Goal: Task Accomplishment & Management: Manage account settings

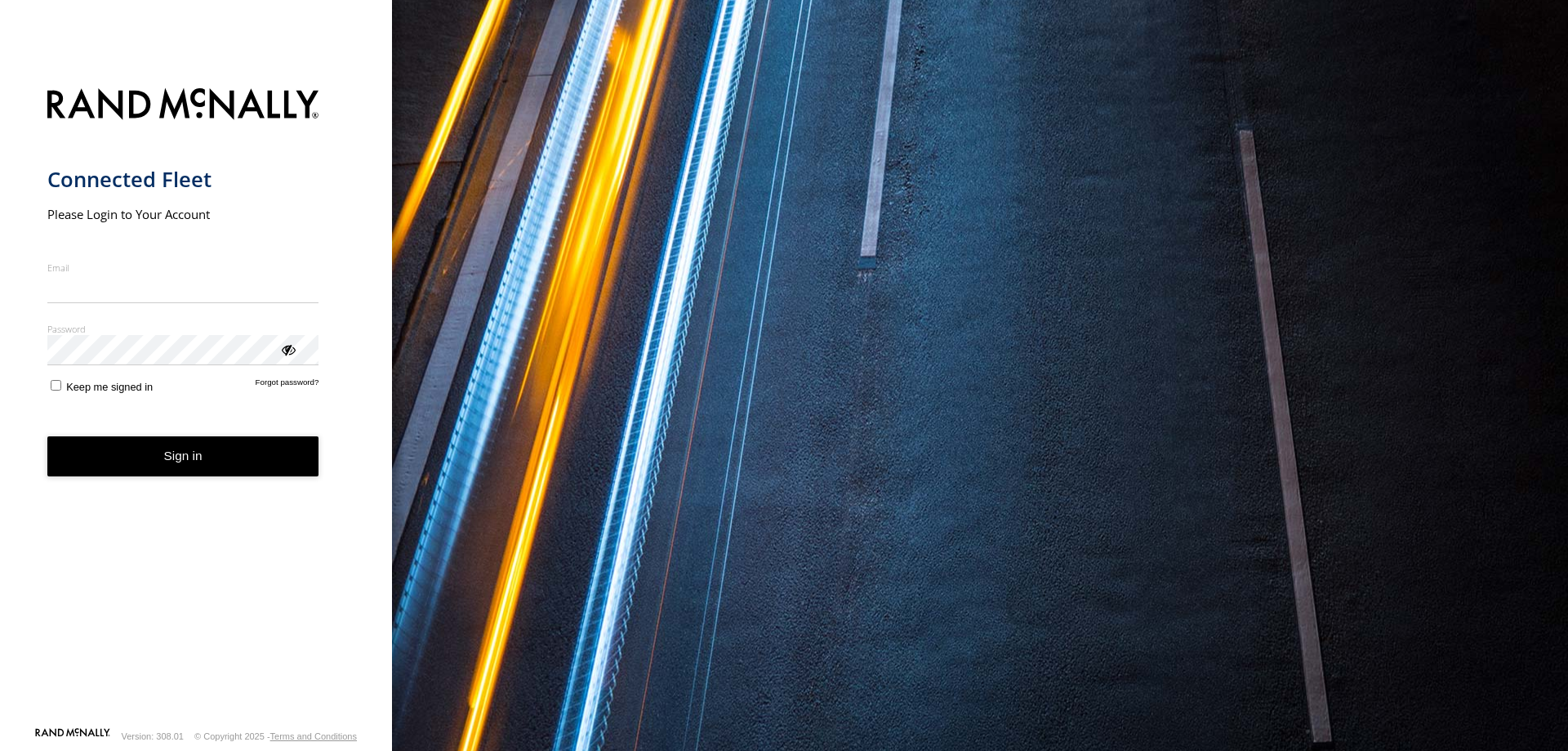
click at [184, 284] on input "Email" at bounding box center [183, 288] width 272 height 29
type input "**********"
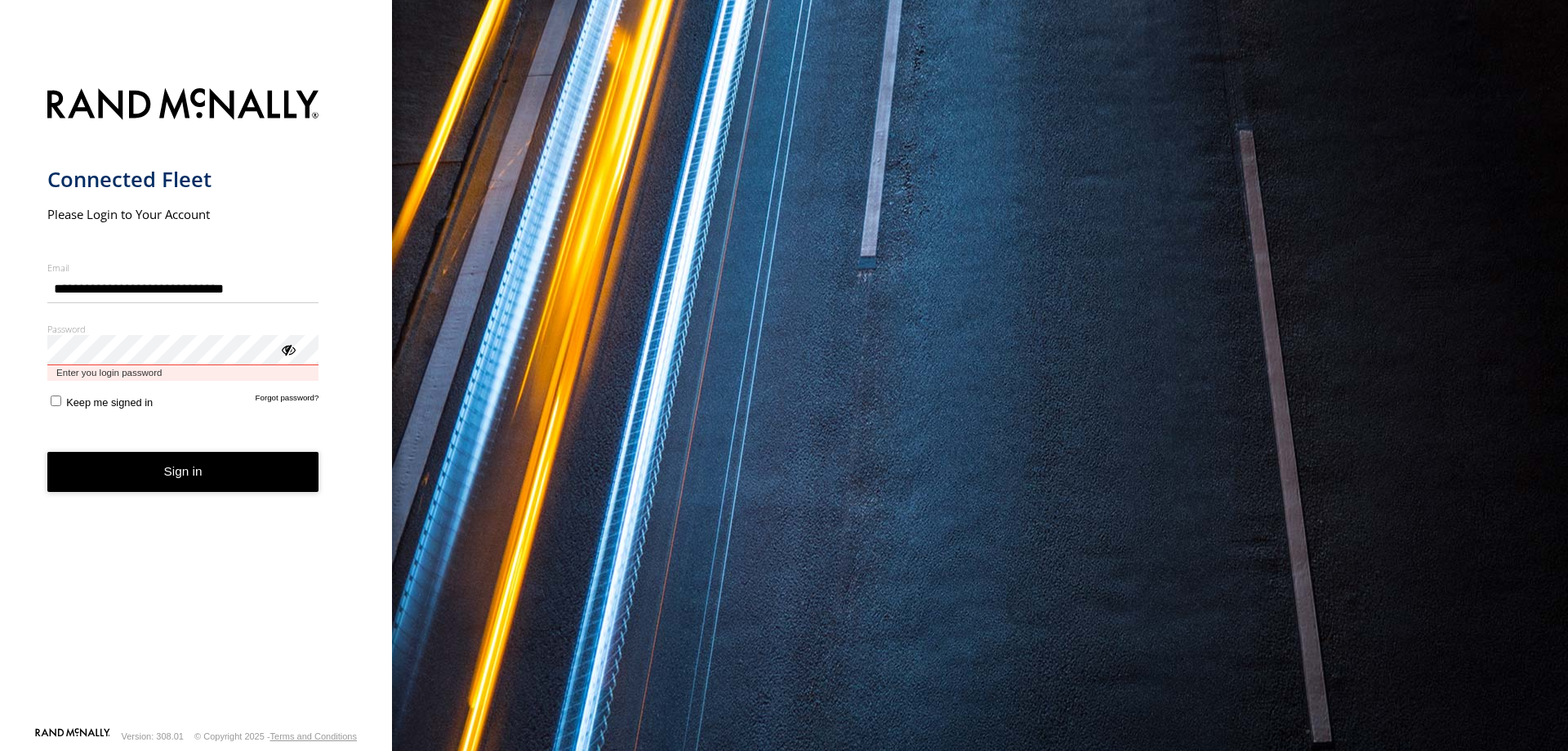
click at [47, 452] on button "Sign in" at bounding box center [183, 472] width 272 height 40
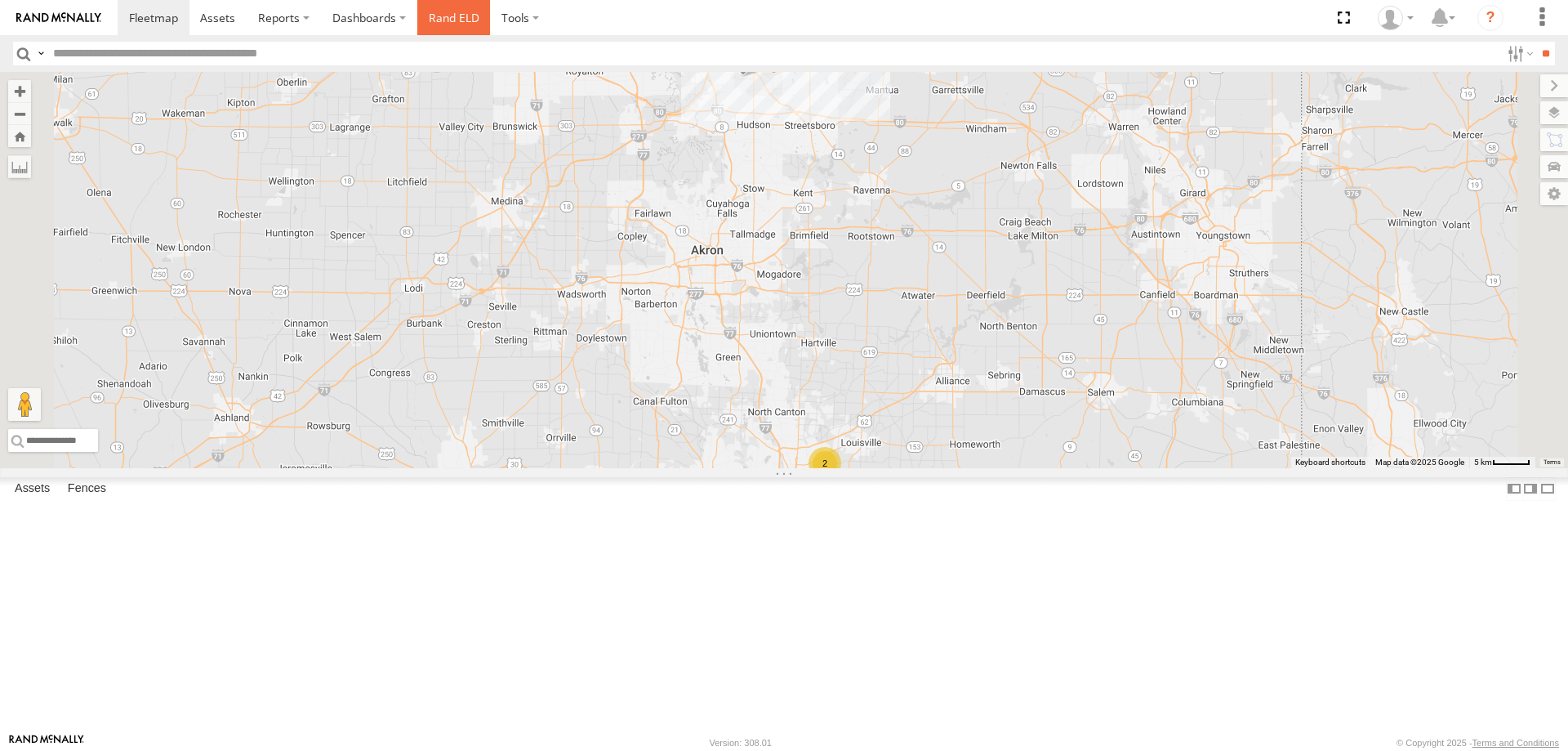
click at [453, 27] on link "Rand ELD" at bounding box center [455, 17] width 74 height 35
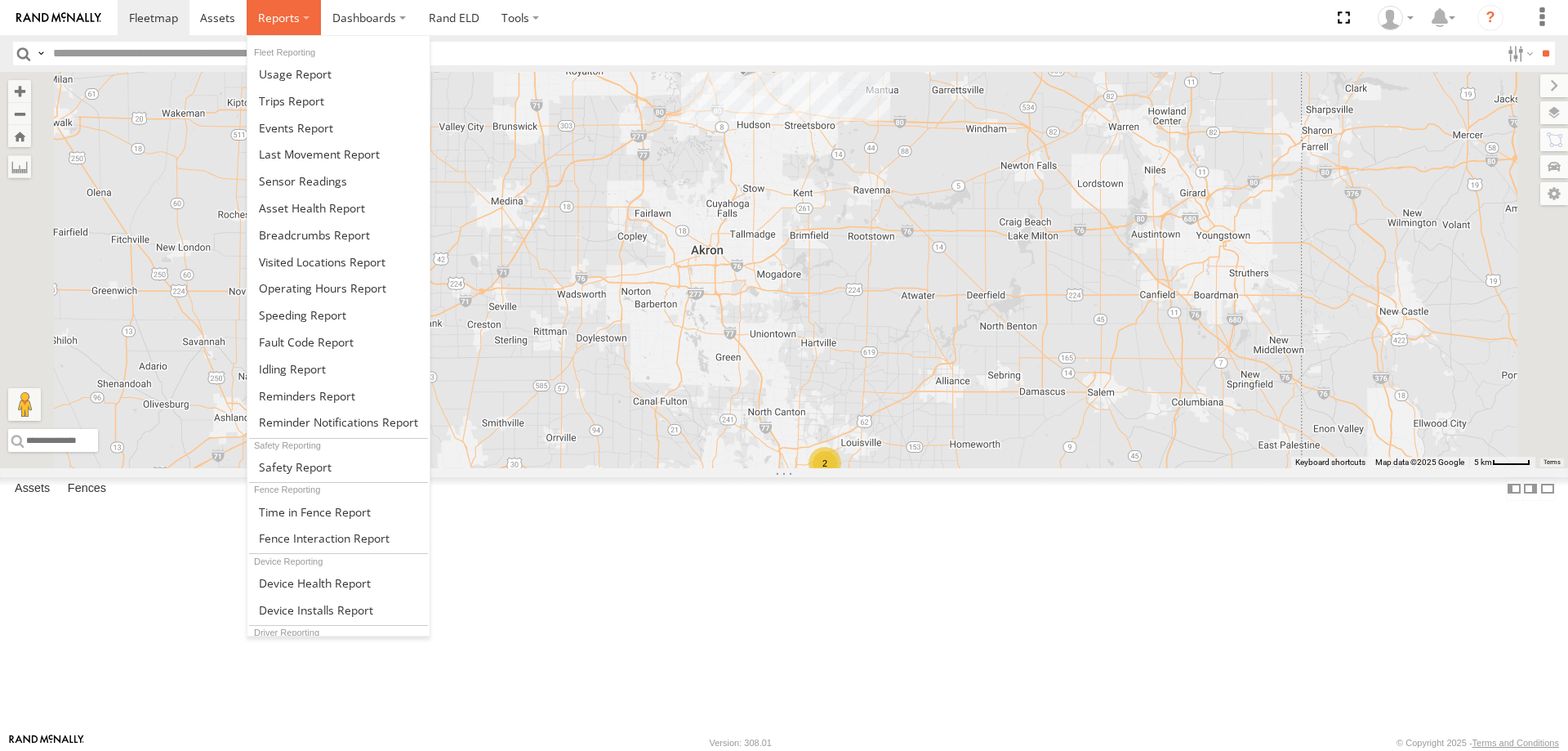
click at [286, 15] on span at bounding box center [279, 18] width 42 height 16
click at [288, 96] on span at bounding box center [291, 101] width 65 height 16
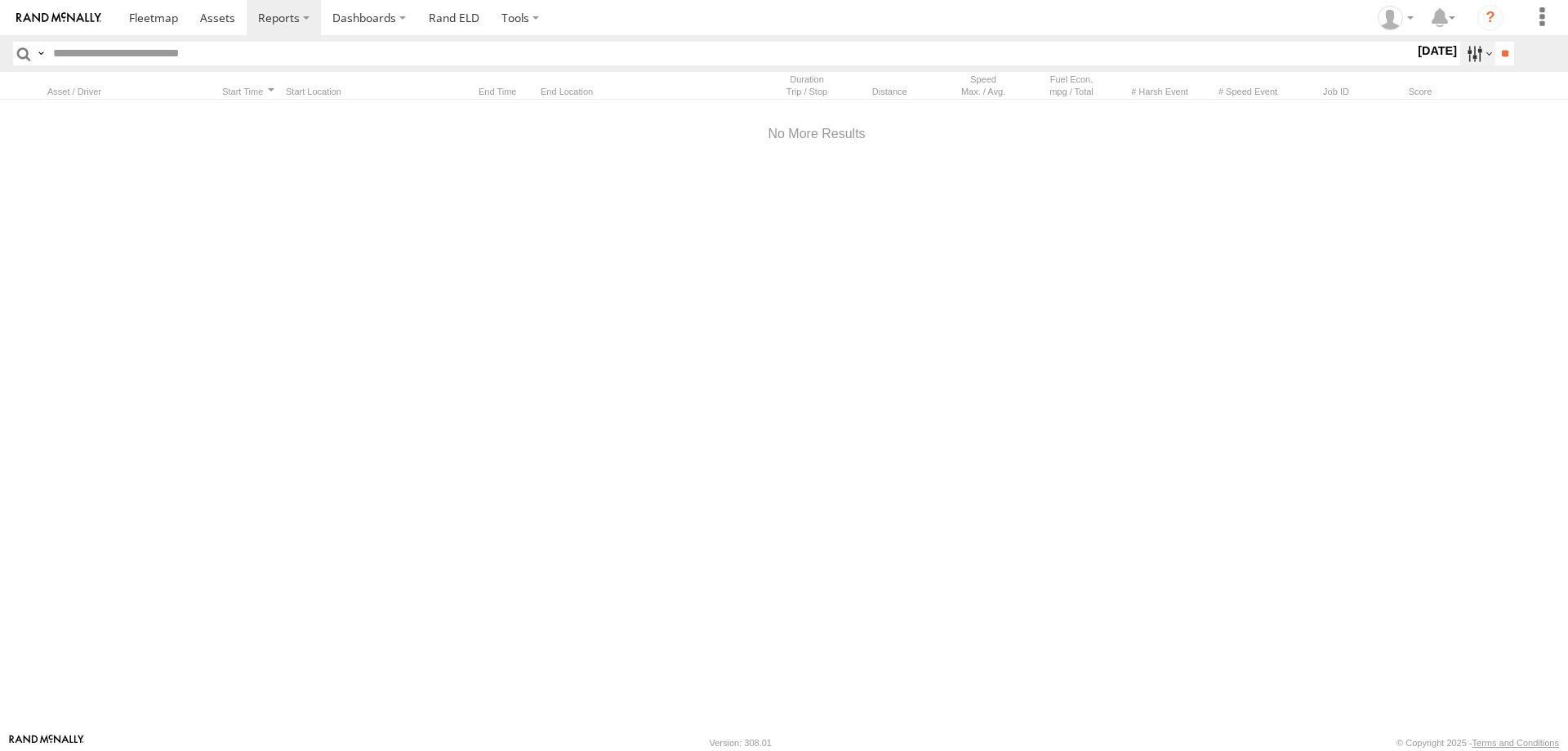
click at [1480, 55] on label at bounding box center [1477, 54] width 35 height 24
click at [0, 0] on label at bounding box center [0, 0] width 0 height 0
click at [1495, 53] on input "**" at bounding box center [1504, 54] width 19 height 24
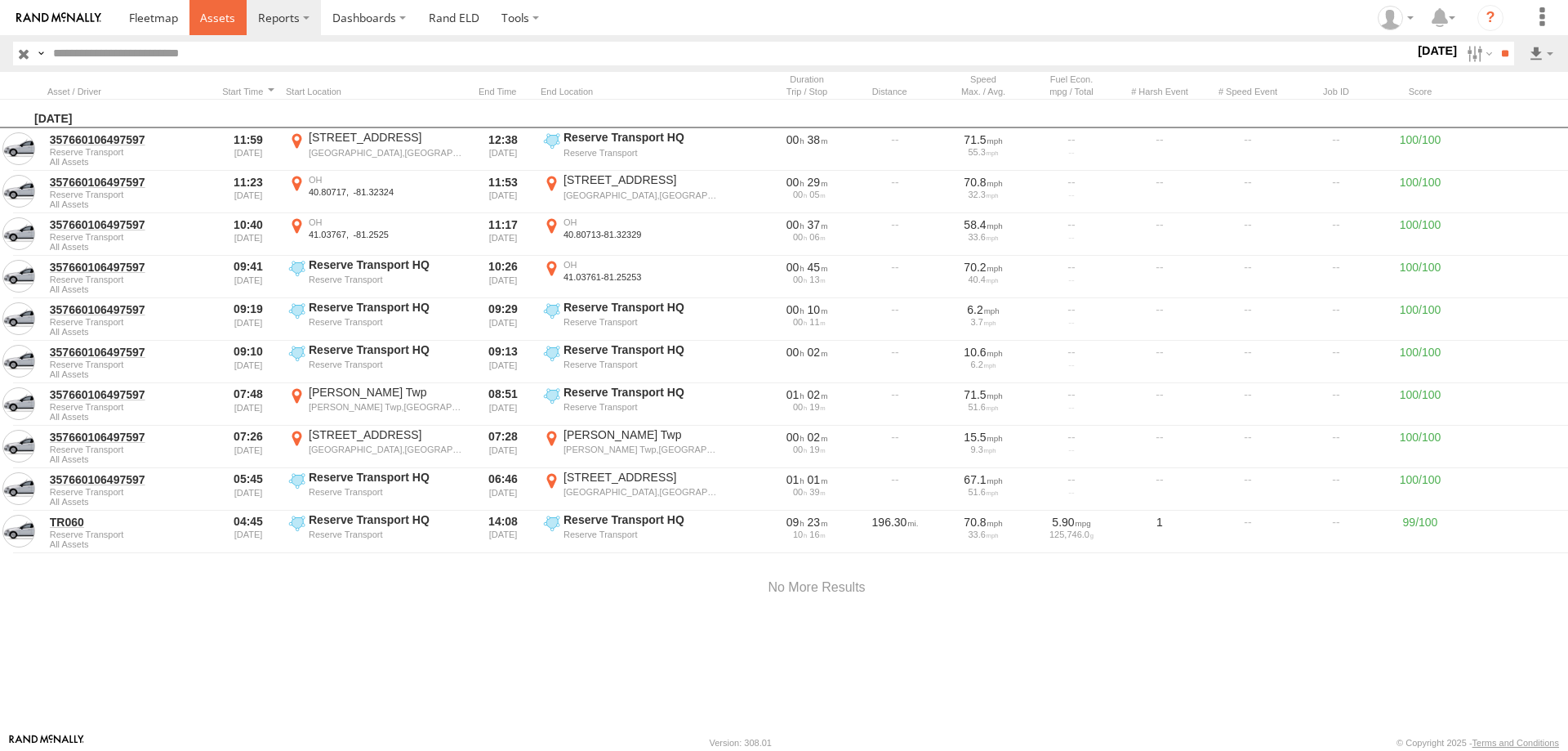
click at [231, 18] on span at bounding box center [217, 18] width 35 height 16
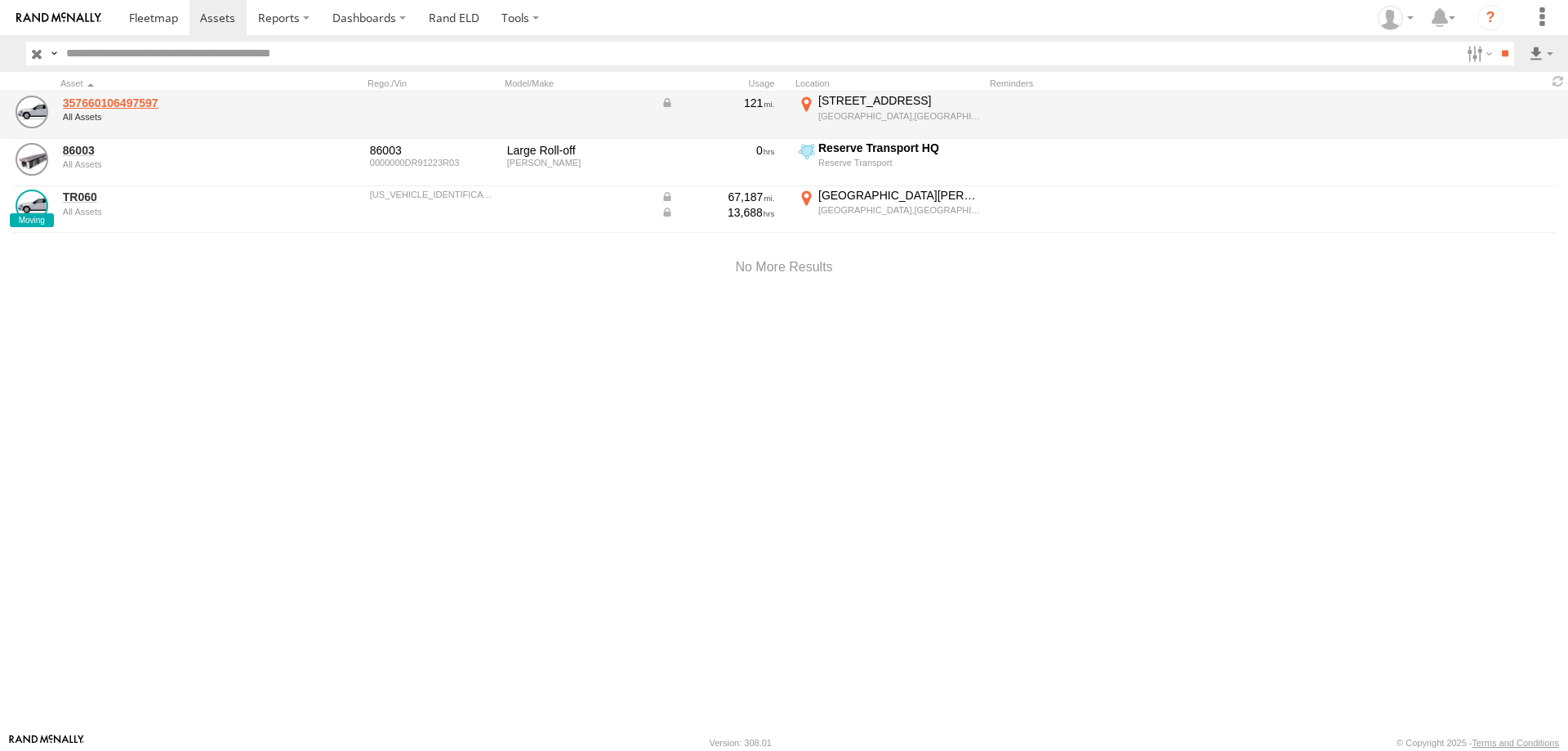
click at [129, 98] on link "357660106497597" at bounding box center [175, 103] width 224 height 15
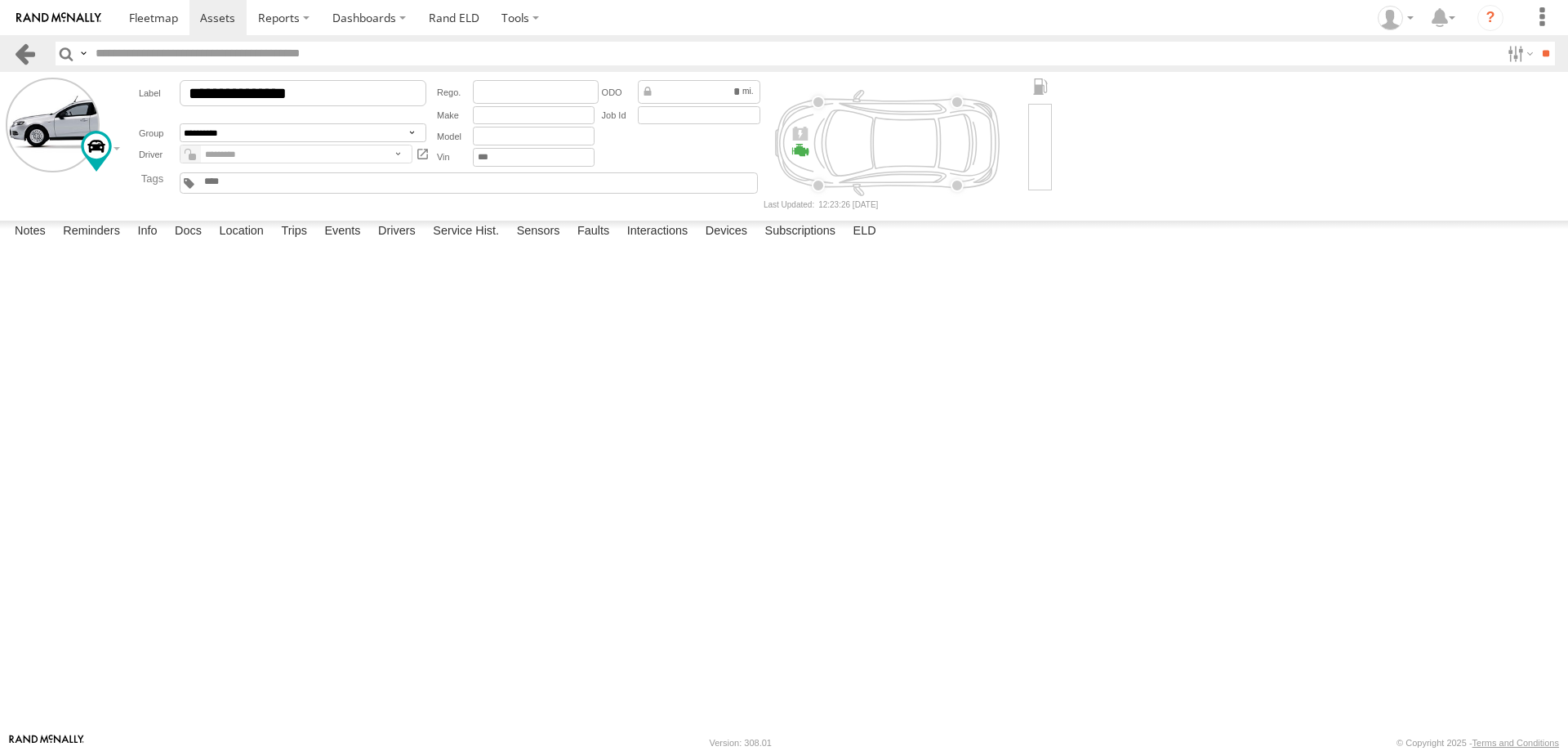
click at [31, 54] on link at bounding box center [25, 54] width 24 height 24
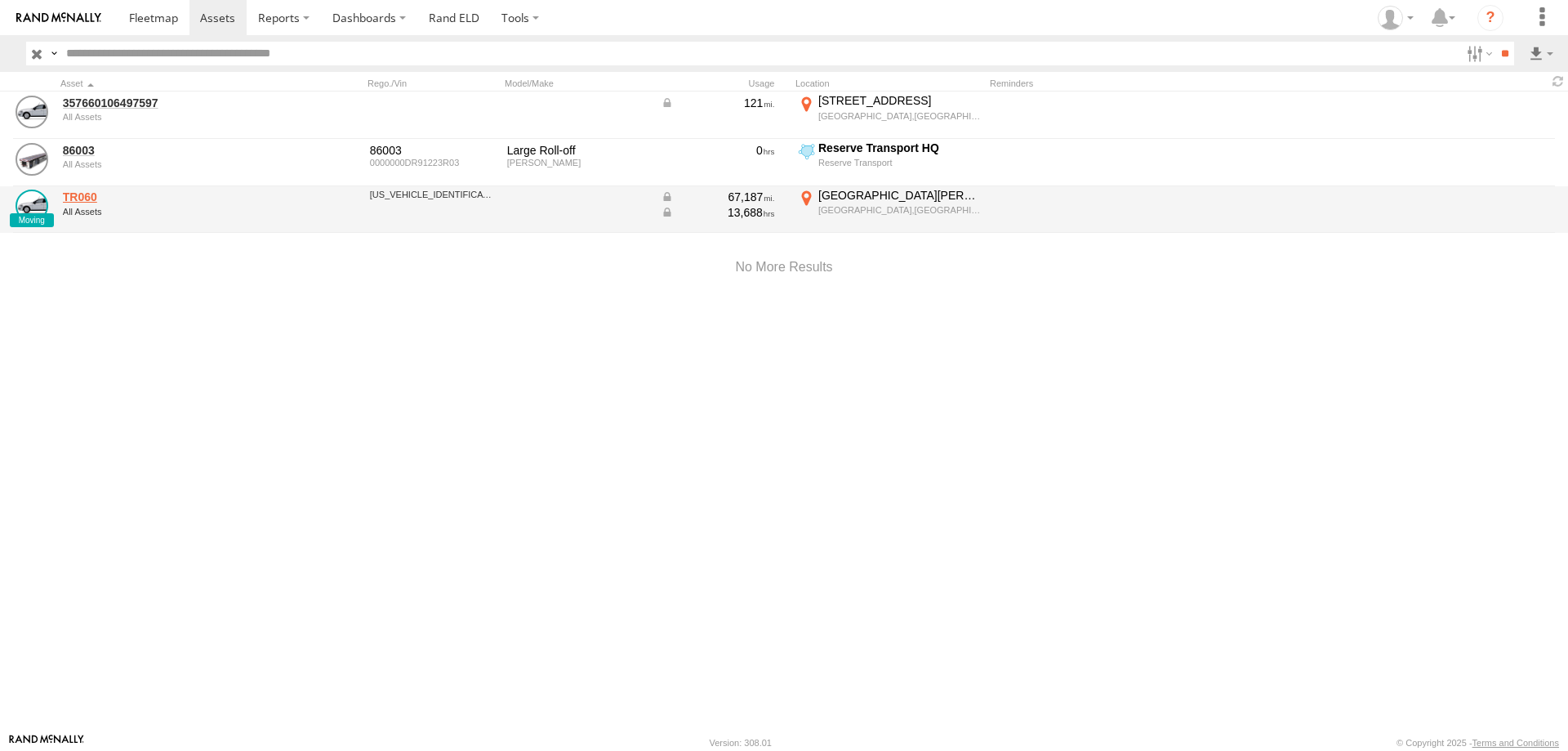
click at [91, 191] on link "TR060" at bounding box center [175, 197] width 224 height 15
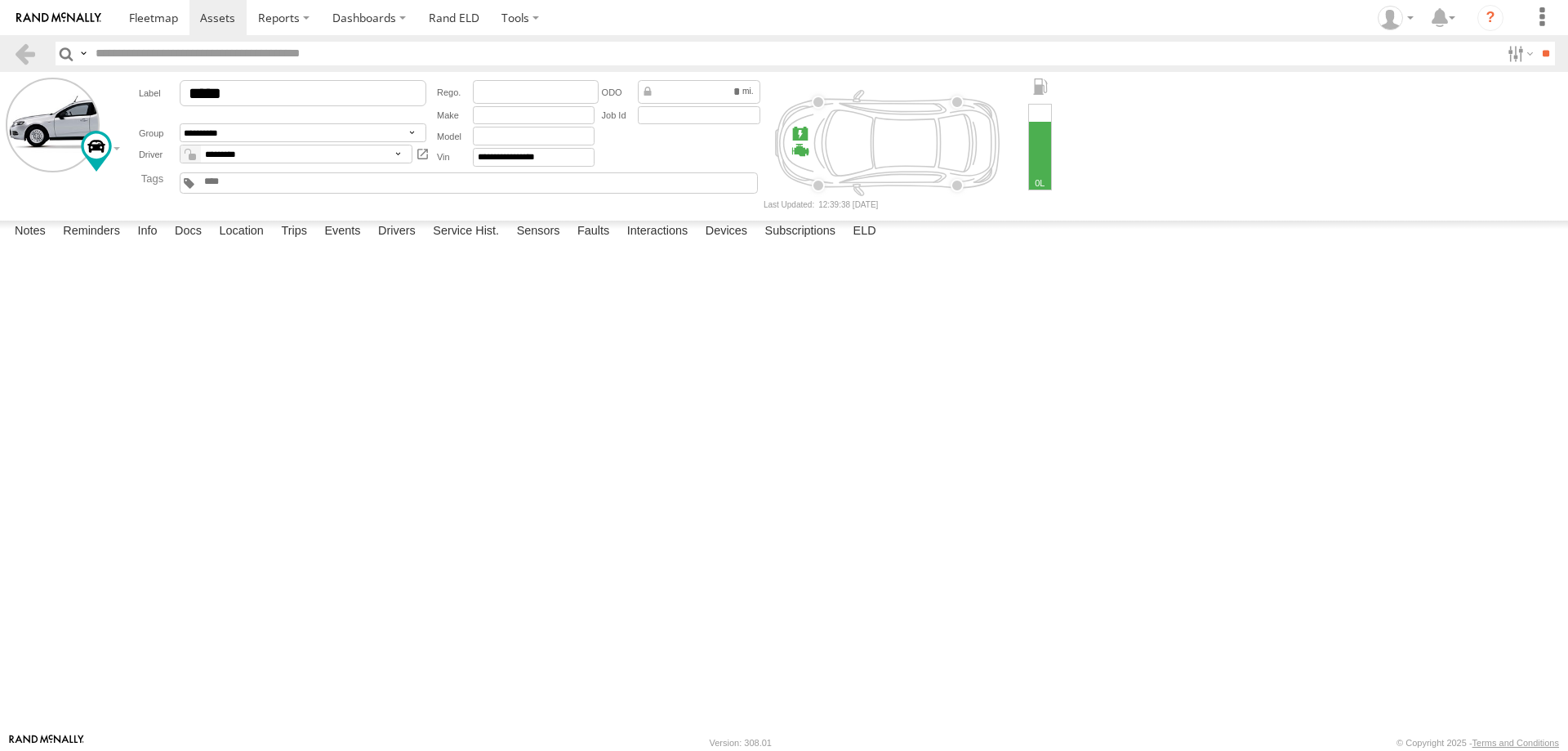
click at [0, 0] on div "Type" at bounding box center [0, 0] width 0 height 0
click at [0, 0] on div "Note" at bounding box center [0, 0] width 0 height 0
click at [162, 243] on label "Info" at bounding box center [147, 232] width 36 height 23
click at [295, 243] on label "Trips" at bounding box center [294, 232] width 42 height 23
click at [368, 243] on label "Events" at bounding box center [342, 232] width 52 height 23
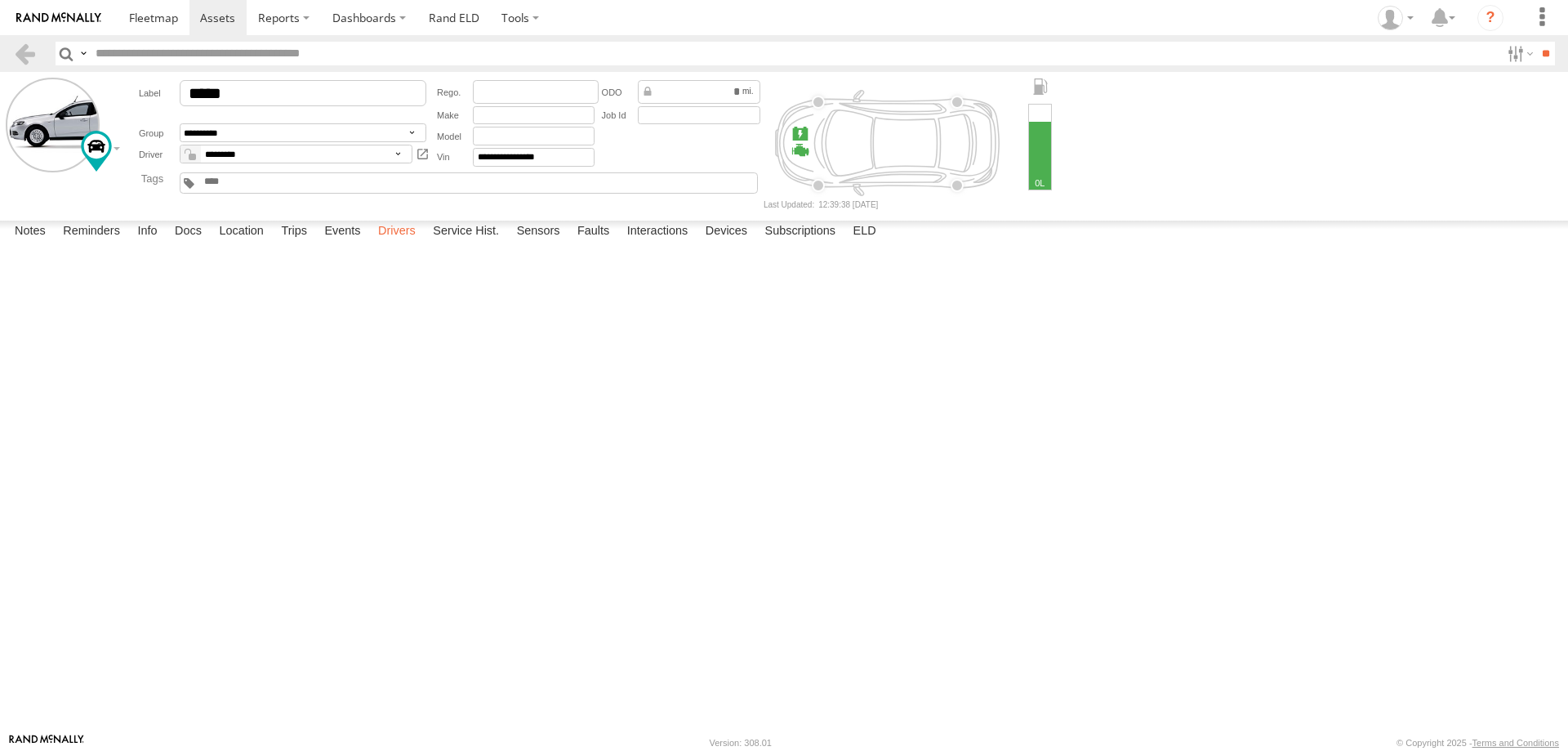
click at [399, 243] on label "Drivers" at bounding box center [397, 232] width 54 height 23
click at [448, 243] on label "Service Hist." at bounding box center [466, 232] width 83 height 23
click at [538, 243] on label "Sensors" at bounding box center [539, 232] width 60 height 23
drag, startPoint x: 132, startPoint y: 270, endPoint x: 170, endPoint y: 273, distance: 38.1
click at [0, 0] on span "Segment Avg Idling Time" at bounding box center [0, 0] width 0 height 0
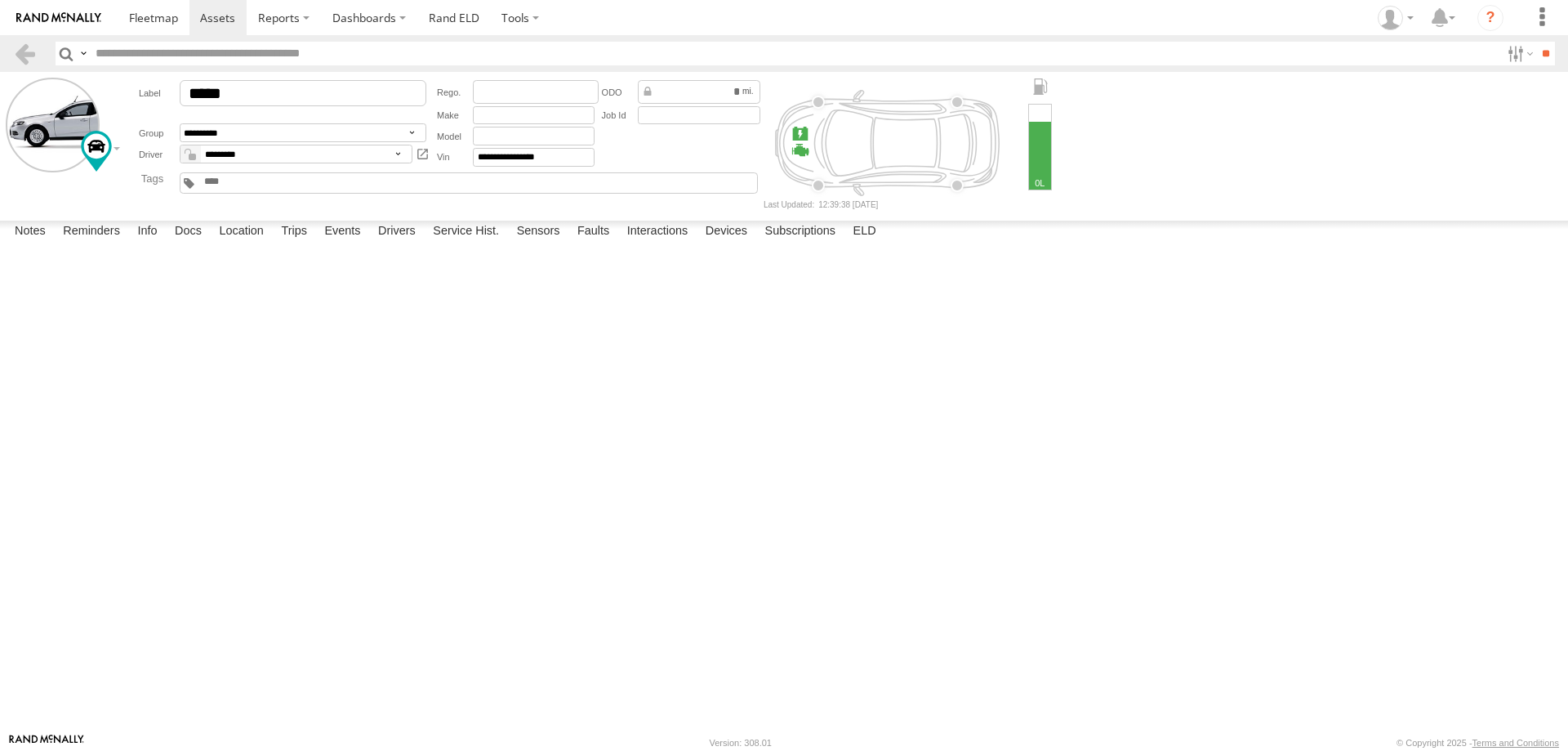
drag, startPoint x: 1077, startPoint y: 587, endPoint x: 867, endPoint y: 591, distance: 210.0
drag, startPoint x: 1122, startPoint y: 627, endPoint x: 1006, endPoint y: 629, distance: 116.0
click at [0, 0] on icon "Created with Highcharts 6.0.7 Date s Reset zoom level 1:1 Reset zoom Segment Av…" at bounding box center [0, 0] width 0 height 0
click at [0, 0] on tspan "Reset zoom" at bounding box center [0, 0] width 0 height 0
click at [0, 0] on tspan "Date" at bounding box center [0, 0] width 0 height 0
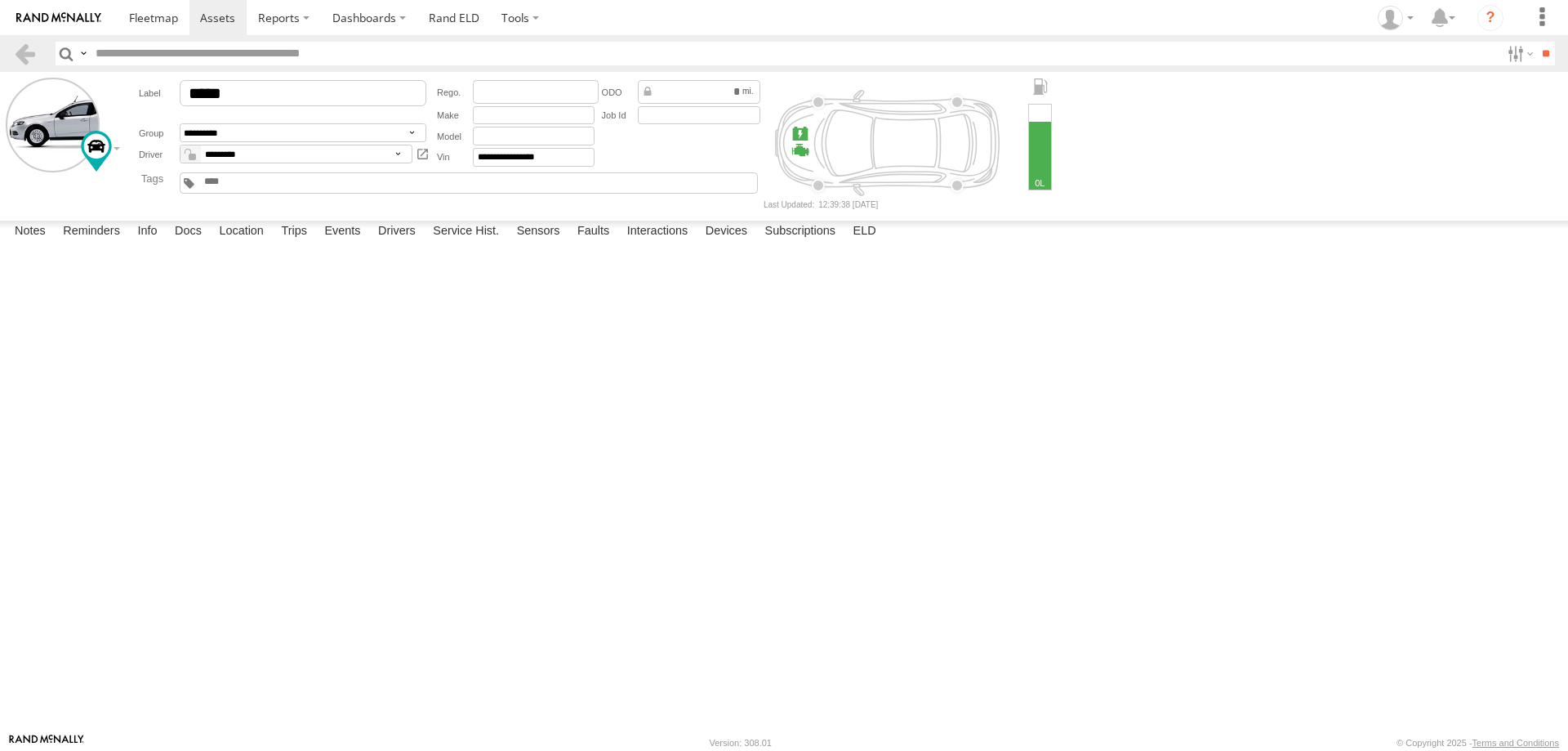
scroll to position [409, 0]
click at [0, 0] on icon at bounding box center [0, 0] width 0 height 0
drag, startPoint x: 1107, startPoint y: 589, endPoint x: 792, endPoint y: 594, distance: 315.0
click at [0, 0] on icon at bounding box center [0, 0] width 0 height 0
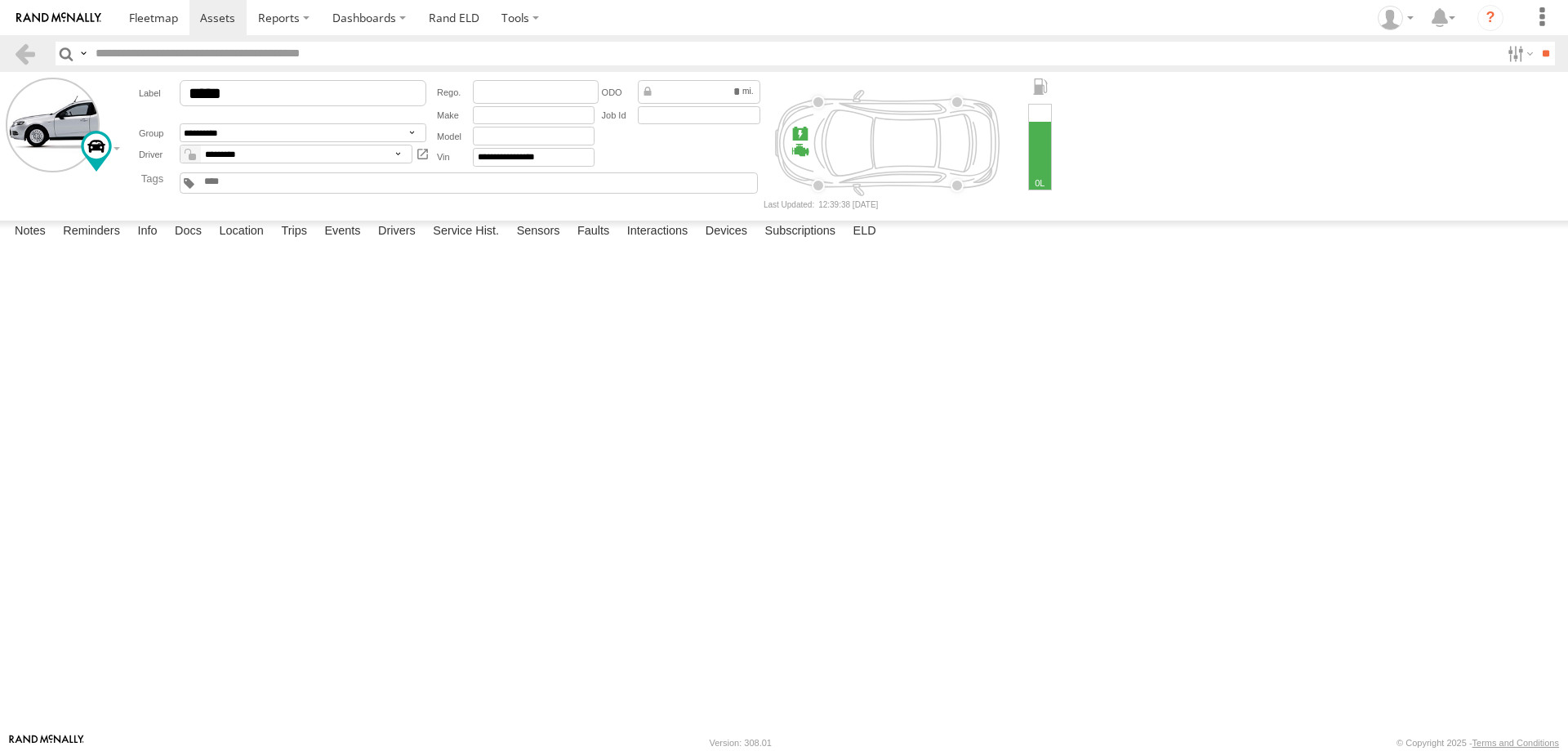
drag, startPoint x: 1470, startPoint y: 249, endPoint x: 1465, endPoint y: 257, distance: 9.4
click at [0, 0] on tspan "Reset zoom" at bounding box center [0, 0] width 0 height 0
click at [0, 0] on span "Segment Fuel Consumption at Start" at bounding box center [0, 0] width 0 height 0
click at [0, 0] on div "Available Sensors" at bounding box center [0, 0] width 0 height 0
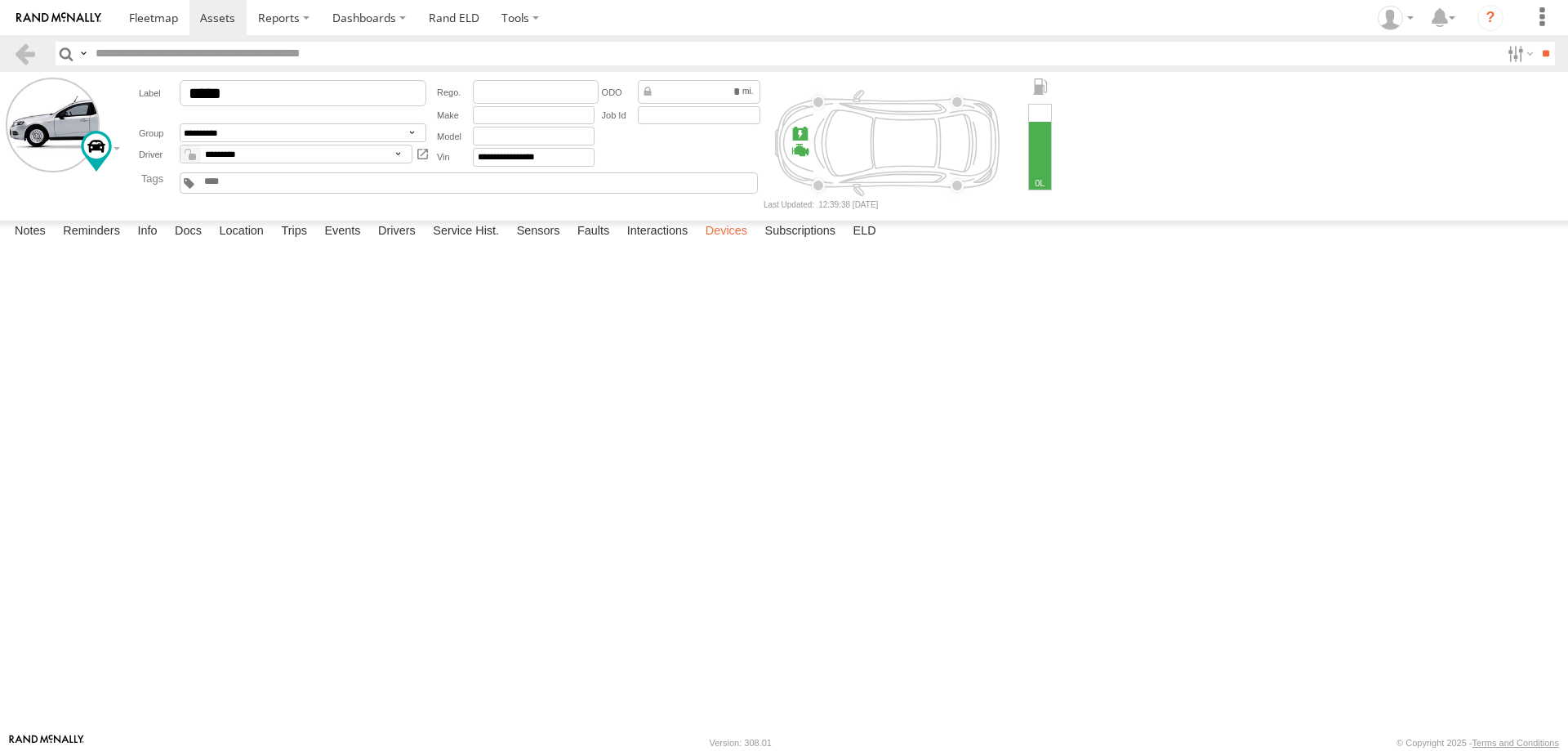
click at [728, 243] on label "Devices" at bounding box center [727, 232] width 58 height 23
click at [212, 10] on span at bounding box center [217, 18] width 35 height 16
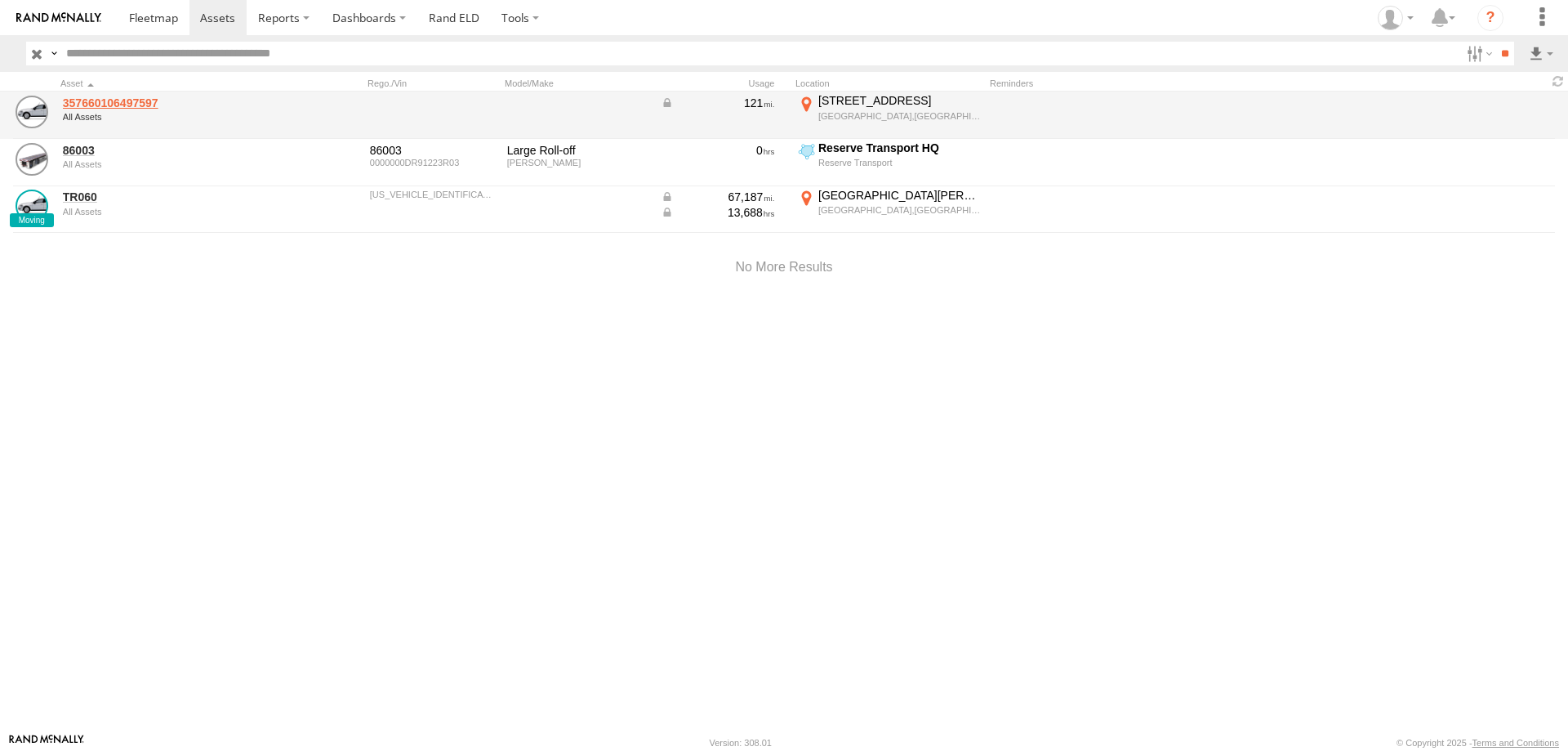
click at [132, 99] on link "357660106497597" at bounding box center [175, 103] width 224 height 15
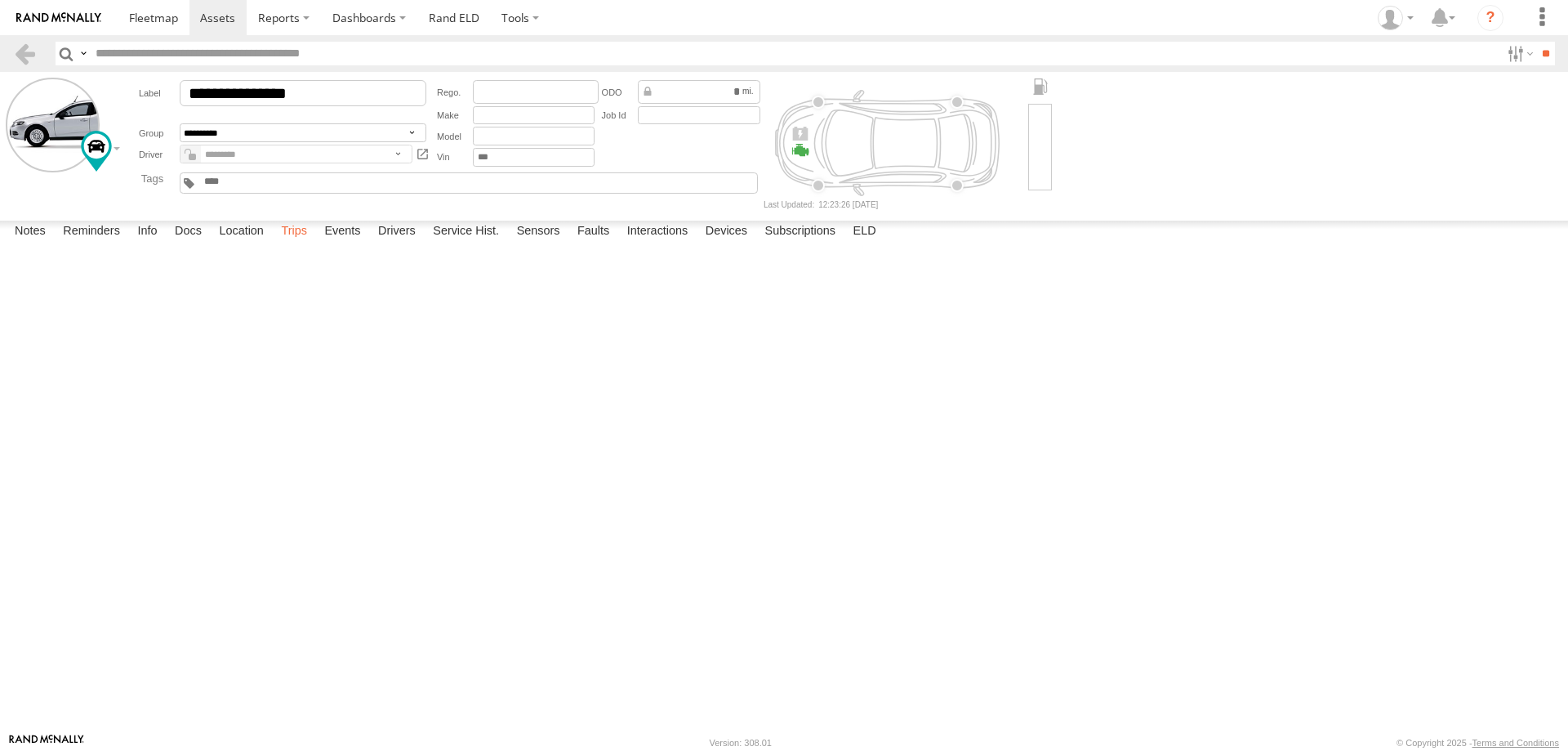
click at [299, 243] on label "Trips" at bounding box center [294, 232] width 42 height 23
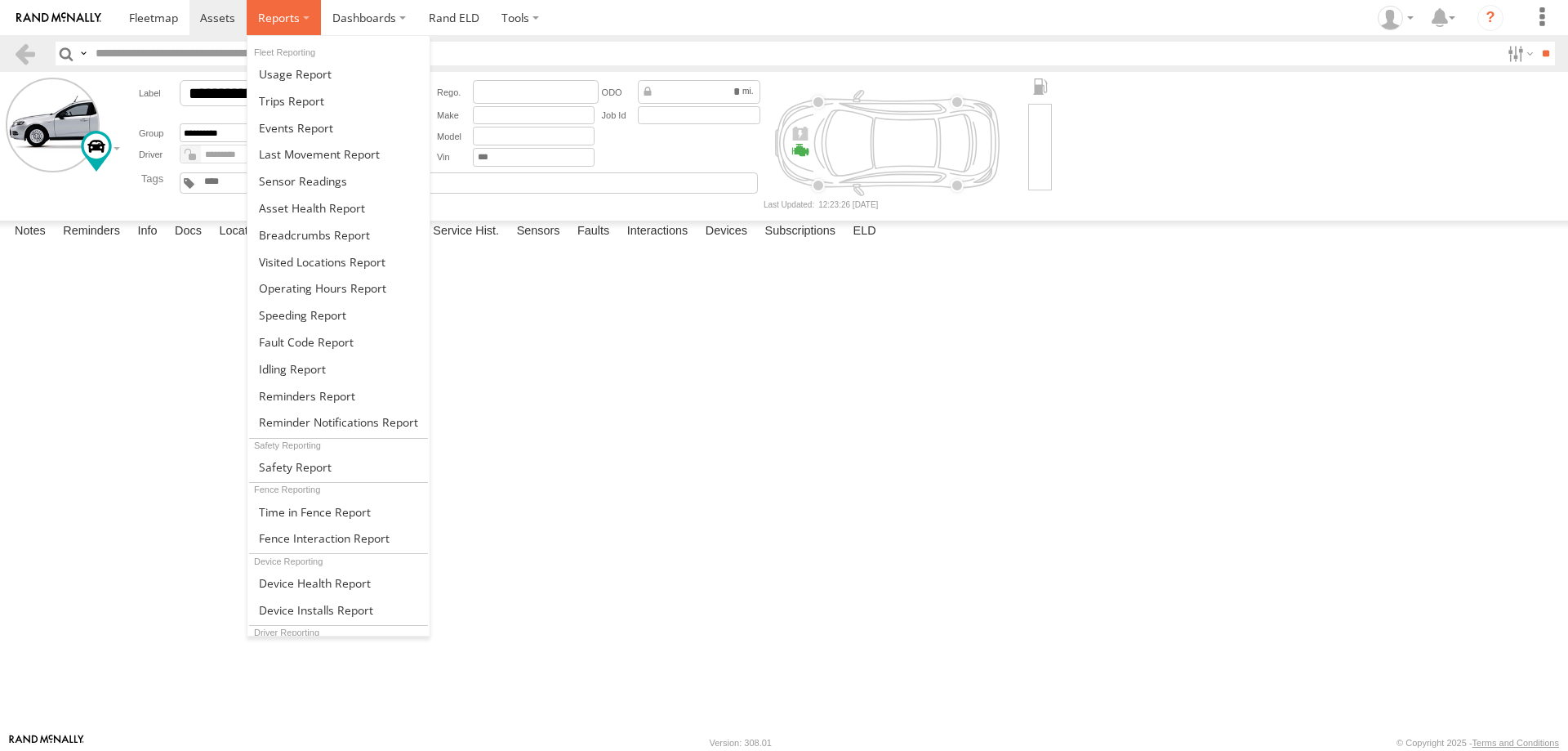
click at [275, 19] on span at bounding box center [279, 18] width 42 height 16
click at [353, 544] on span at bounding box center [324, 538] width 131 height 16
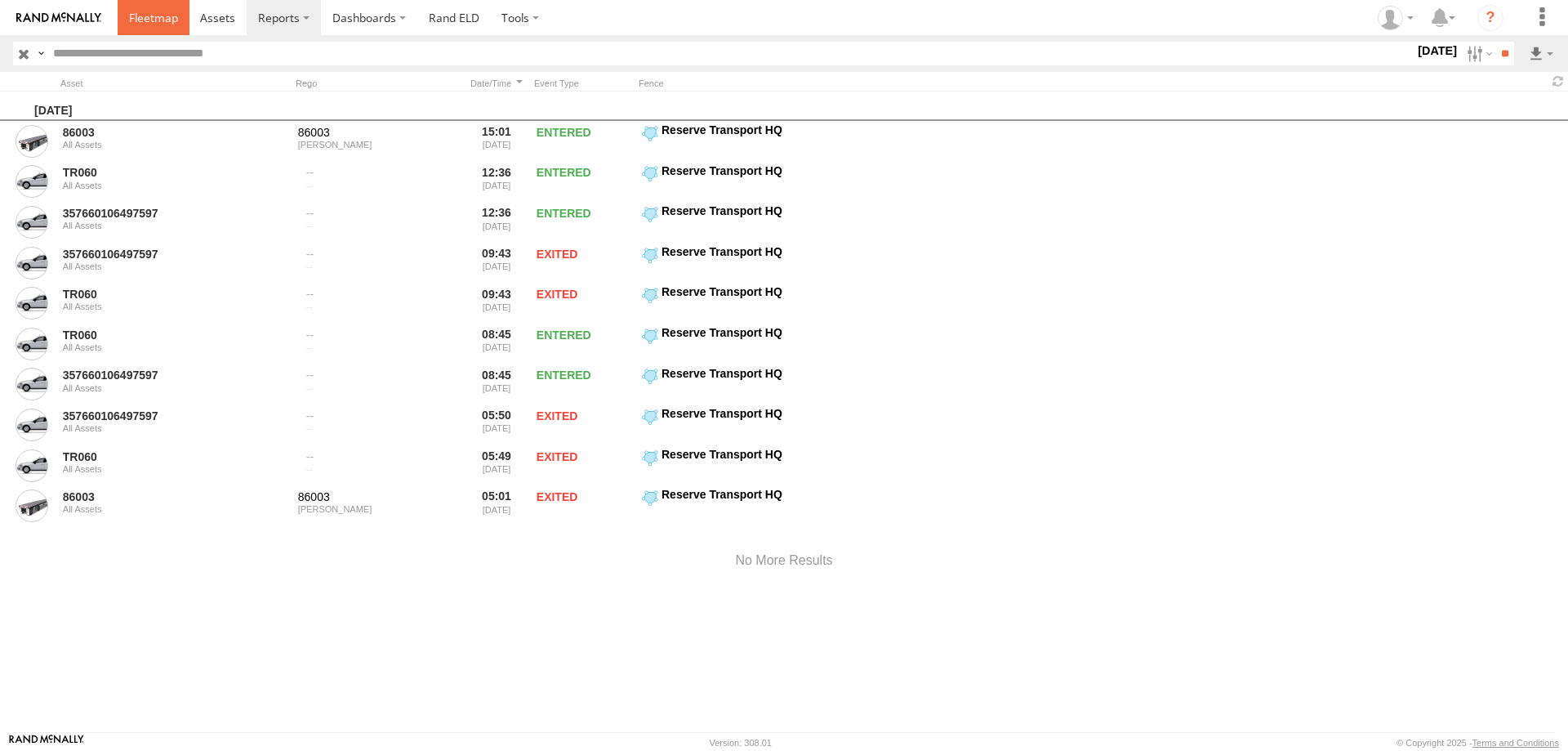
click at [154, 10] on span at bounding box center [153, 18] width 49 height 16
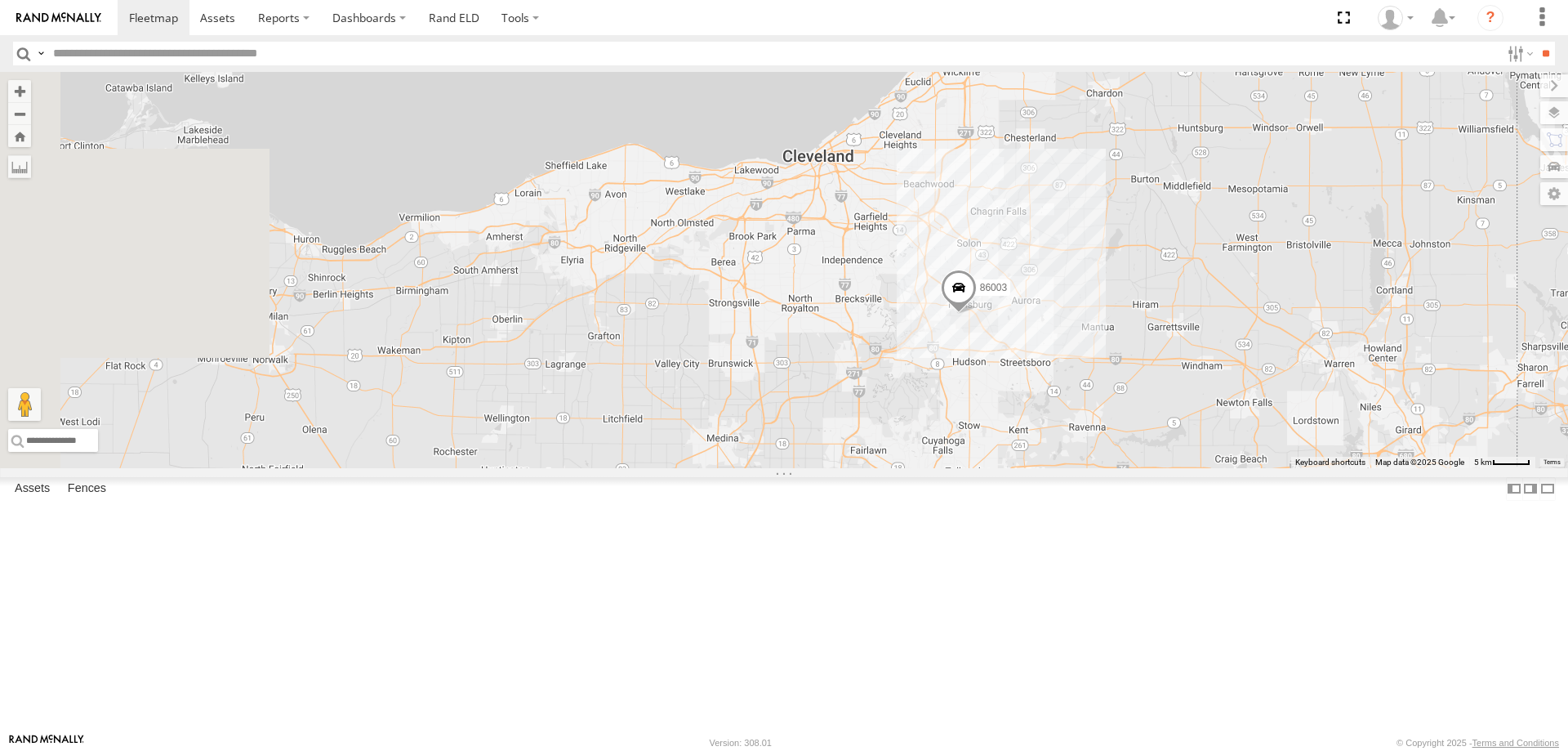
drag, startPoint x: 644, startPoint y: 110, endPoint x: 859, endPoint y: 352, distance: 323.7
click at [859, 352] on div "86003 2" at bounding box center [784, 270] width 1568 height 396
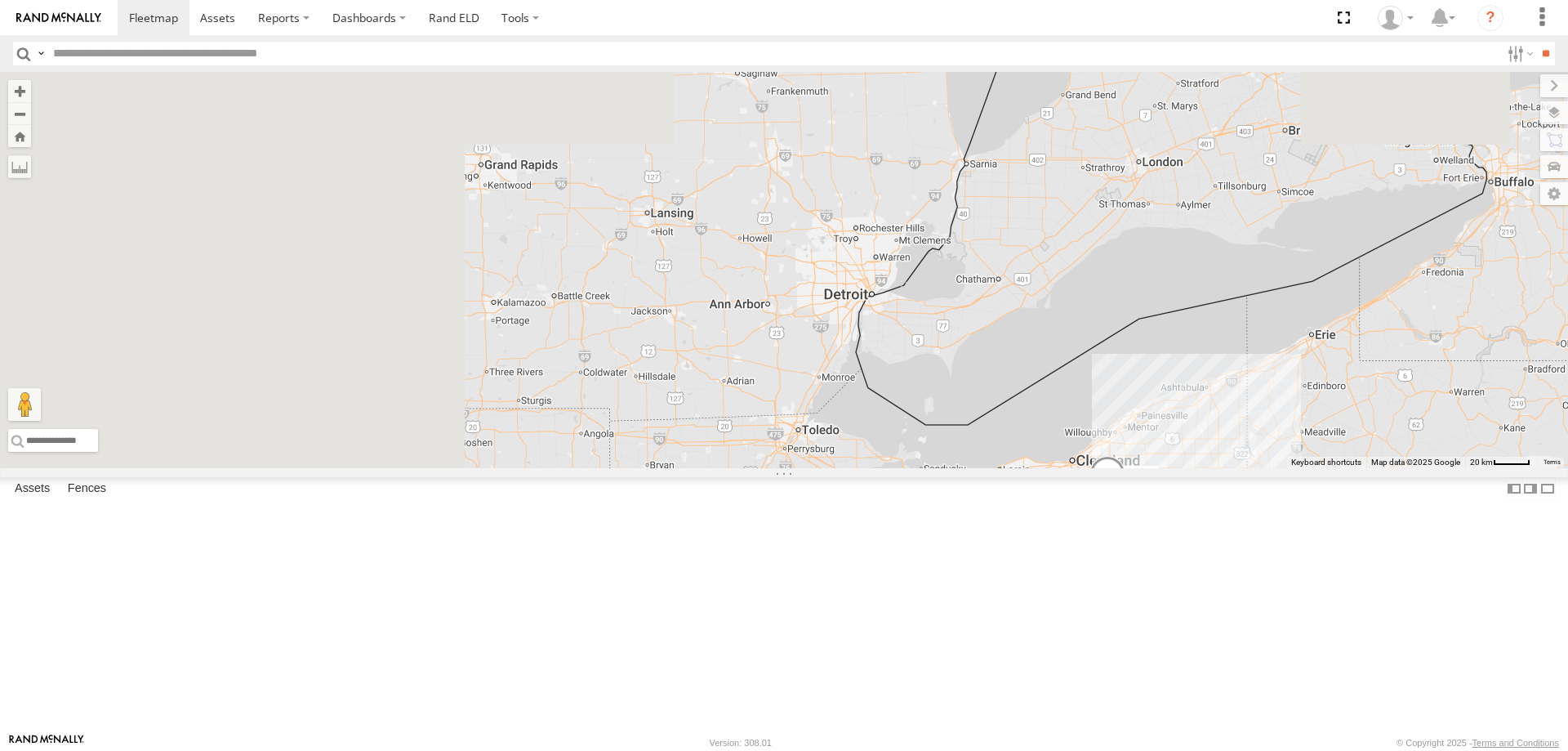
drag, startPoint x: 570, startPoint y: 260, endPoint x: 1028, endPoint y: 494, distance: 514.3
click at [1028, 468] on div "86003 2" at bounding box center [784, 270] width 1568 height 396
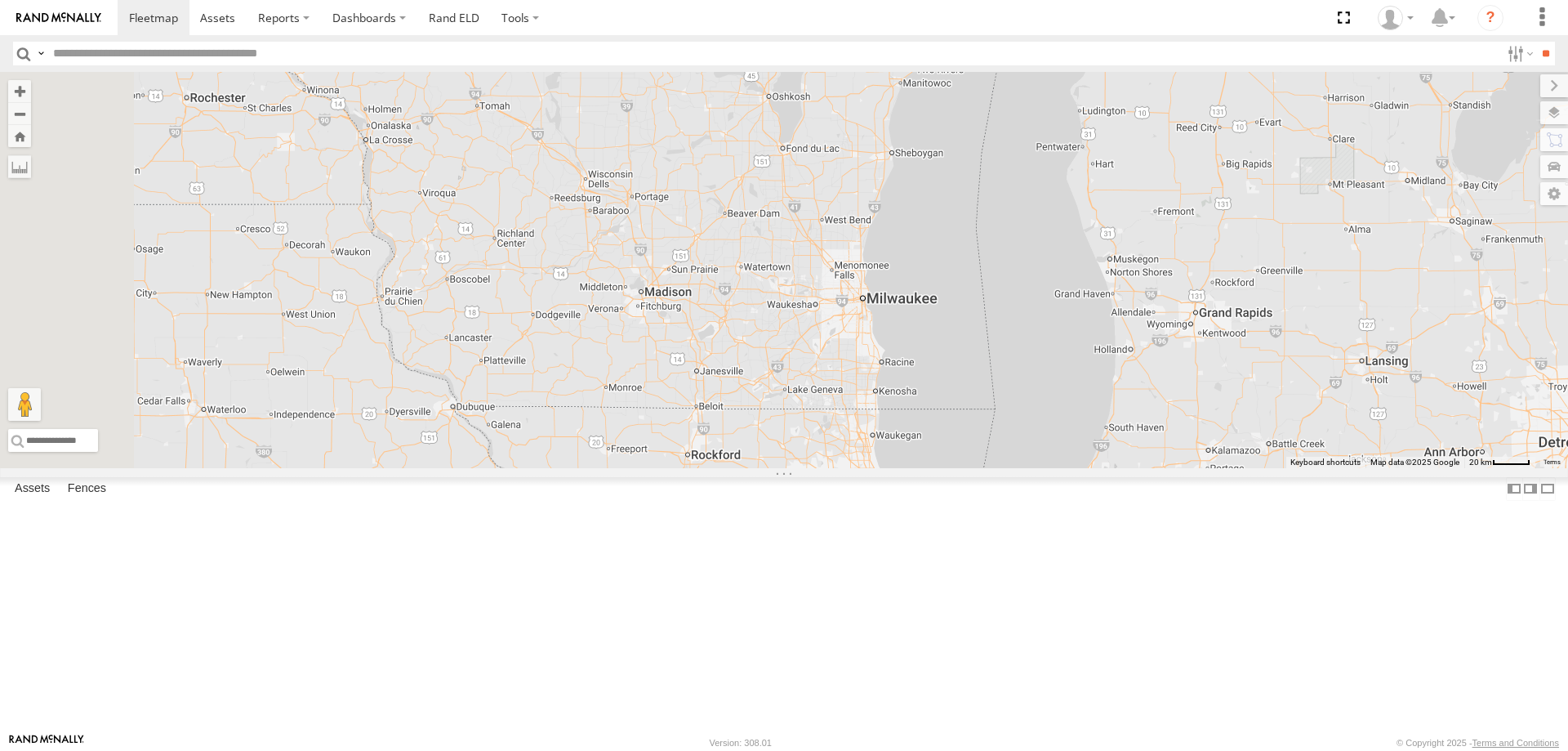
drag, startPoint x: 630, startPoint y: 430, endPoint x: 1338, endPoint y: 572, distance: 722.1
click at [1338, 468] on div "86003 2" at bounding box center [784, 270] width 1568 height 396
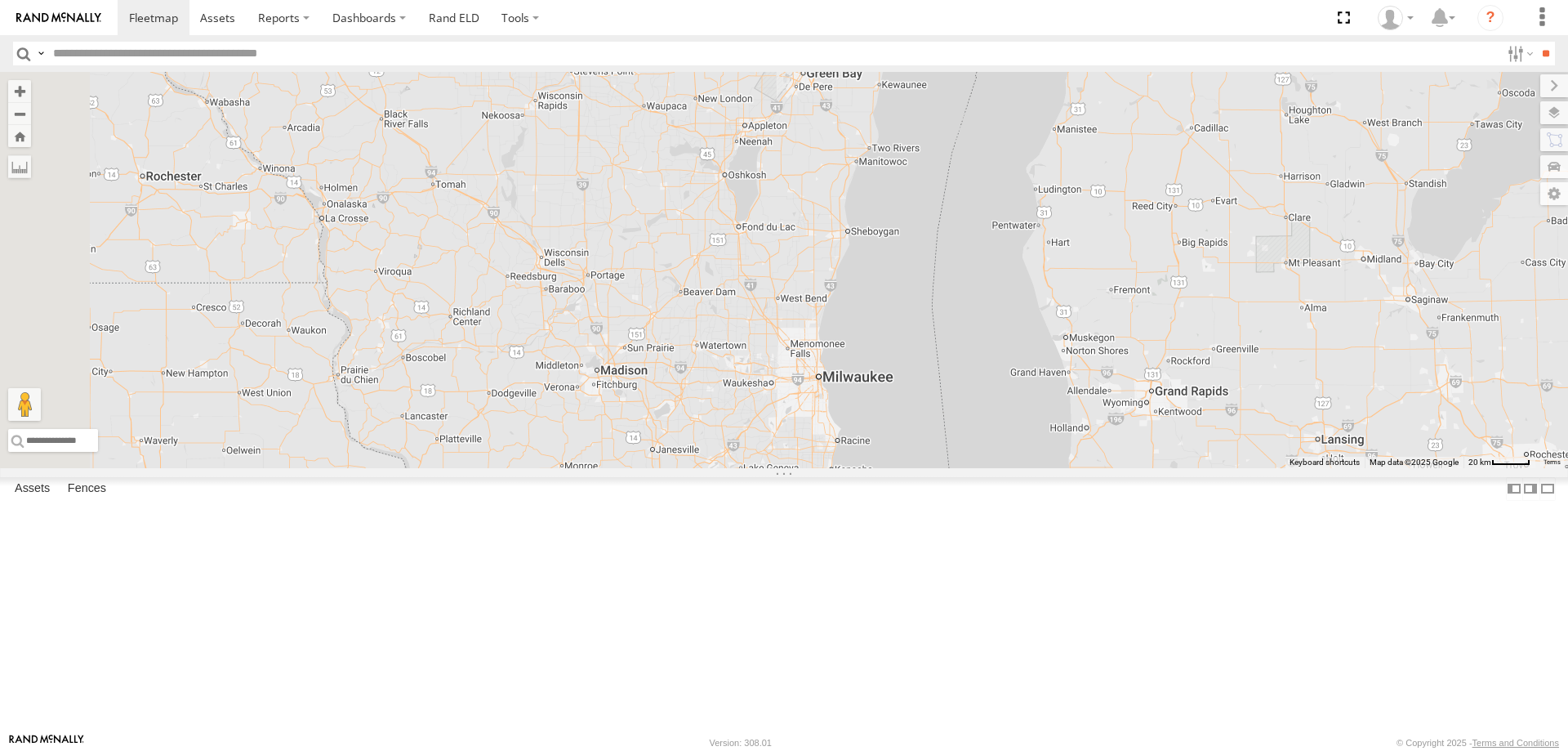
drag, startPoint x: 899, startPoint y: 328, endPoint x: 851, endPoint y: 408, distance: 93.3
click at [851, 408] on div "86003 2" at bounding box center [784, 270] width 1568 height 396
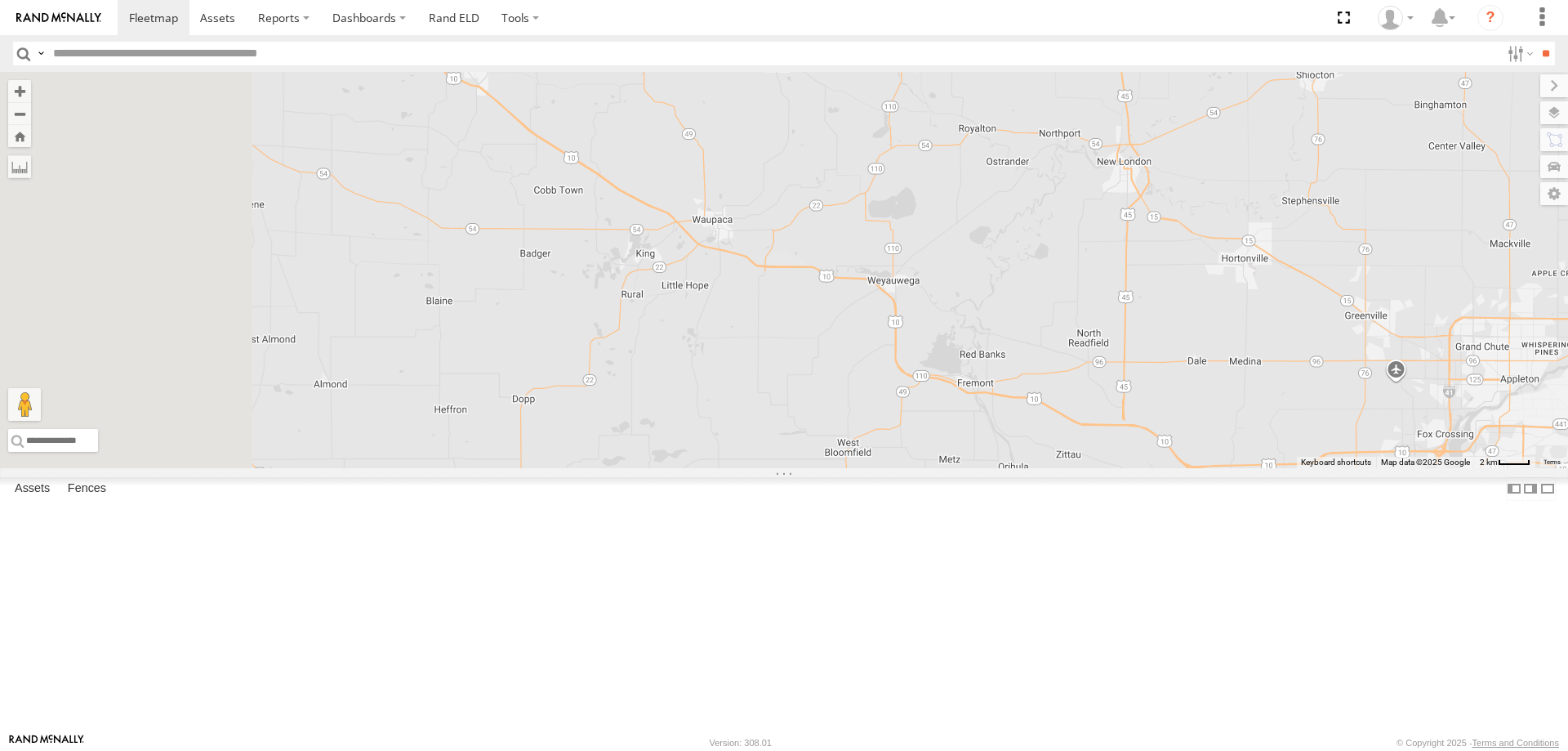
drag, startPoint x: 783, startPoint y: 217, endPoint x: 1113, endPoint y: 487, distance: 426.4
click at [1113, 468] on div "86003" at bounding box center [784, 270] width 1568 height 396
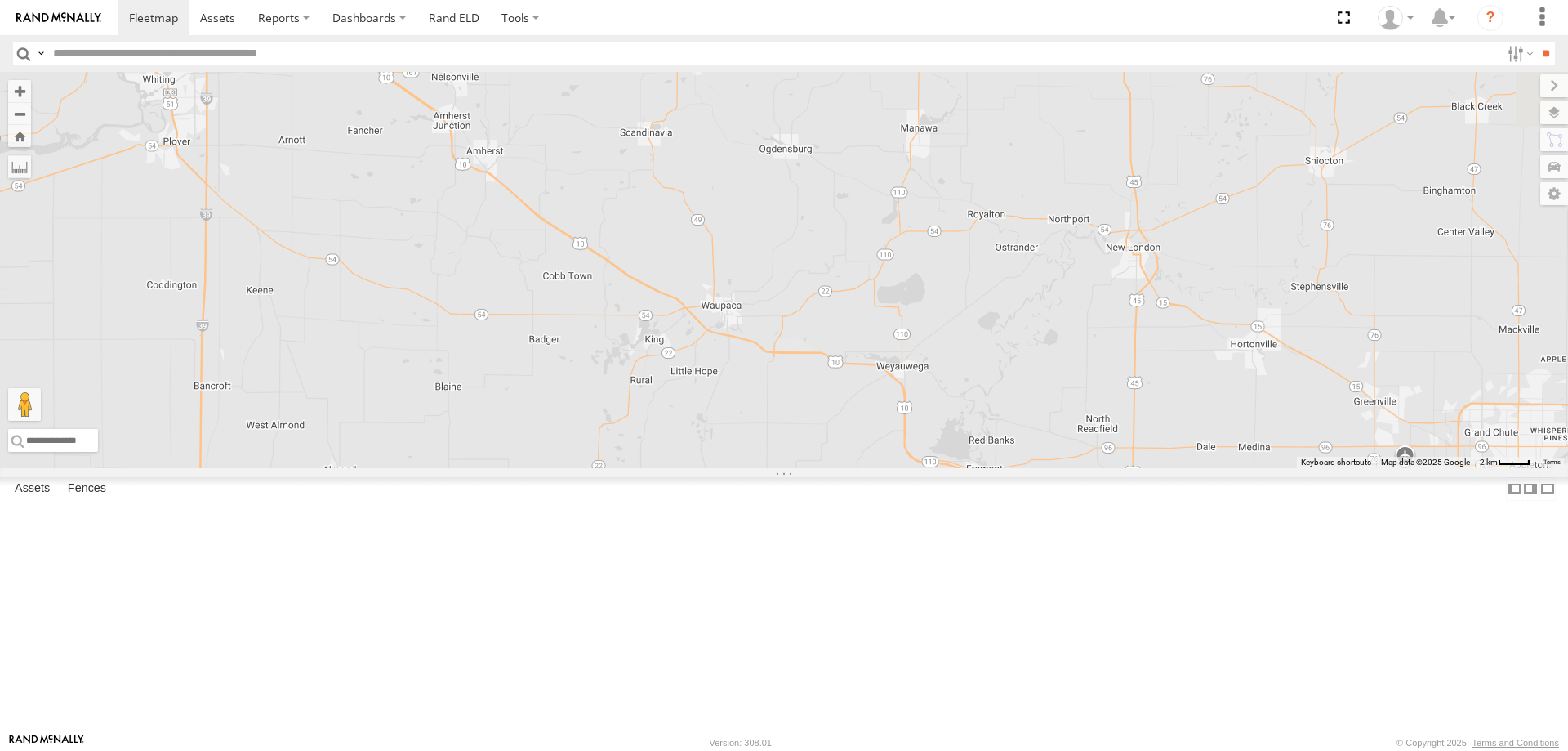
drag, startPoint x: 646, startPoint y: 230, endPoint x: 654, endPoint y: 309, distance: 79.4
click at [654, 309] on div "86003" at bounding box center [784, 270] width 1568 height 396
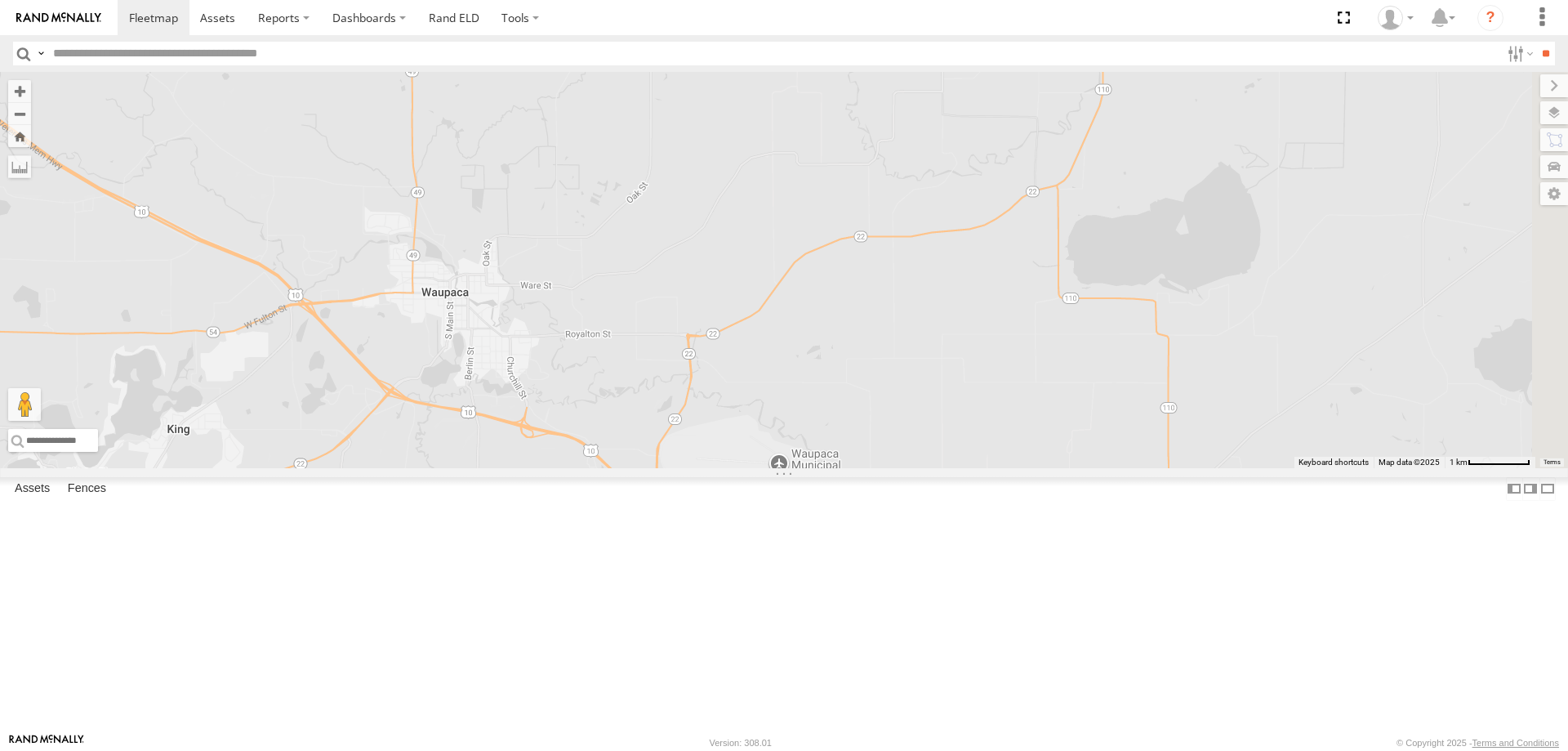
drag, startPoint x: 1086, startPoint y: 499, endPoint x: 794, endPoint y: 507, distance: 292.1
click at [794, 468] on div "86003" at bounding box center [784, 270] width 1568 height 396
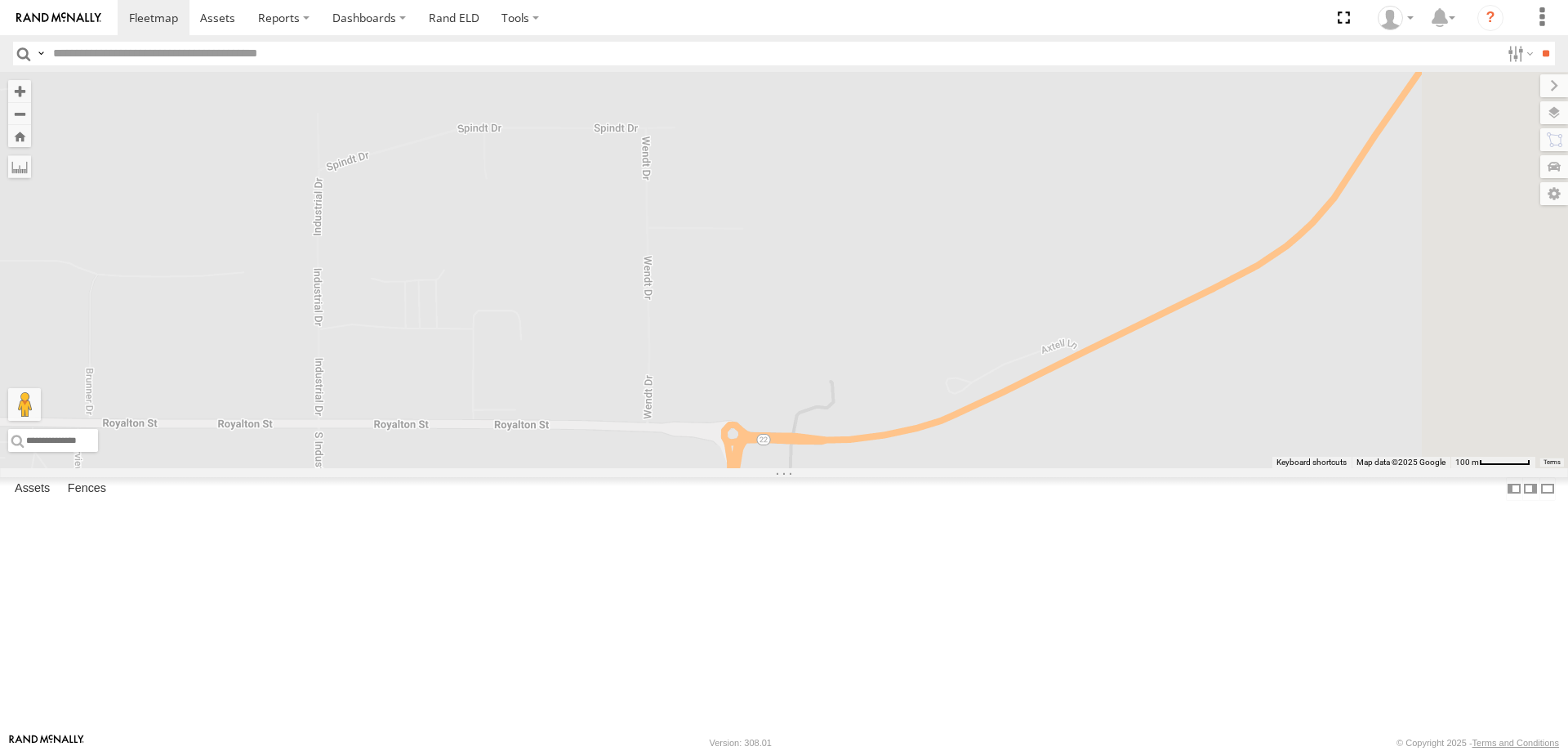
drag, startPoint x: 1042, startPoint y: 484, endPoint x: 996, endPoint y: 524, distance: 61.0
click at [996, 468] on div "86003" at bounding box center [784, 270] width 1568 height 396
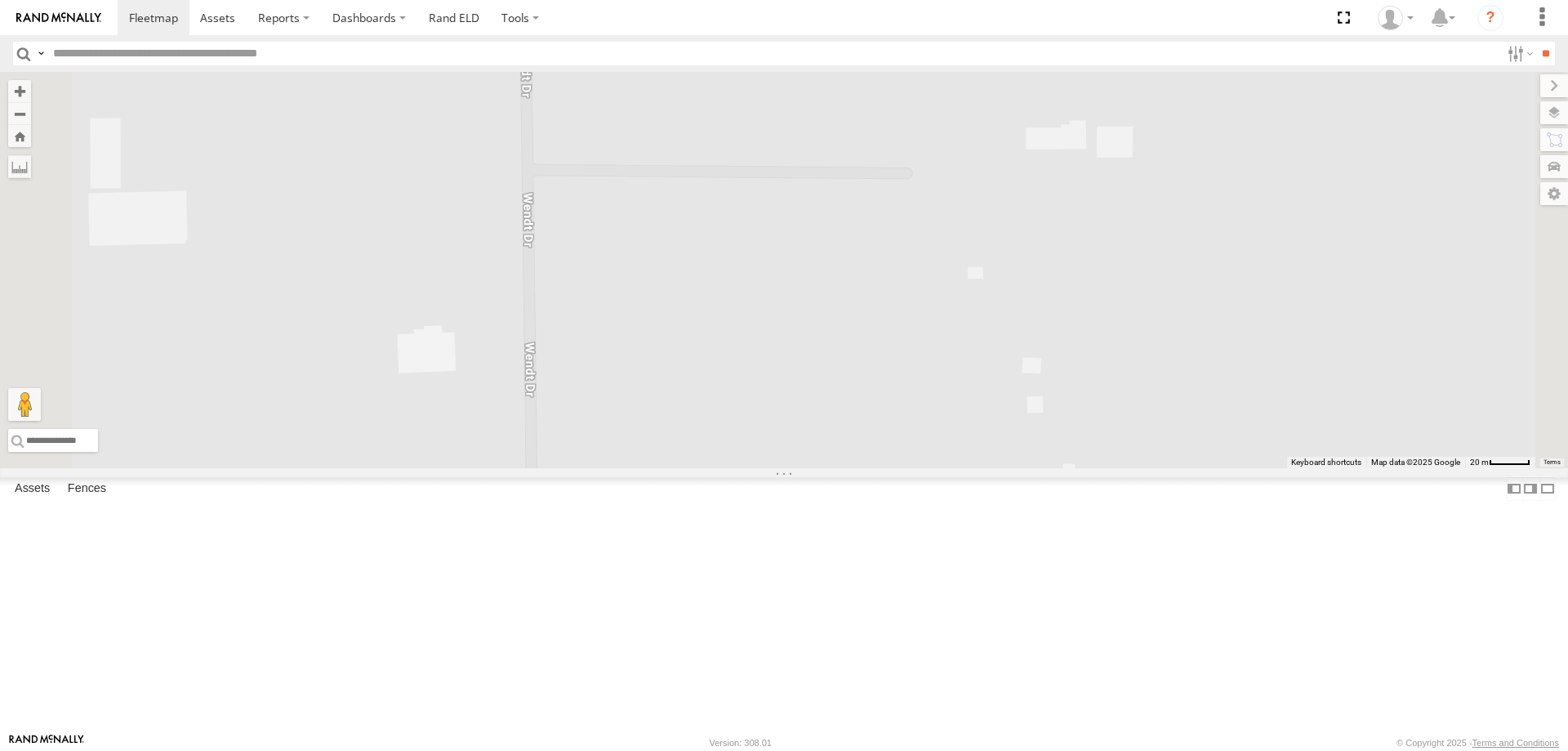
drag, startPoint x: 787, startPoint y: 403, endPoint x: 1019, endPoint y: 548, distance: 273.6
click at [872, 468] on div "86003" at bounding box center [784, 270] width 1568 height 396
click at [1550, 115] on label at bounding box center [1538, 112] width 60 height 23
click at [0, 0] on label at bounding box center [0, 0] width 0 height 0
click at [0, 0] on span "Satellite" at bounding box center [0, 0] width 0 height 0
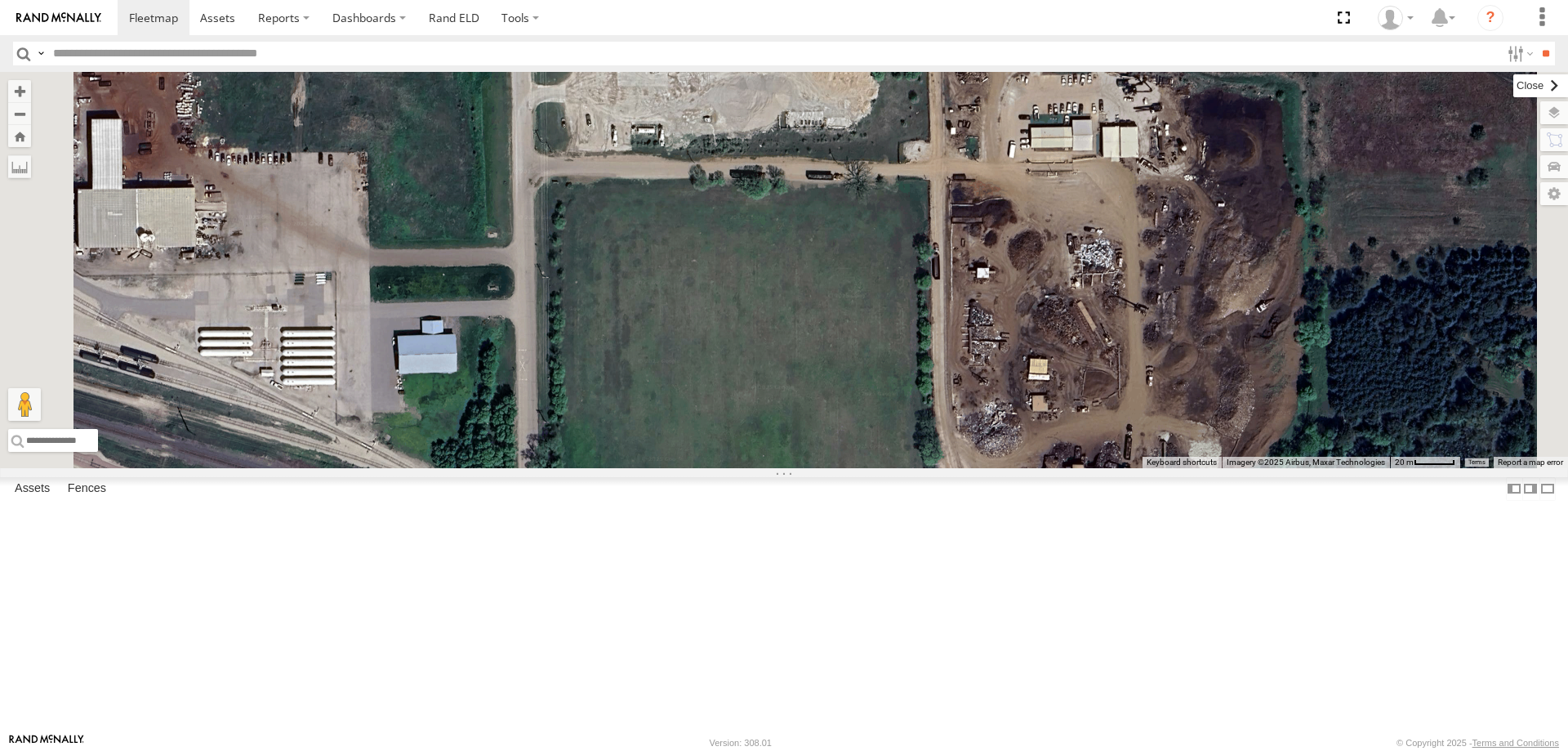
click at [1513, 83] on label at bounding box center [1540, 85] width 55 height 23
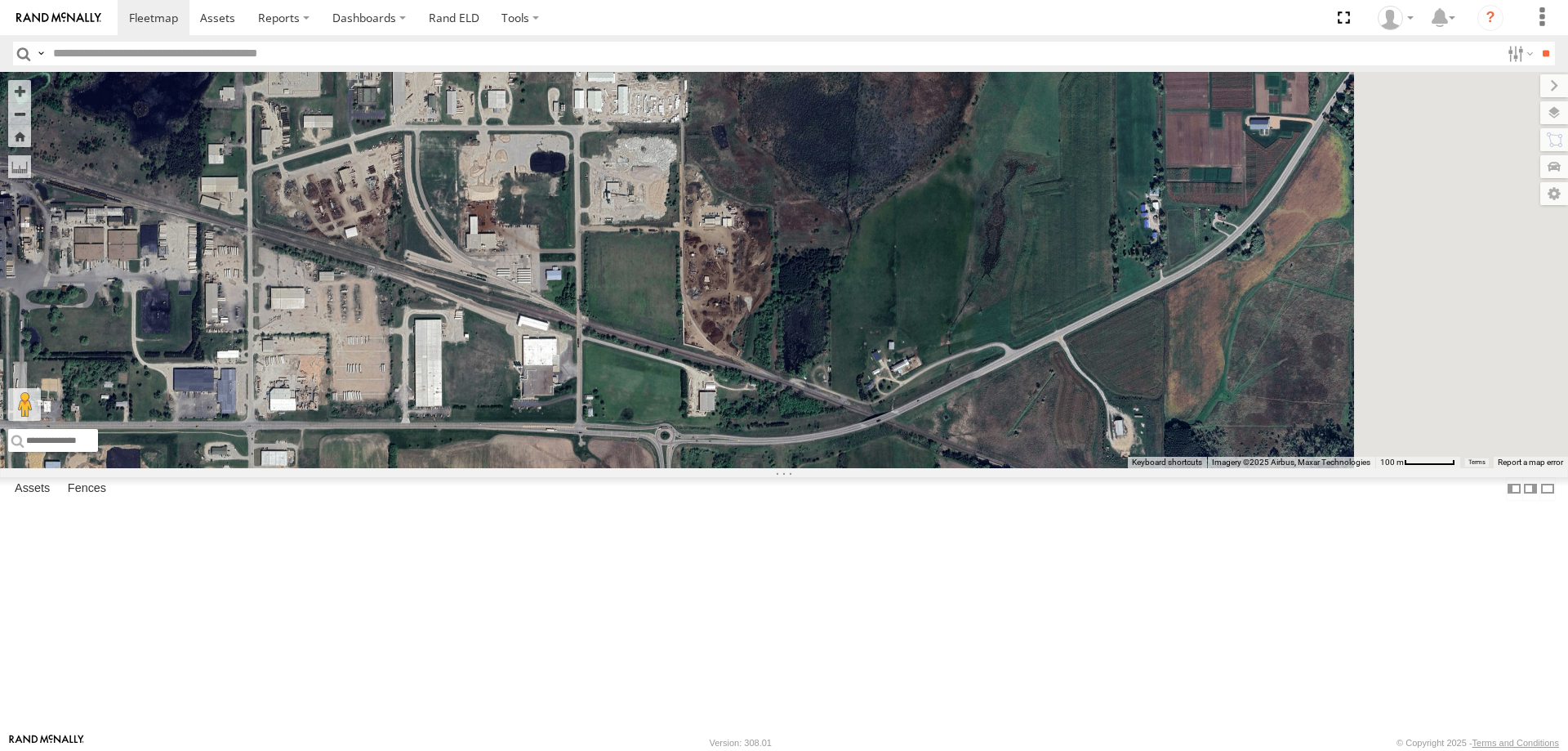
drag, startPoint x: 1020, startPoint y: 319, endPoint x: 901, endPoint y: 343, distance: 121.4
click at [901, 343] on div "86003" at bounding box center [784, 270] width 1568 height 396
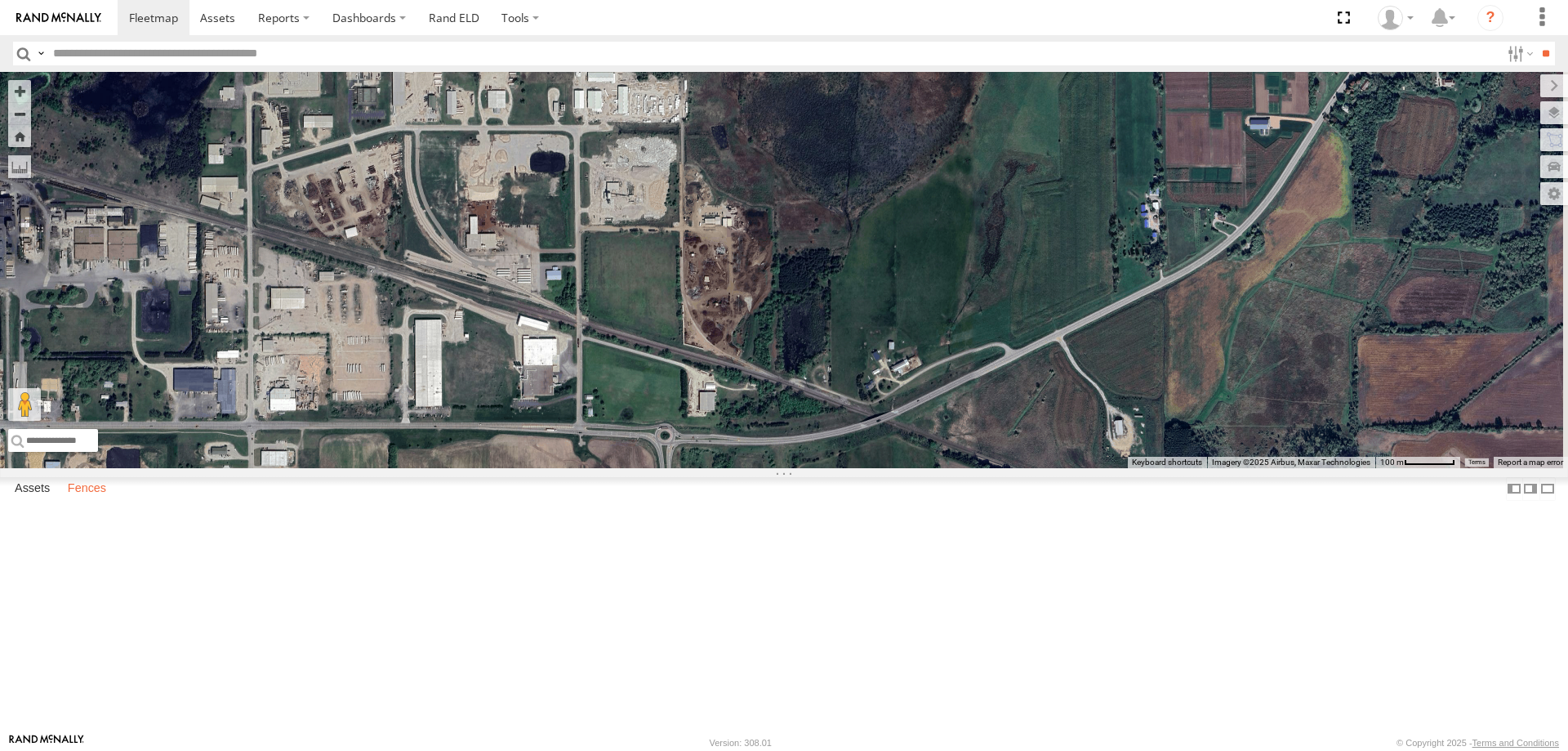
click at [97, 500] on label "Fences" at bounding box center [87, 488] width 55 height 23
click at [1523, 58] on label at bounding box center [1518, 54] width 35 height 24
click at [1523, 52] on label at bounding box center [1518, 54] width 35 height 24
click at [545, 17] on label at bounding box center [520, 17] width 60 height 35
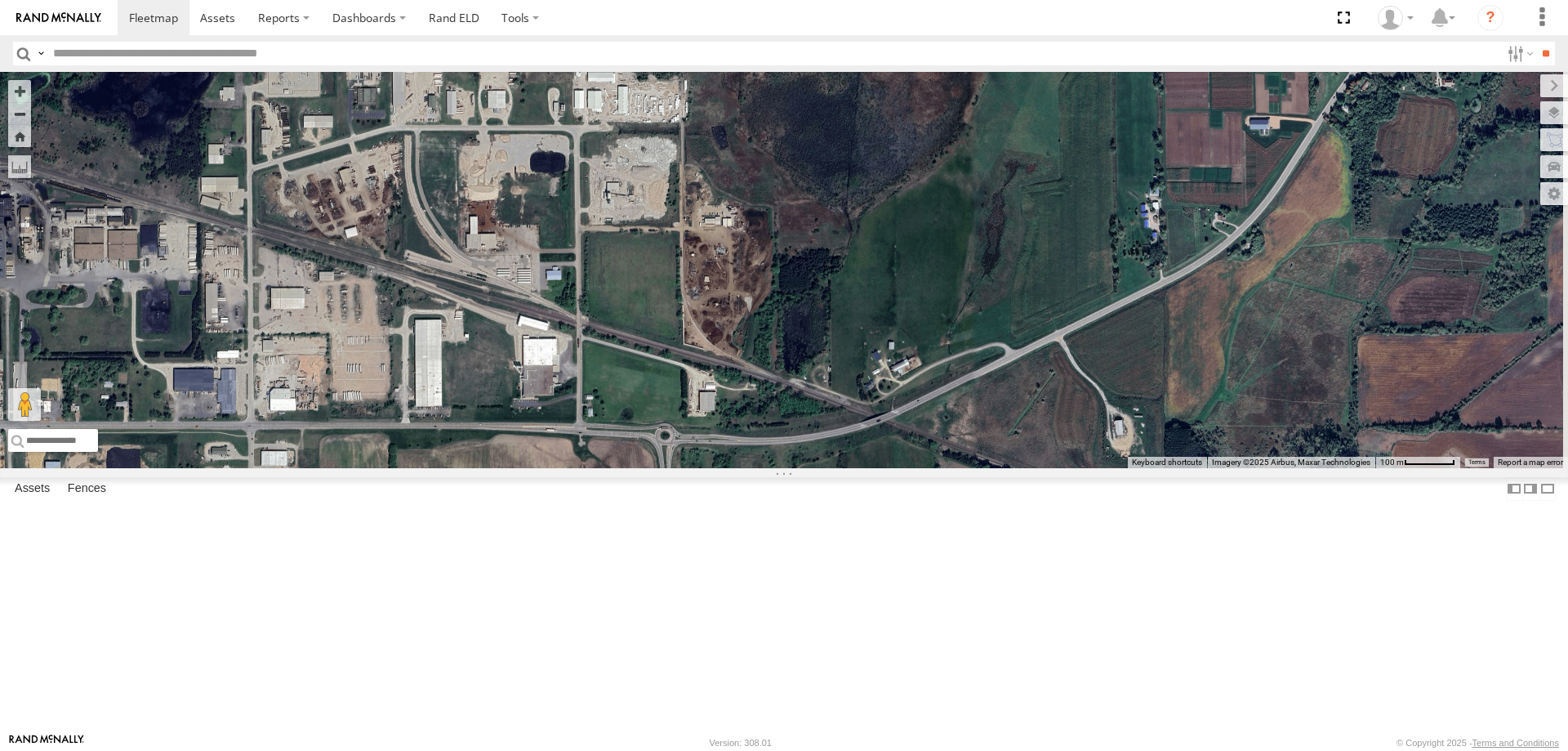
drag, startPoint x: 253, startPoint y: 366, endPoint x: 205, endPoint y: 663, distance: 300.9
click at [0, 0] on div "Reserve Transport HQ 1831 E Highland Rd Twinsburg , OH,44087 1" at bounding box center [0, 0] width 0 height 0
click at [0, 0] on link "Fence Mgt" at bounding box center [0, 0] width 0 height 0
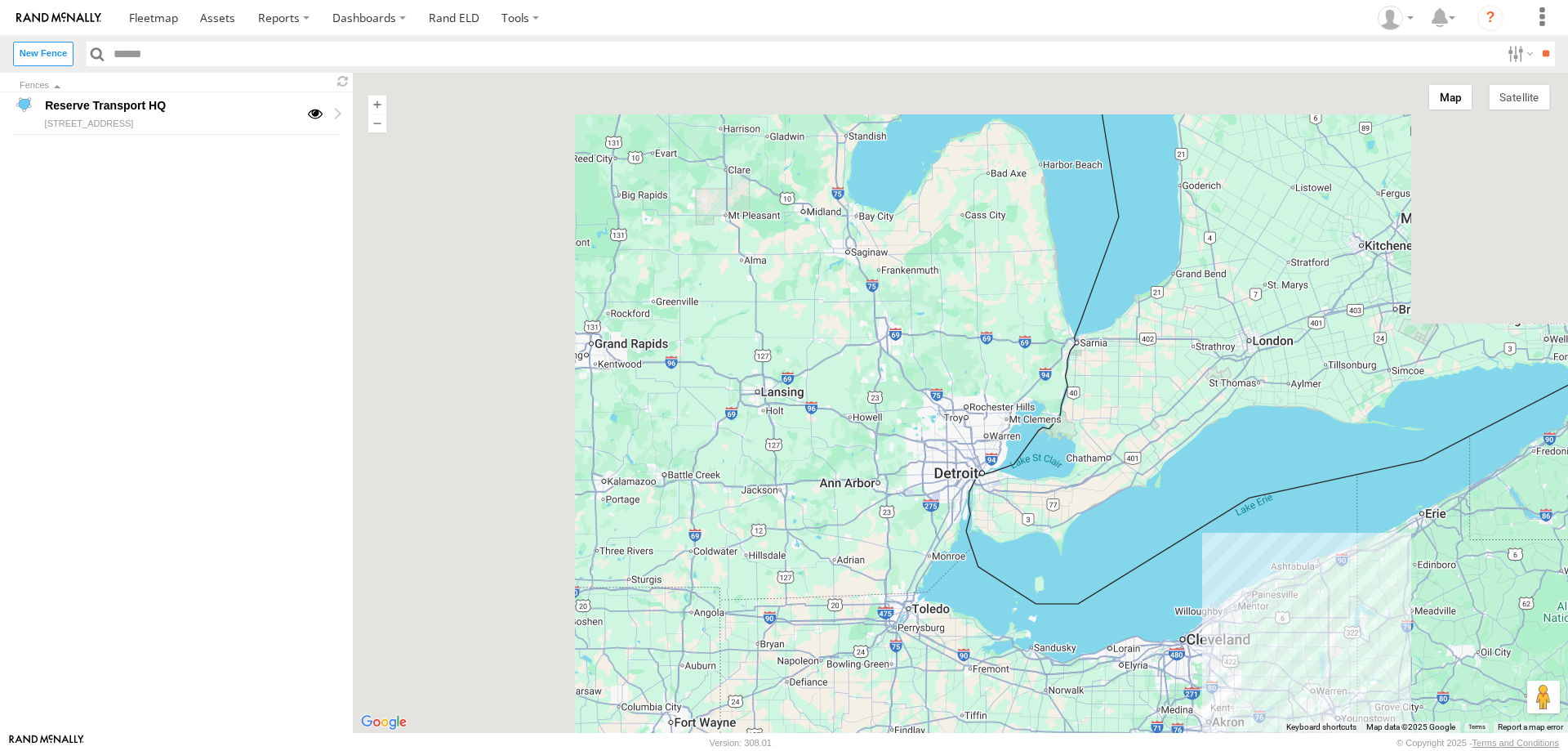
drag, startPoint x: 521, startPoint y: 219, endPoint x: 1157, endPoint y: 571, distance: 726.9
click at [1157, 574] on div at bounding box center [960, 403] width 1215 height 660
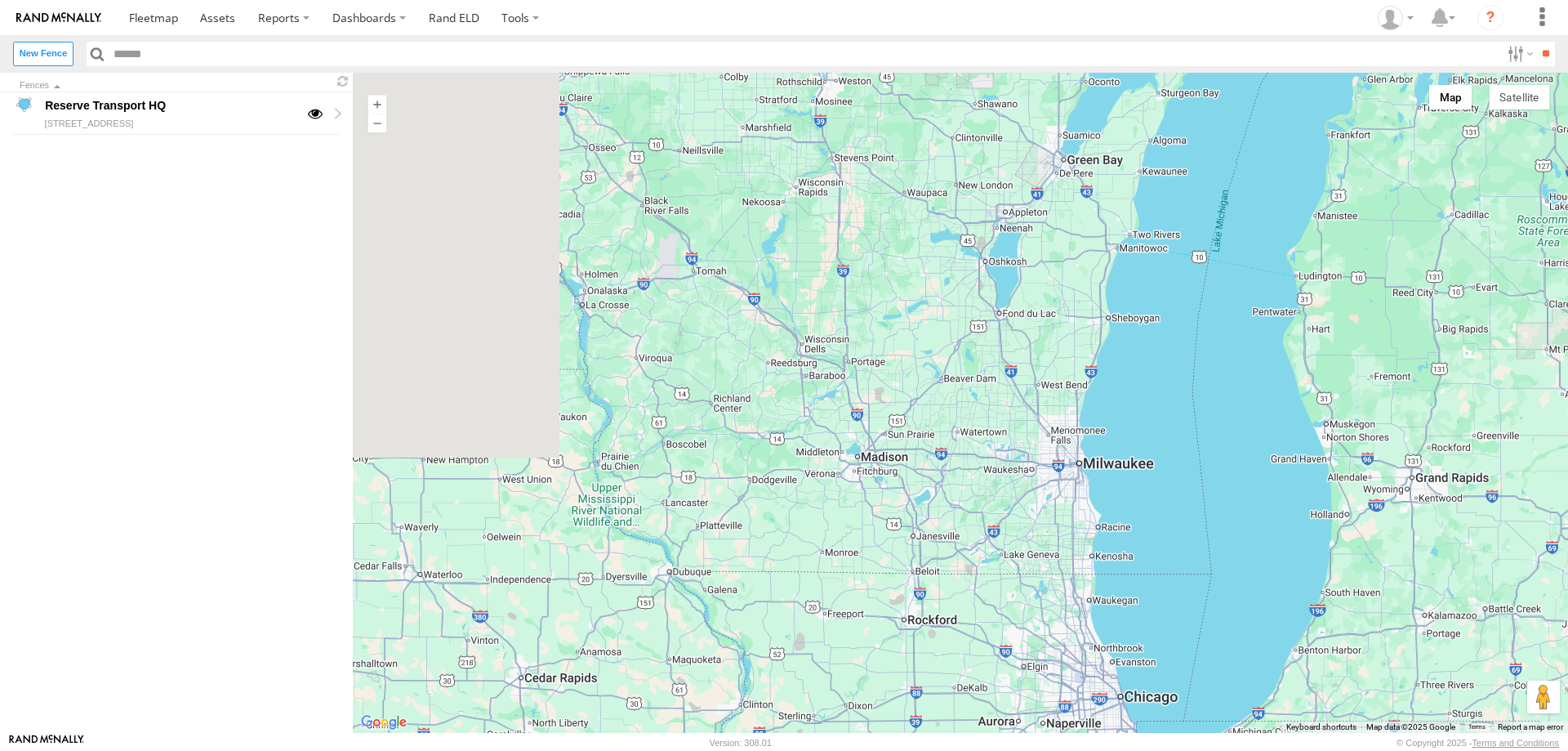
drag, startPoint x: 556, startPoint y: 330, endPoint x: 1357, endPoint y: 462, distance: 811.8
click at [1357, 462] on div at bounding box center [960, 403] width 1215 height 660
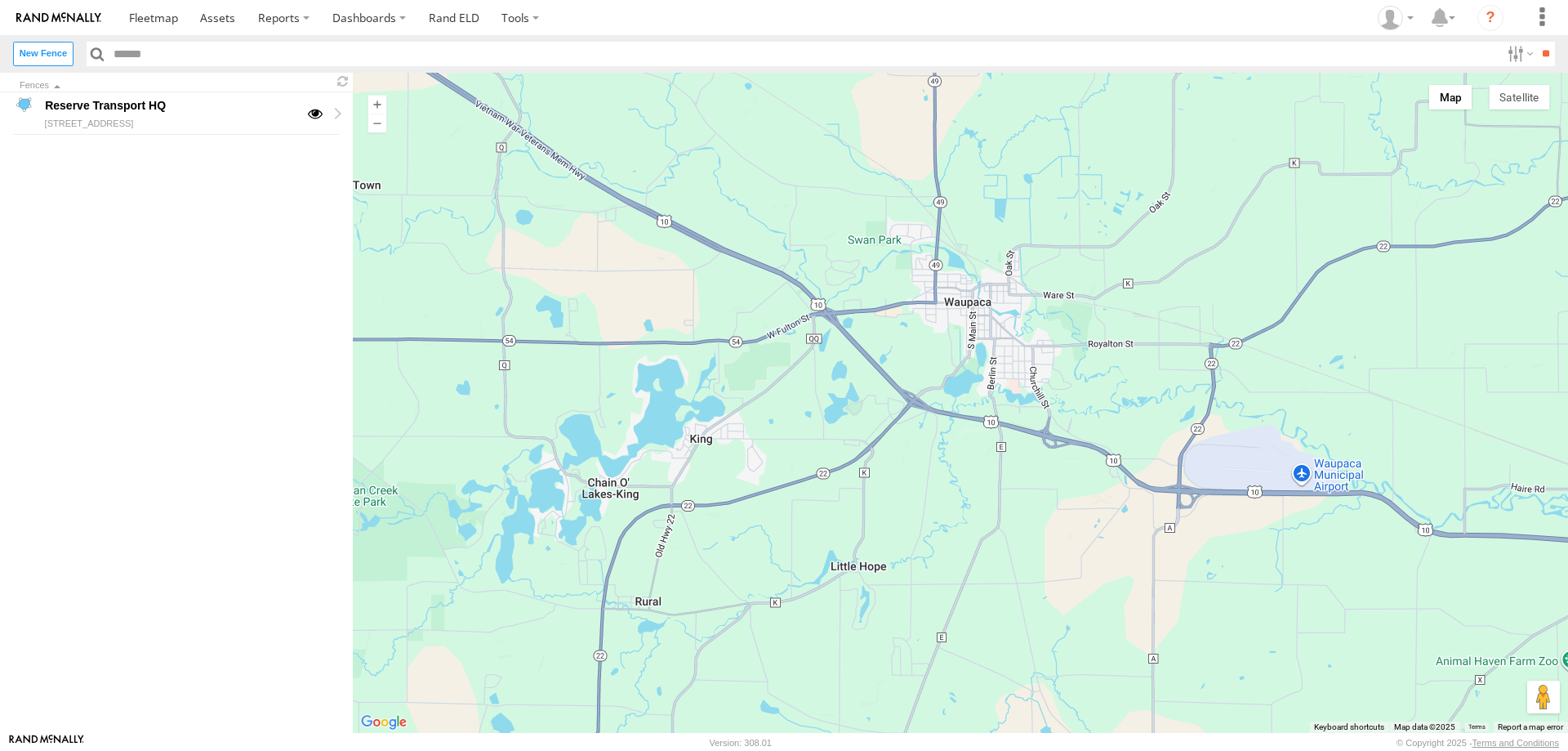
drag, startPoint x: 854, startPoint y: 178, endPoint x: 935, endPoint y: 359, distance: 198.3
click at [935, 359] on div at bounding box center [960, 403] width 1215 height 660
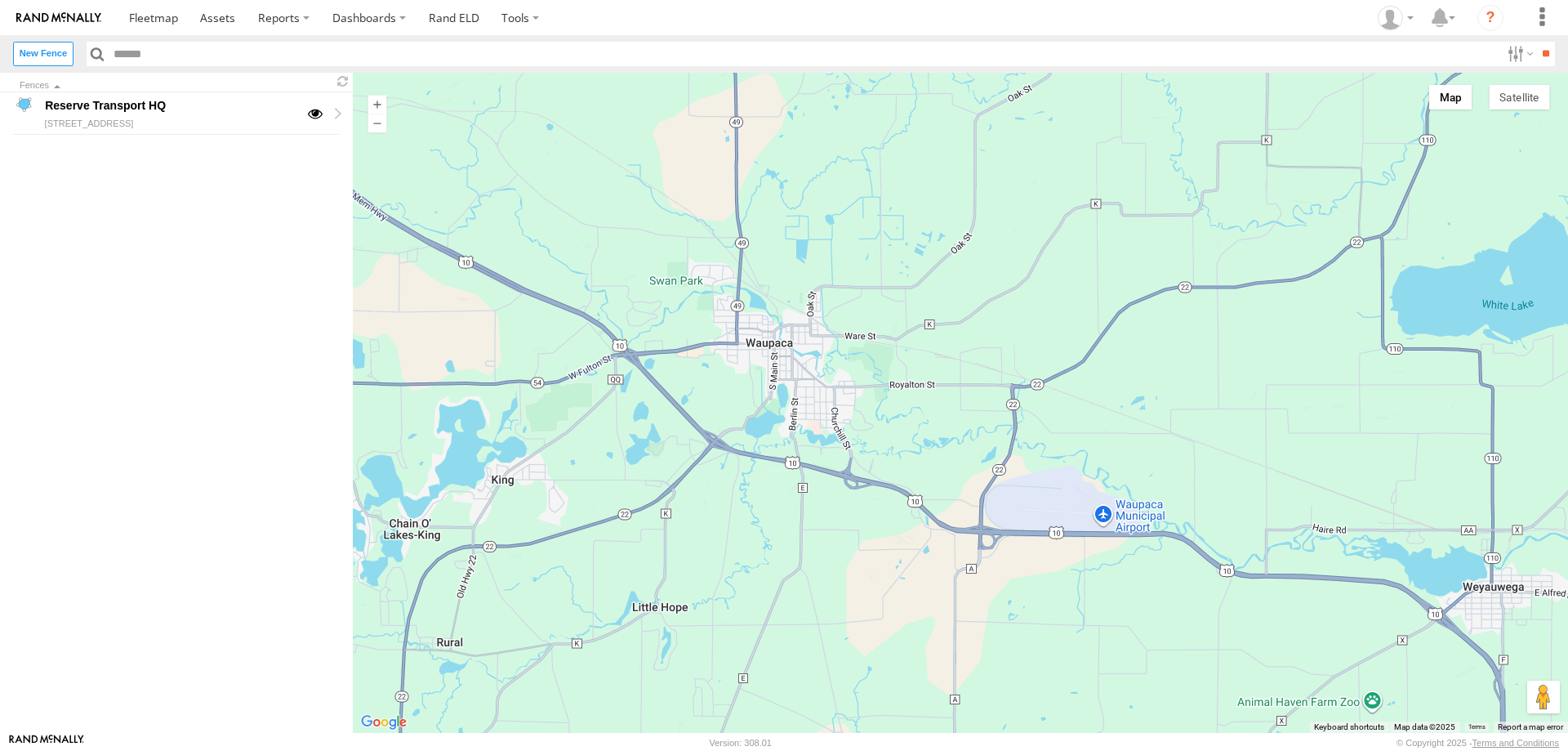
drag, startPoint x: 1163, startPoint y: 391, endPoint x: 962, endPoint y: 431, distance: 204.9
click at [962, 431] on div at bounding box center [960, 403] width 1215 height 660
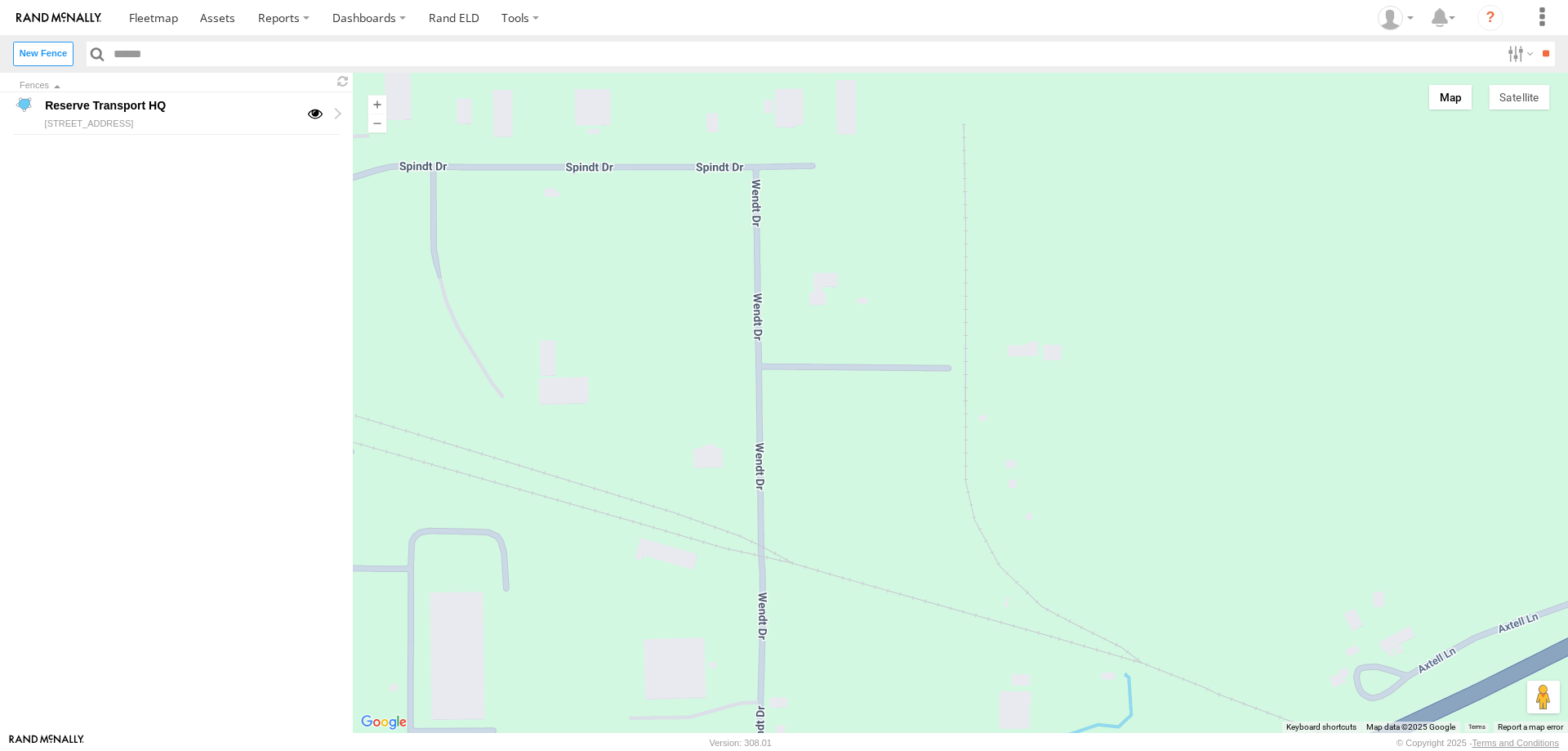
drag, startPoint x: 908, startPoint y: 371, endPoint x: 1086, endPoint y: 393, distance: 179.4
click at [1086, 393] on div at bounding box center [960, 403] width 1215 height 660
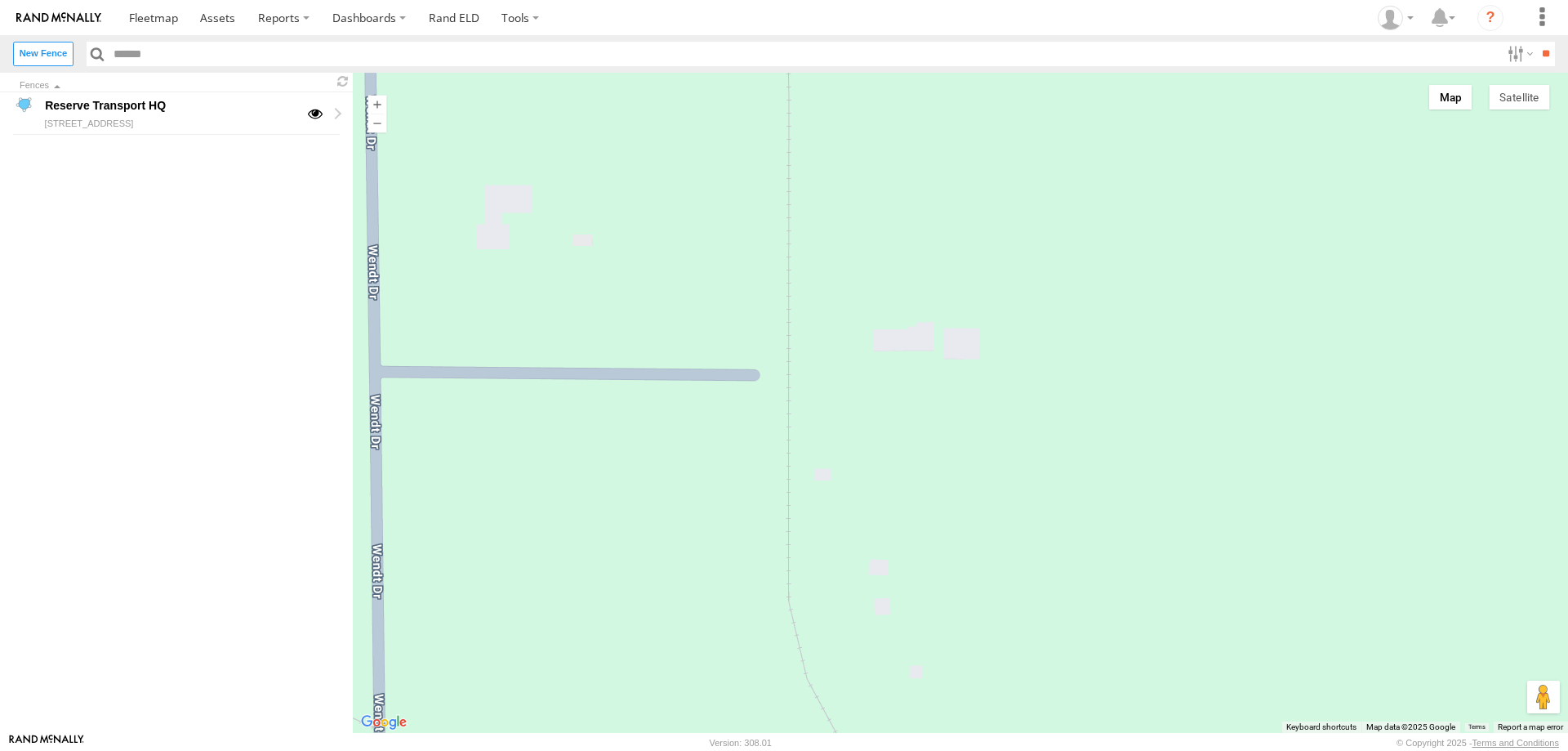
drag, startPoint x: 1117, startPoint y: 418, endPoint x: 905, endPoint y: 391, distance: 213.7
click at [905, 391] on div at bounding box center [960, 403] width 1215 height 660
click at [904, 351] on div at bounding box center [960, 403] width 1215 height 660
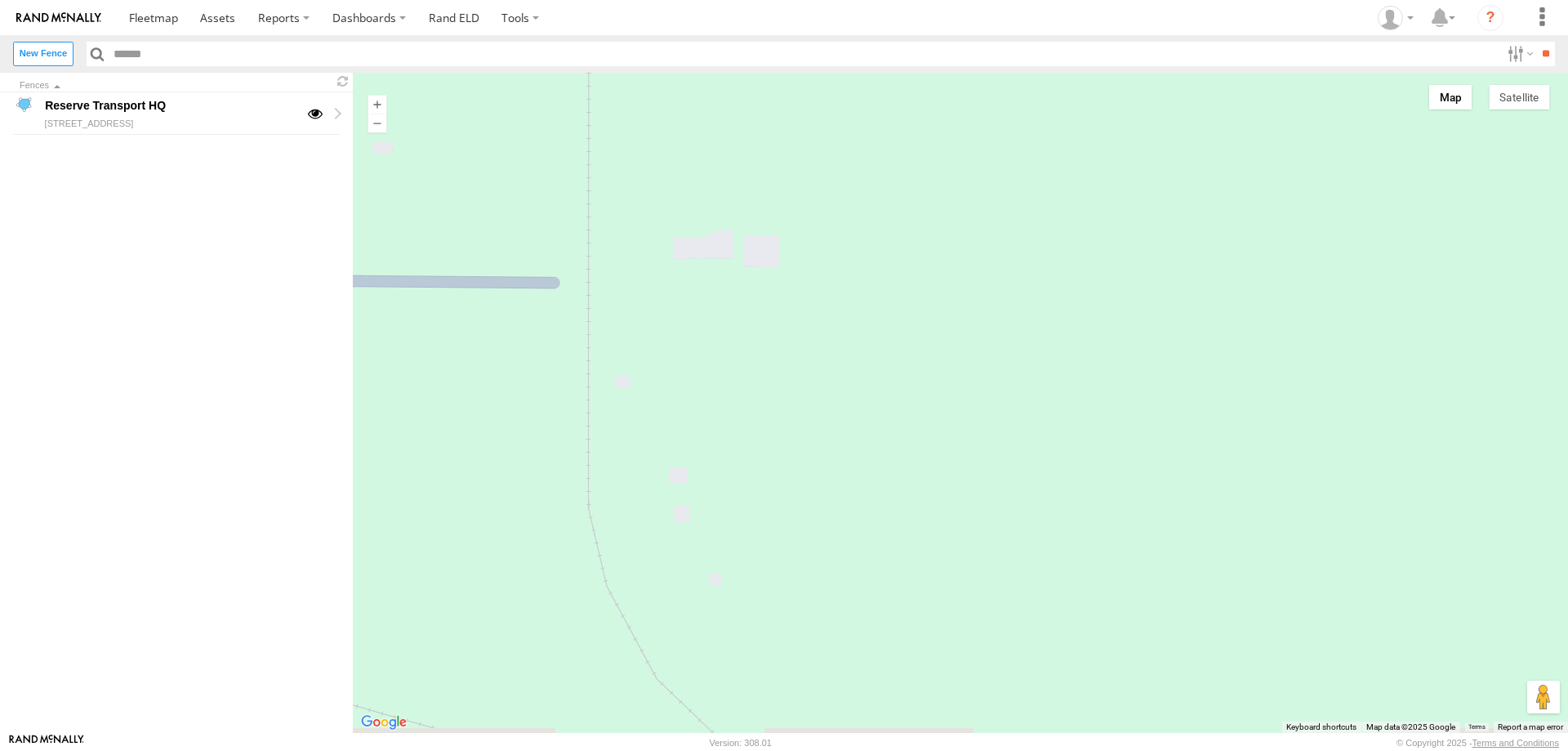
drag, startPoint x: 1141, startPoint y: 449, endPoint x: 855, endPoint y: 340, distance: 306.1
click at [855, 340] on div at bounding box center [960, 403] width 1215 height 660
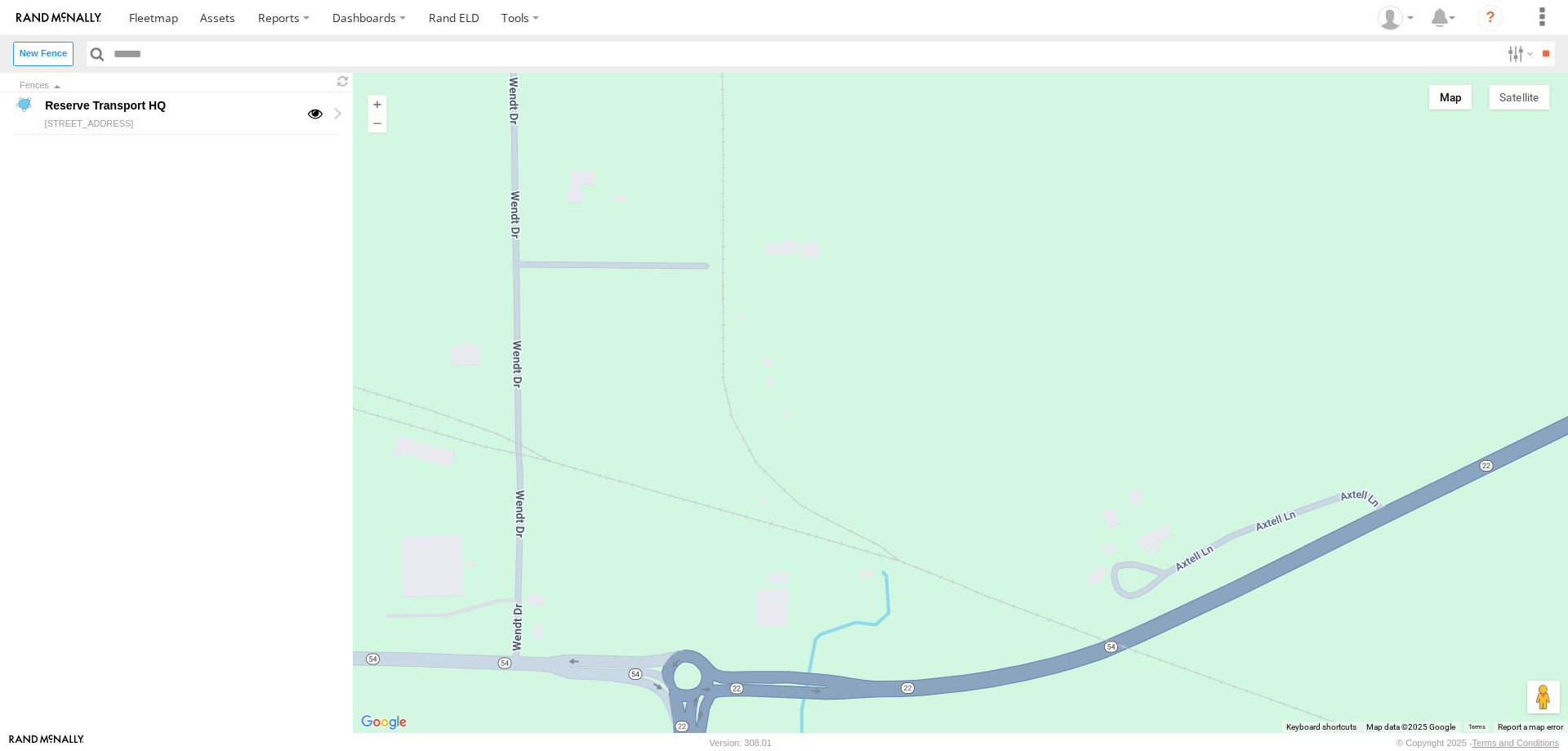
click at [795, 275] on div at bounding box center [960, 403] width 1215 height 660
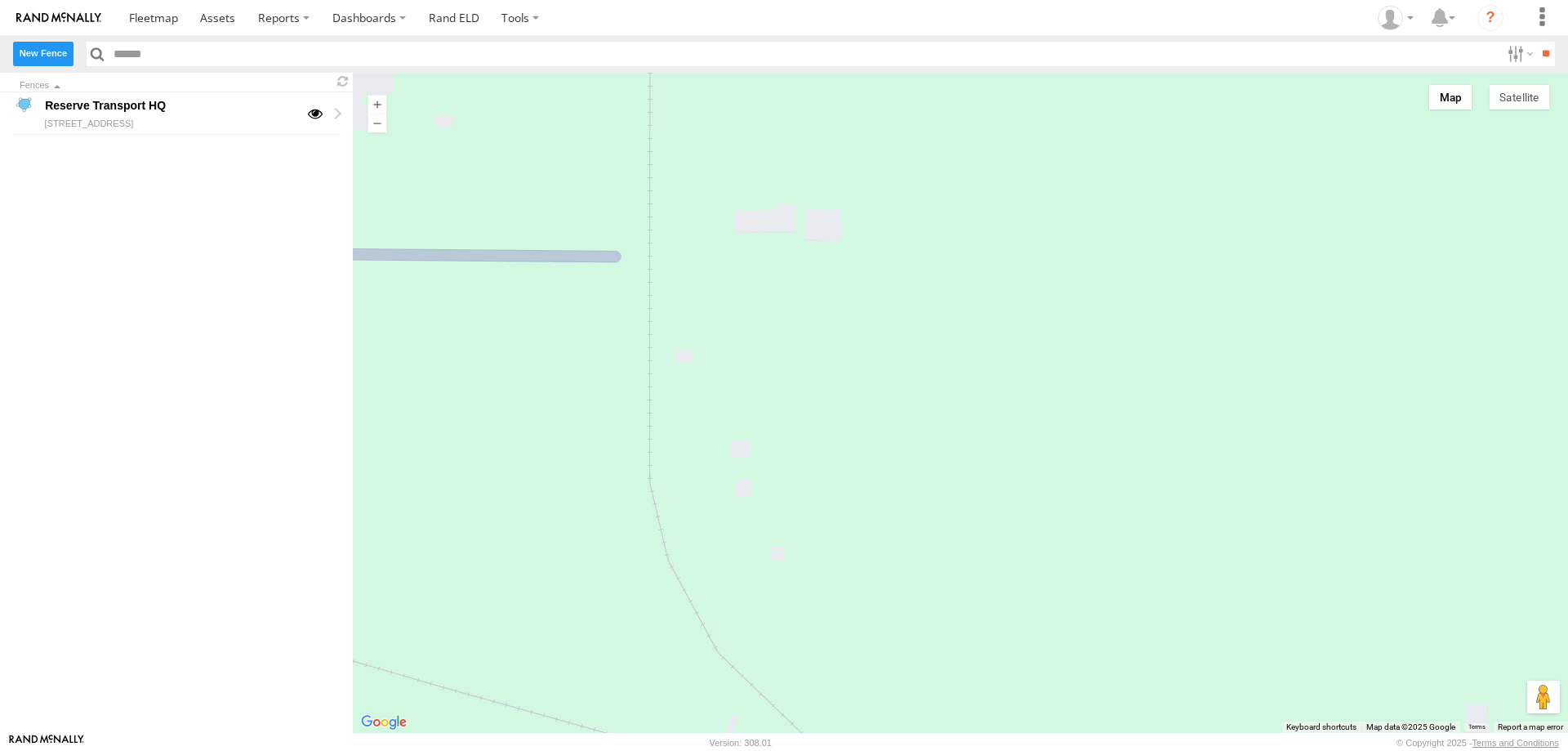
click at [52, 59] on label "New Fence" at bounding box center [43, 54] width 60 height 24
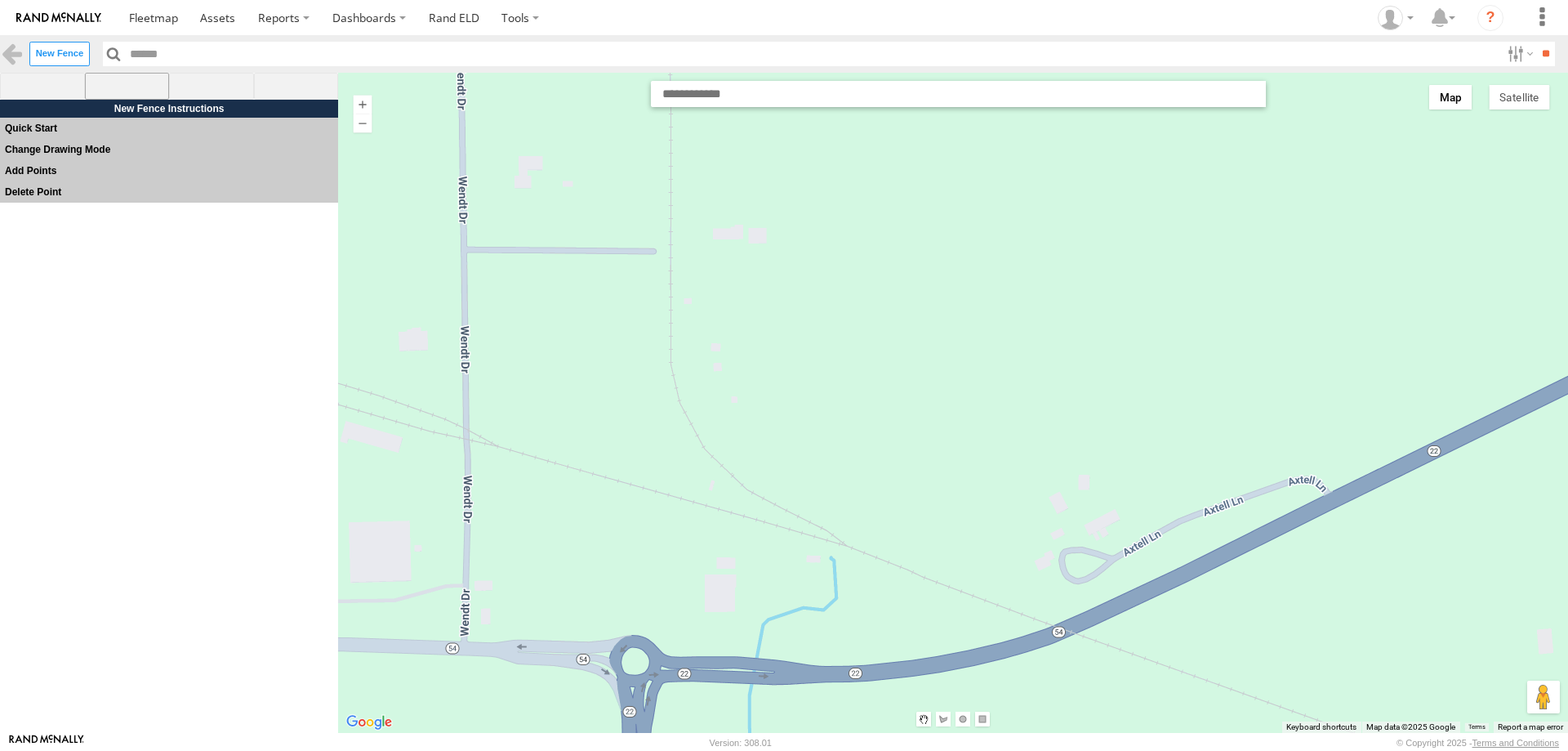
click at [139, 83] on span at bounding box center [127, 87] width 85 height 28
click at [467, 240] on div at bounding box center [952, 403] width 1230 height 660
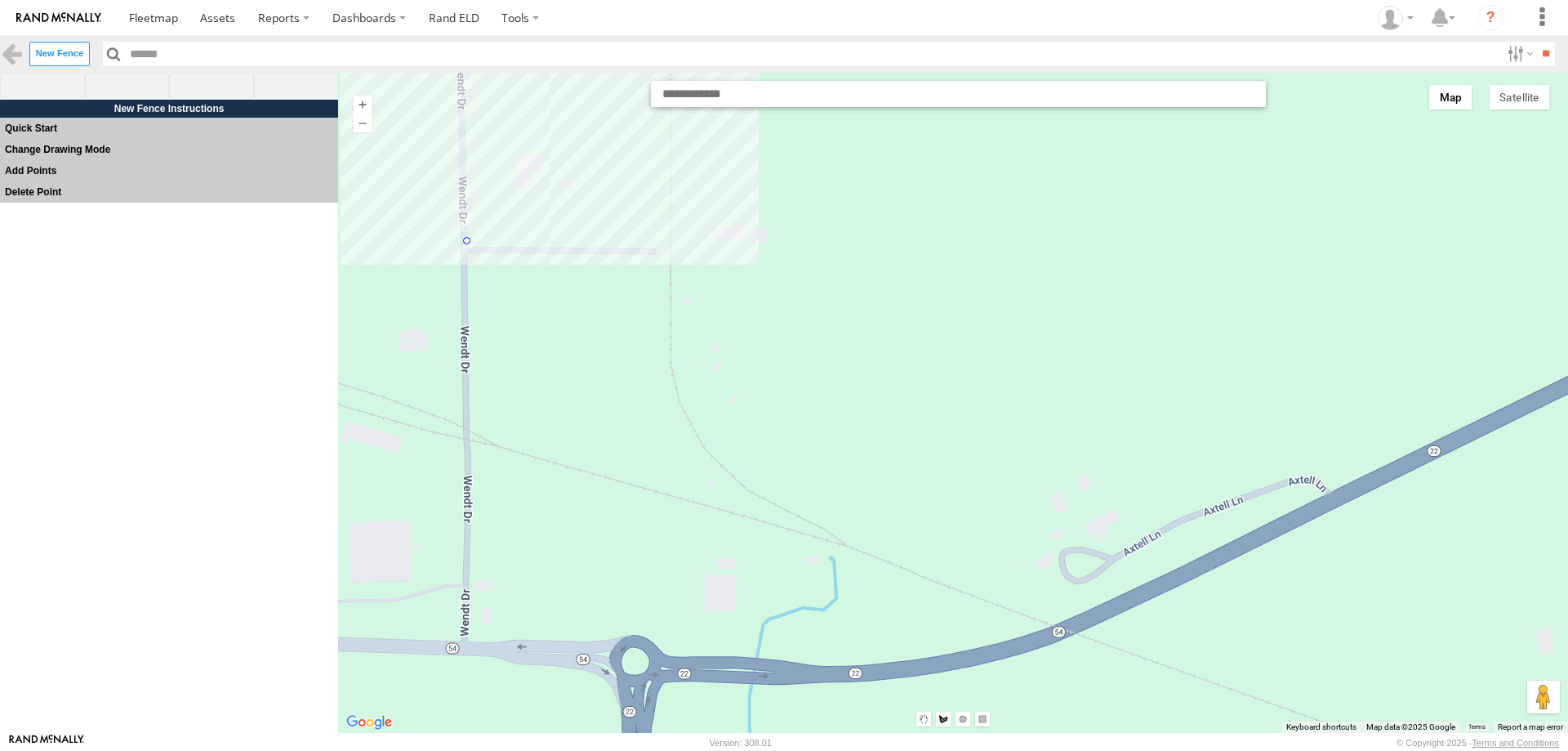
click at [661, 240] on div at bounding box center [952, 403] width 1230 height 660
click at [659, 138] on div at bounding box center [952, 403] width 1230 height 660
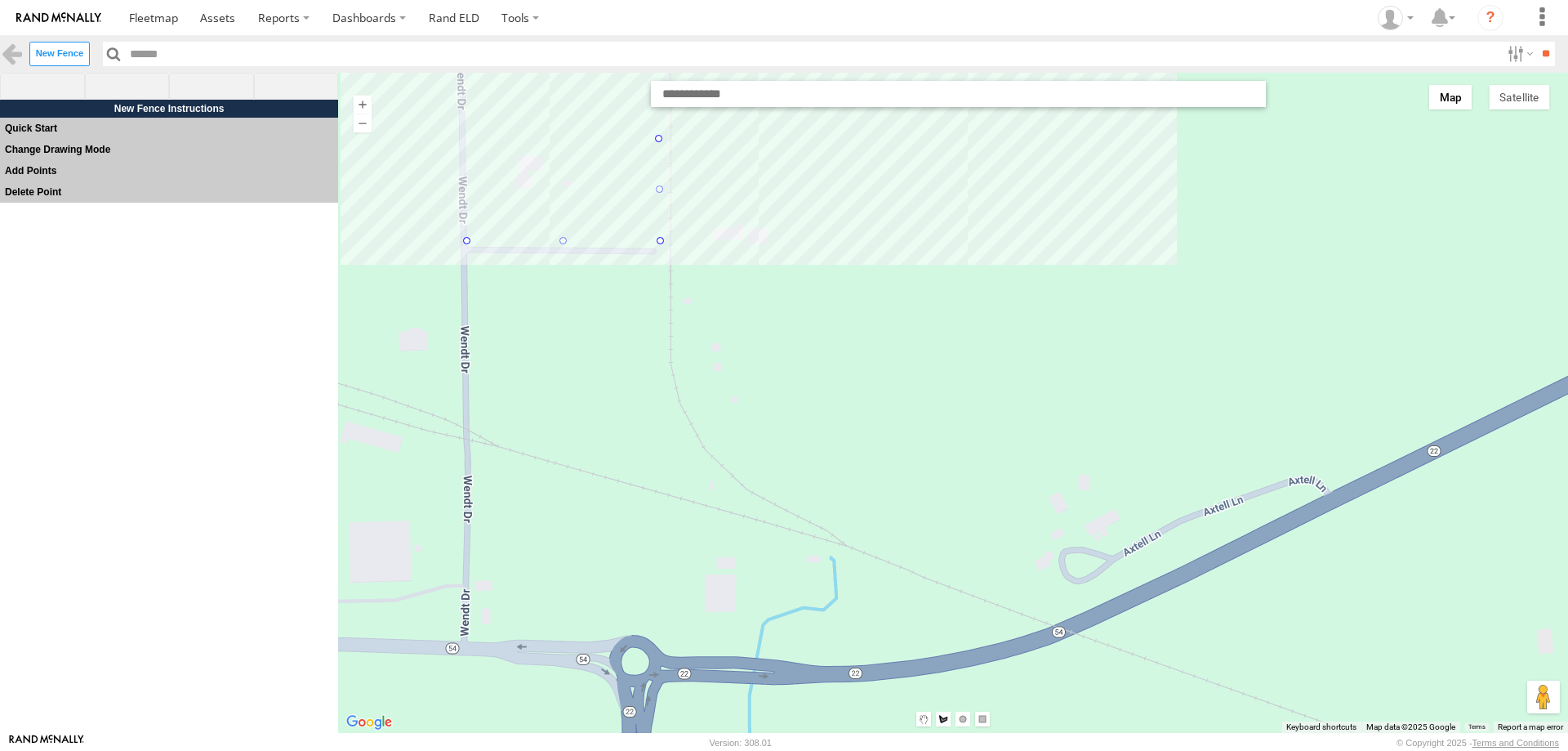
click at [971, 139] on div at bounding box center [952, 403] width 1230 height 660
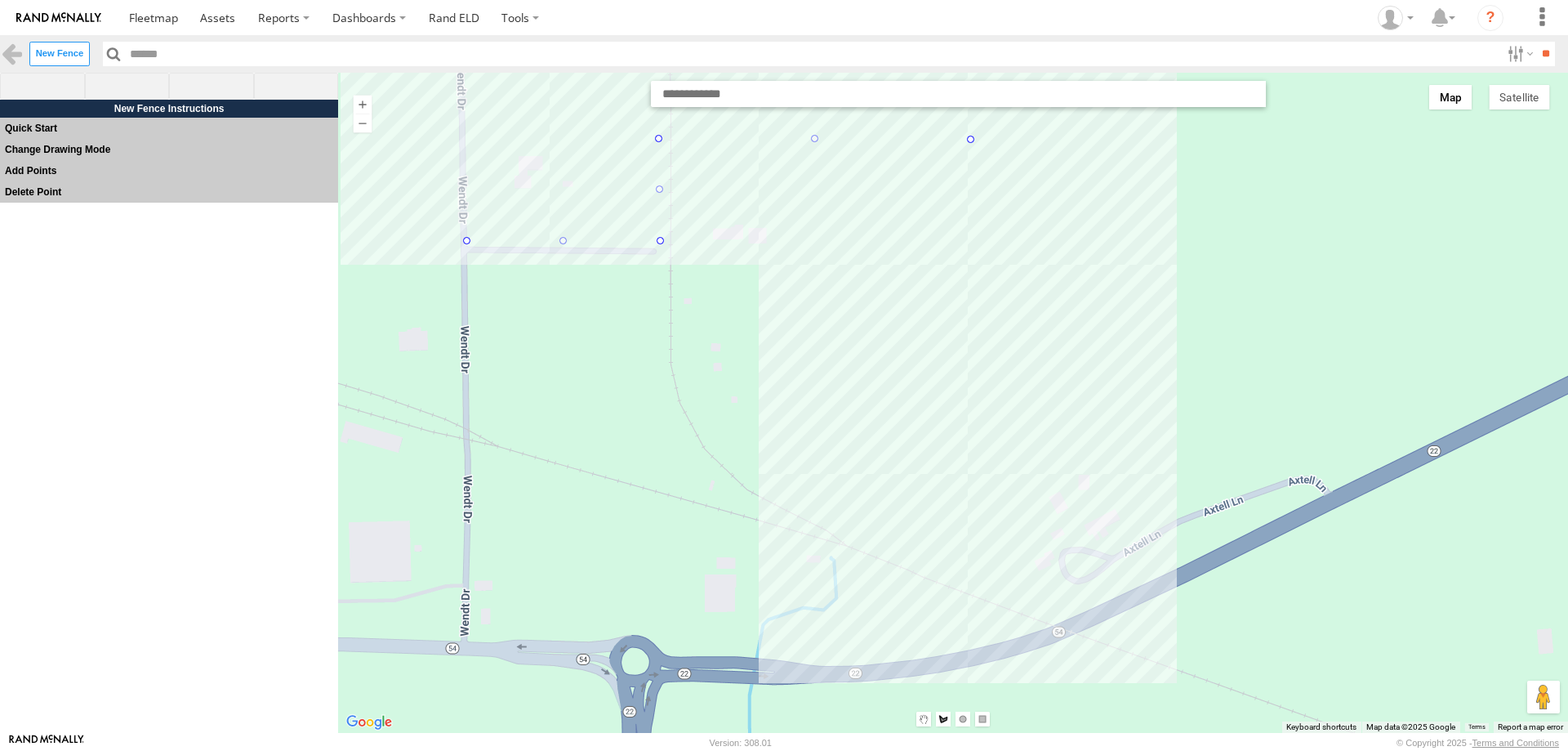
click at [971, 536] on div at bounding box center [952, 403] width 1230 height 660
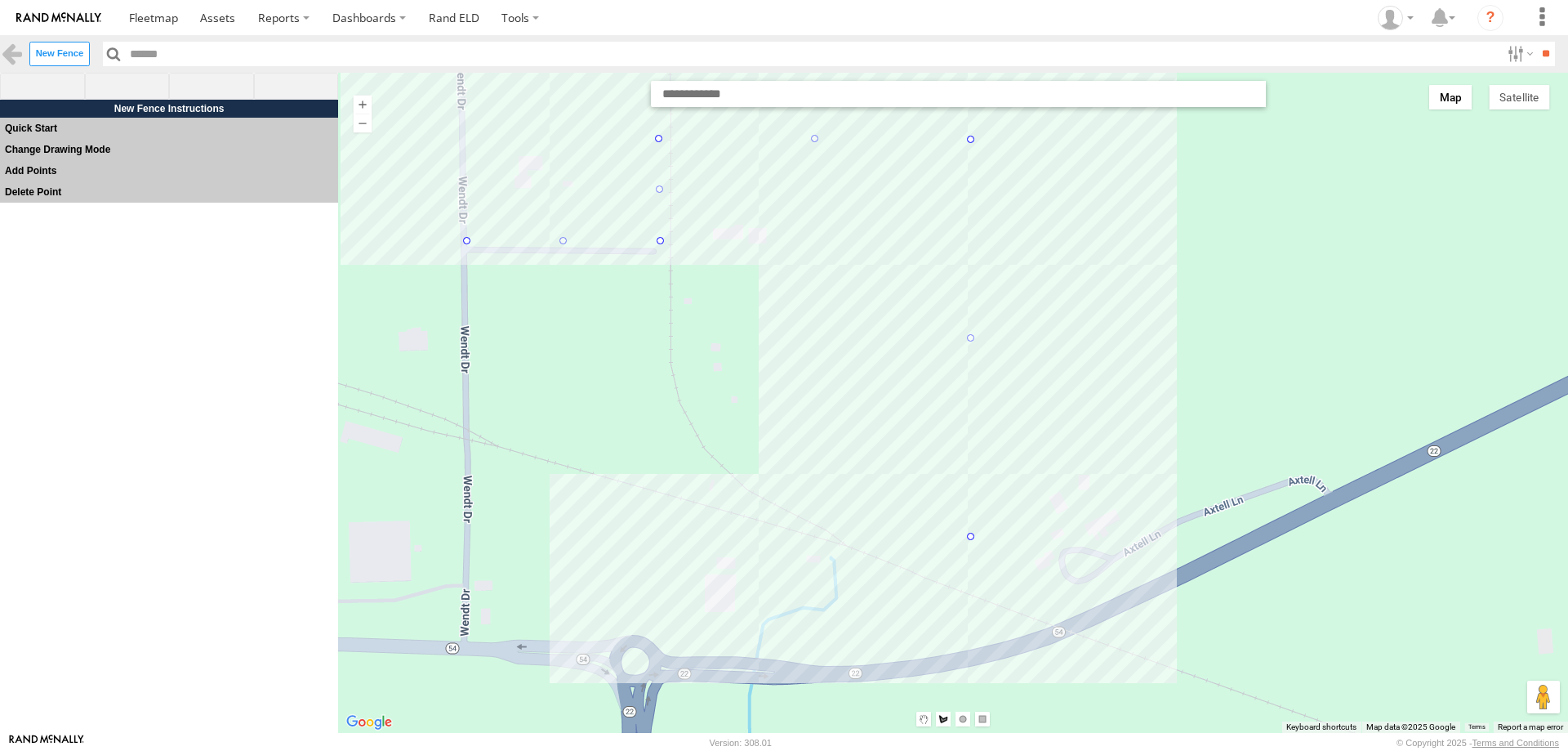
click at [675, 532] on div at bounding box center [952, 403] width 1230 height 660
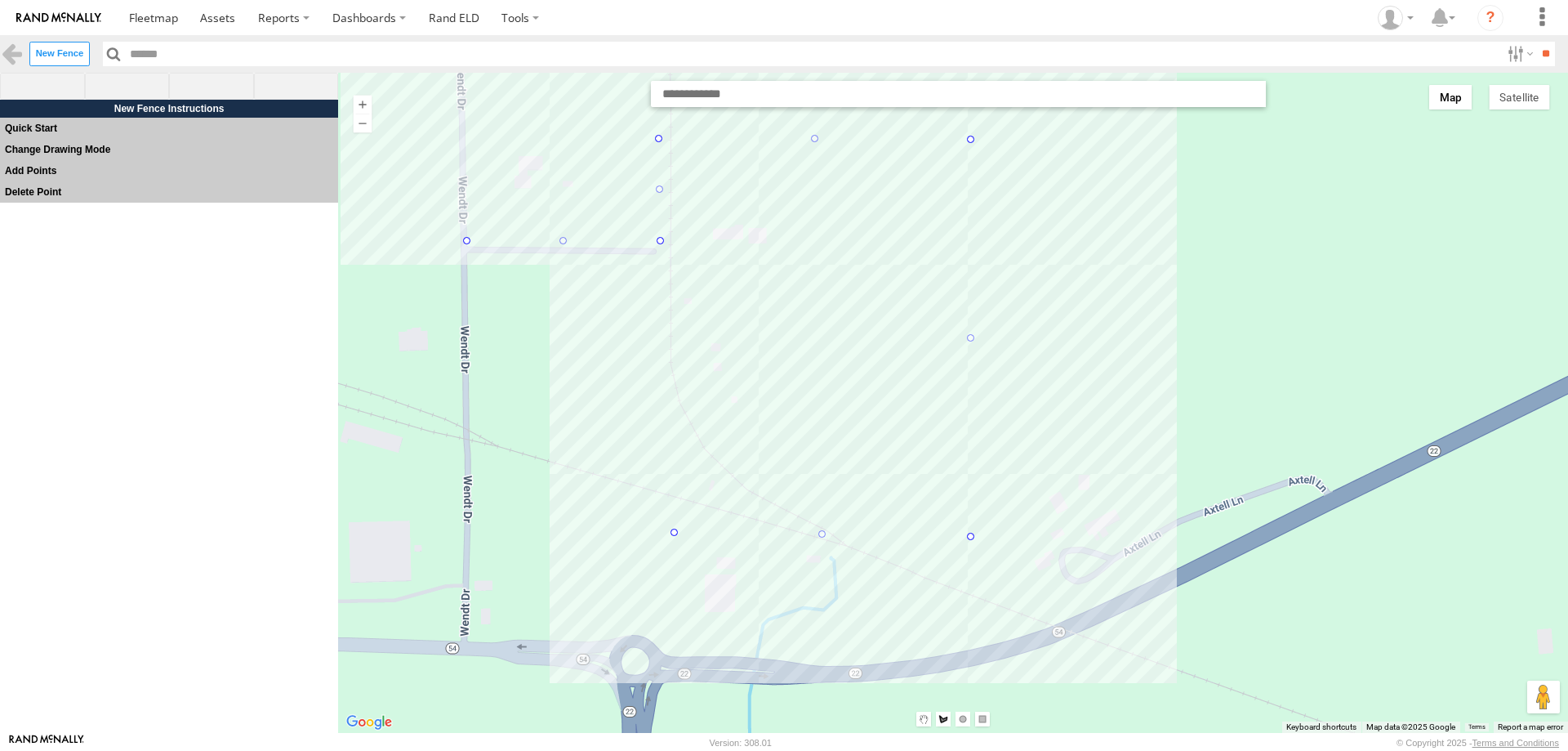
click at [660, 534] on div at bounding box center [952, 403] width 1230 height 660
click at [659, 264] on div at bounding box center [952, 403] width 1230 height 660
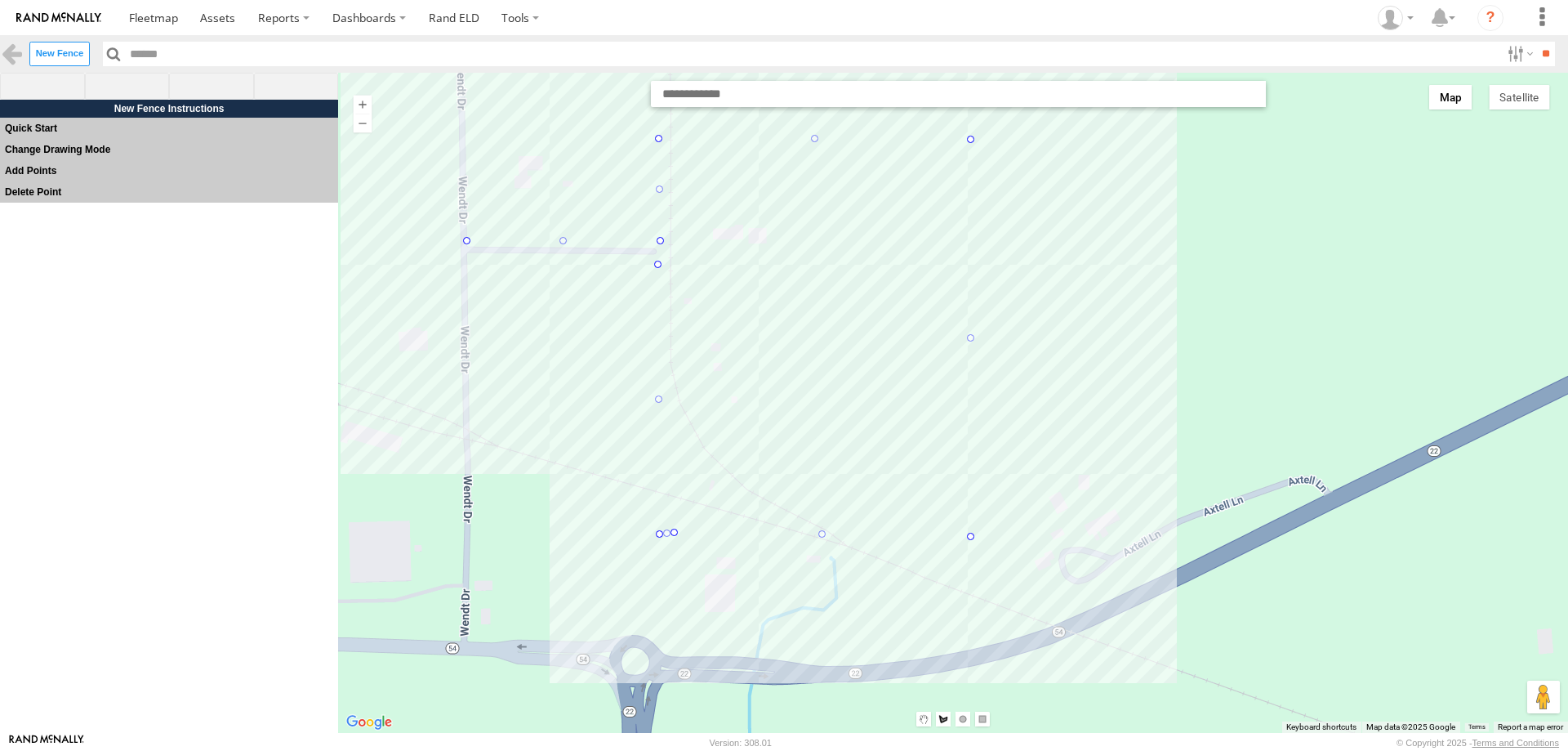
click at [467, 264] on div at bounding box center [952, 403] width 1230 height 660
click at [465, 240] on div at bounding box center [952, 403] width 1230 height 660
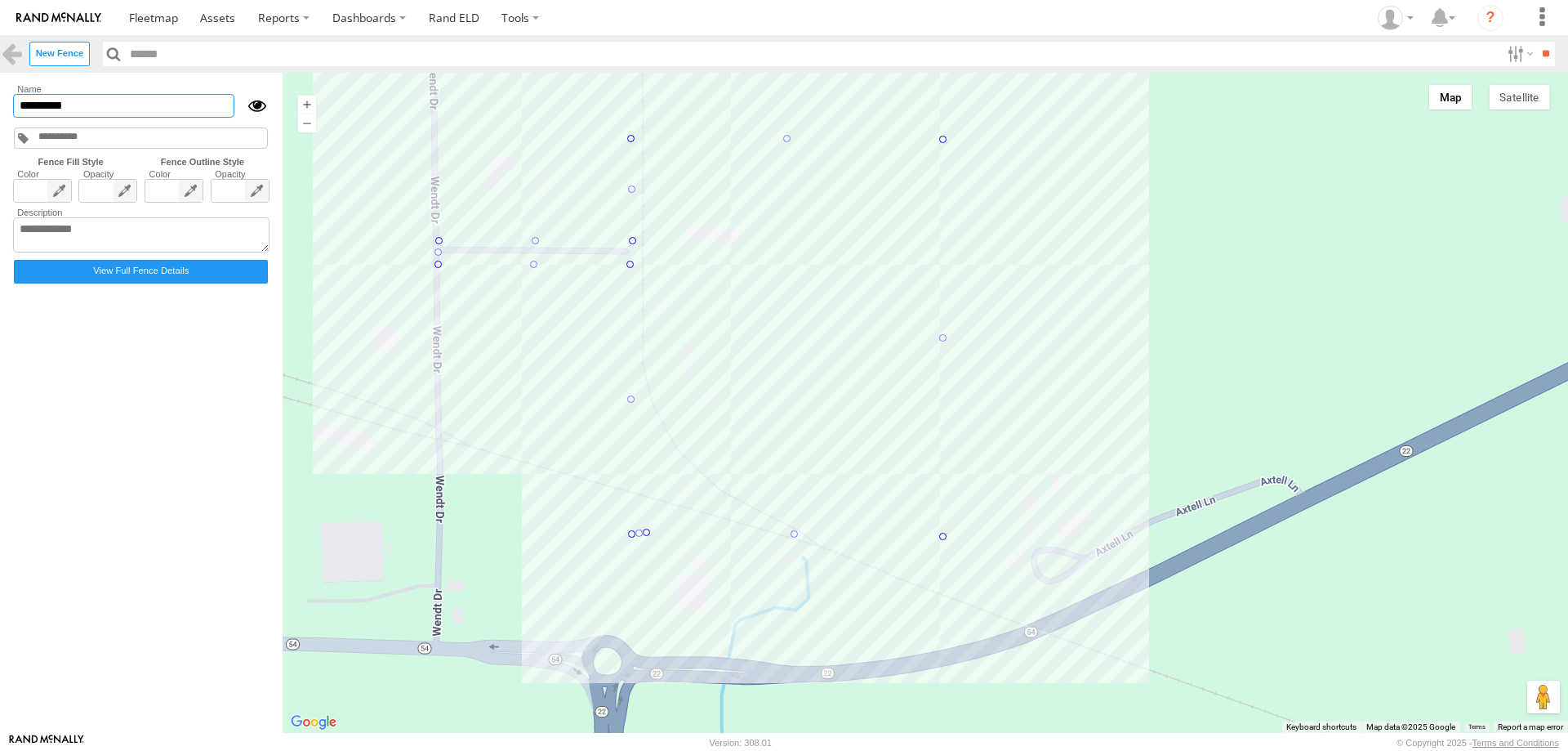
drag, startPoint x: 70, startPoint y: 96, endPoint x: 0, endPoint y: 101, distance: 70.2
click at [0, 101] on main "Fences Reserve Transport HQ 1831 E Highland Rd Twinsburg , OH,44087" at bounding box center [784, 403] width 1568 height 660
type input "****"
click at [60, 196] on span at bounding box center [42, 238] width 57 height 116
click at [25, 230] on span at bounding box center [23, 228] width 17 height 18
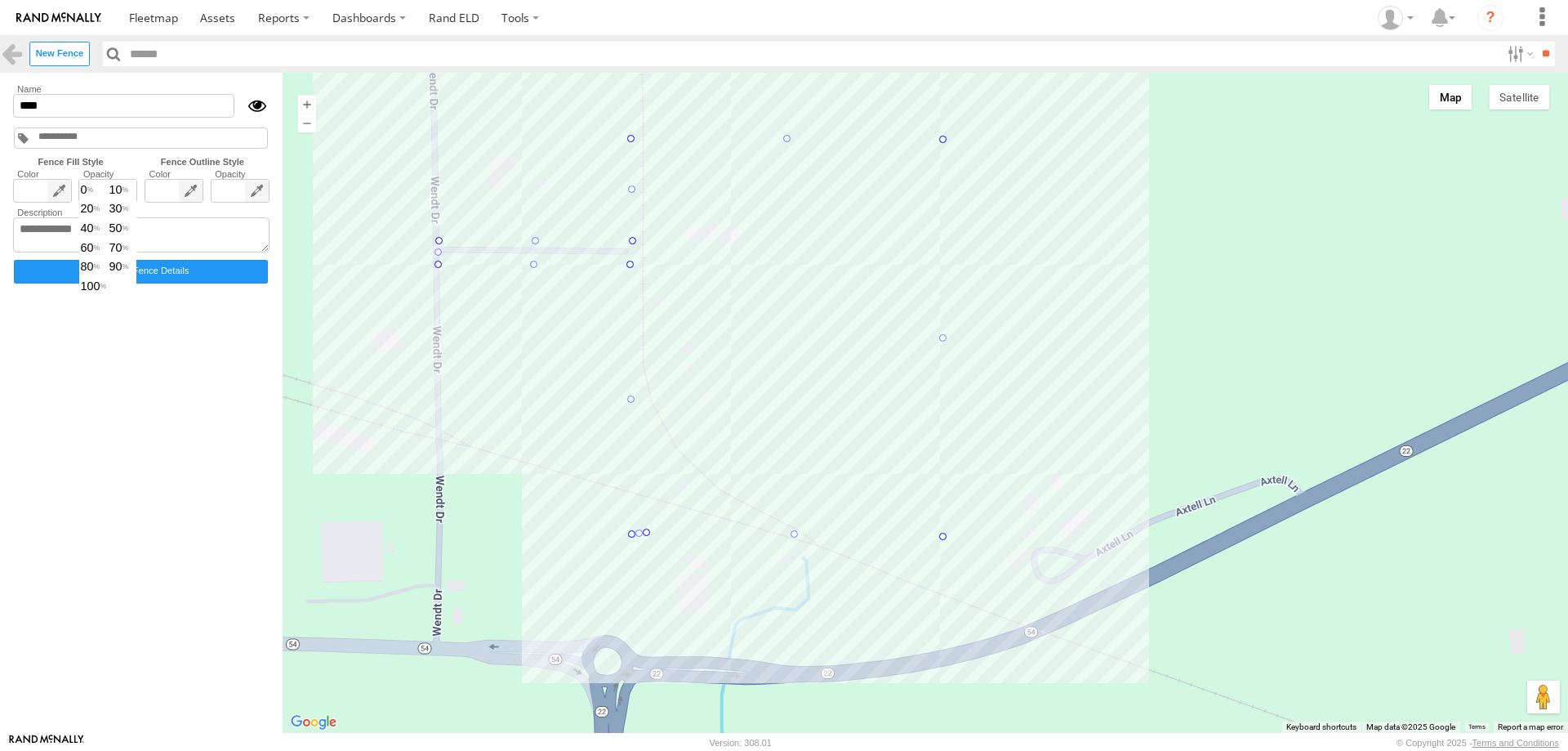
click at [123, 196] on span "0 10 20 30 40 50 60 70 80 90 100" at bounding box center [107, 238] width 57 height 116
click at [92, 226] on span "40" at bounding box center [93, 228] width 27 height 18
click at [137, 278] on label "View Full Fence Details" at bounding box center [141, 272] width 254 height 24
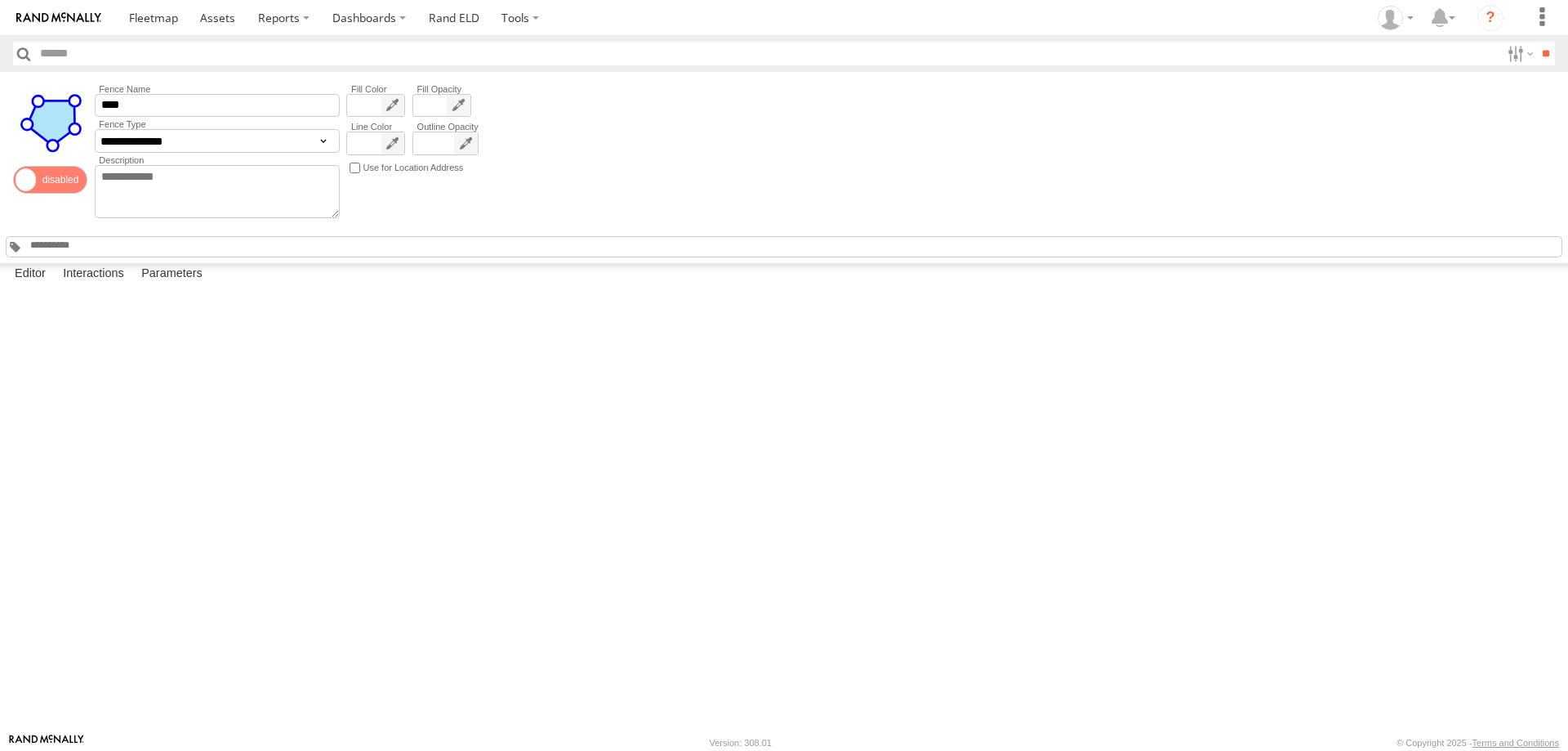
click at [0, 0] on div at bounding box center [0, 0] width 0 height 0
drag, startPoint x: 391, startPoint y: 369, endPoint x: 354, endPoint y: 488, distance: 124.6
click at [0, 0] on div at bounding box center [0, 0] width 0 height 0
click at [166, 20] on span at bounding box center [153, 18] width 49 height 16
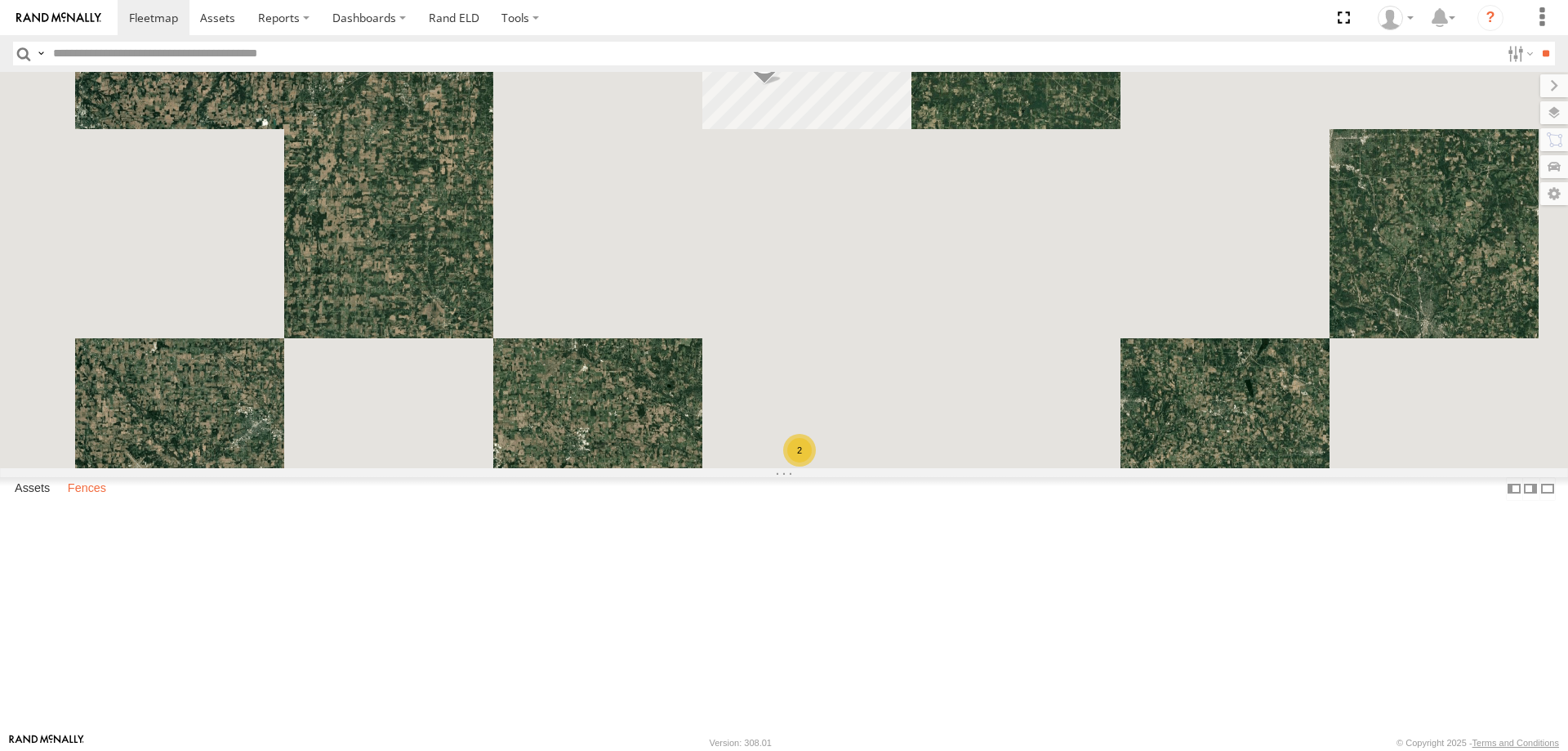
click at [108, 500] on label "Fences" at bounding box center [87, 488] width 55 height 23
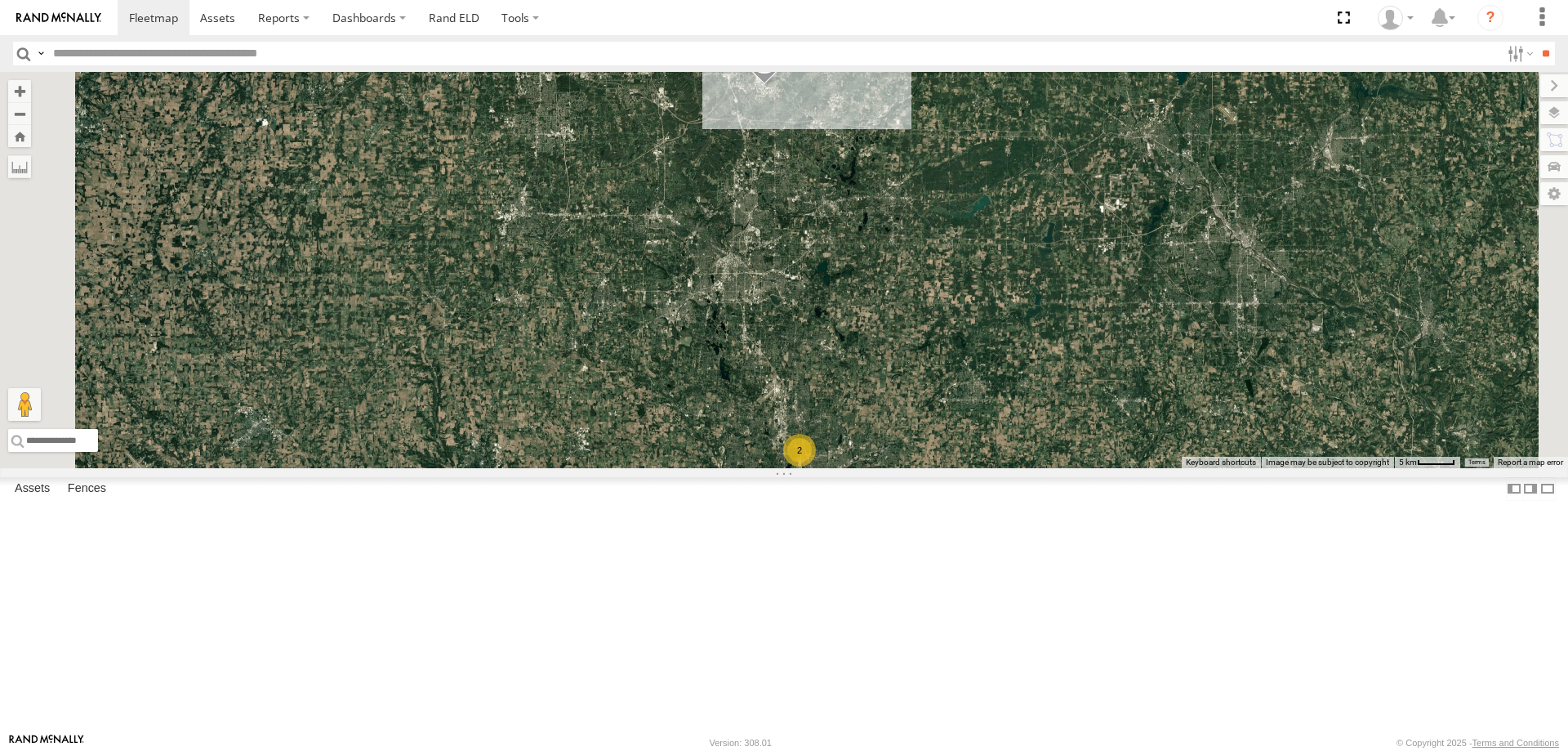
click at [0, 0] on div "NSOW" at bounding box center [0, 0] width 0 height 0
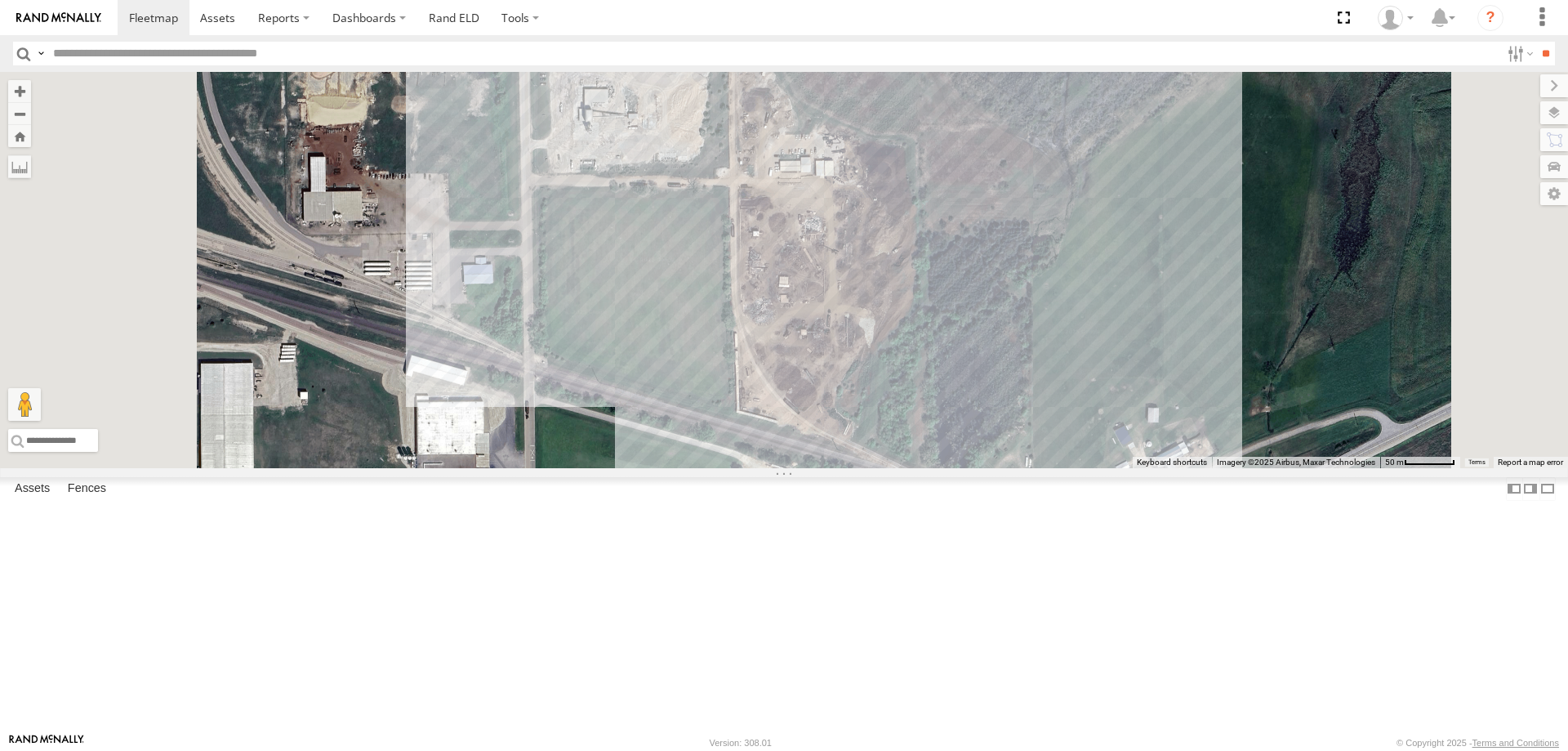
click at [0, 0] on link "Fence Mgt" at bounding box center [0, 0] width 0 height 0
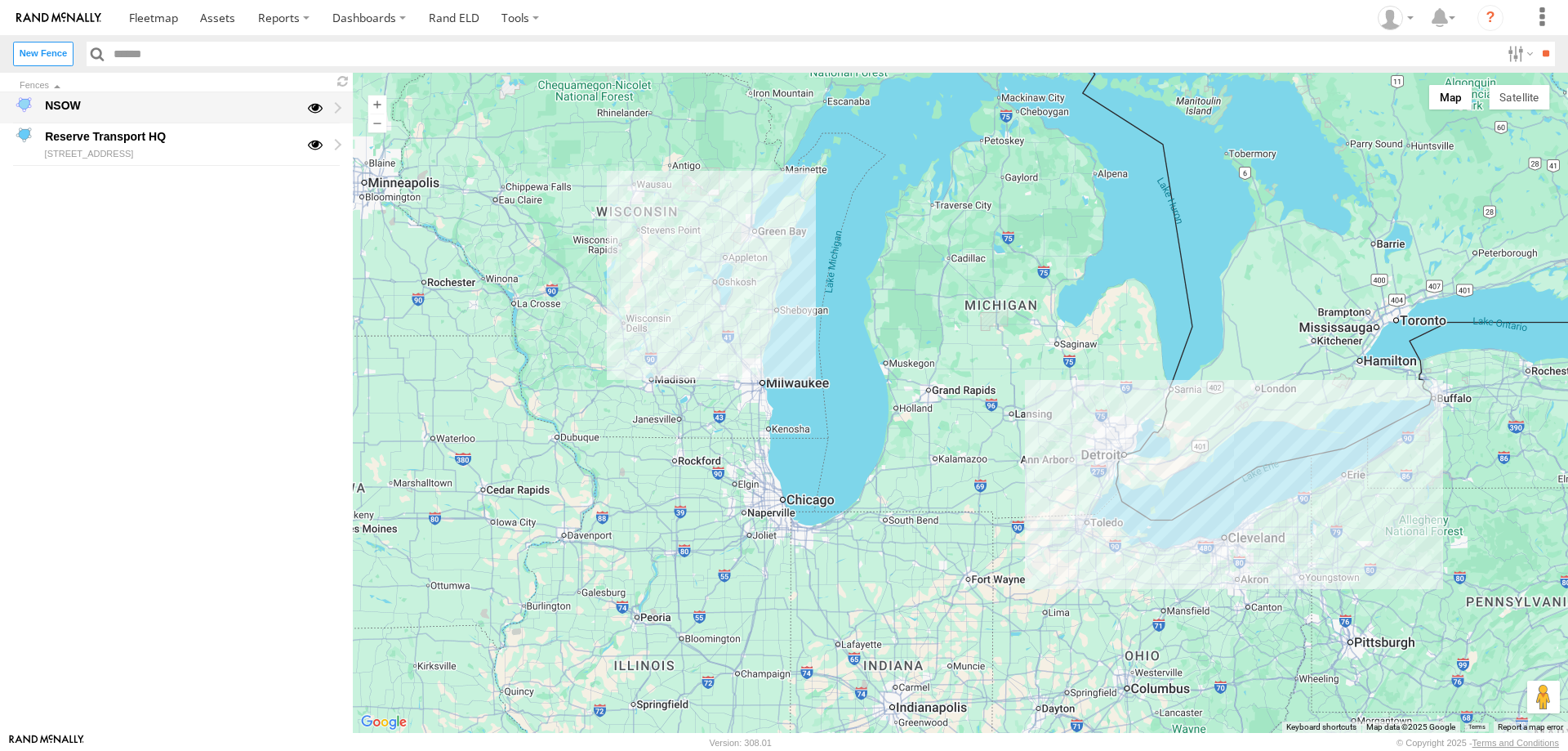
click at [338, 101] on div at bounding box center [323, 108] width 34 height 28
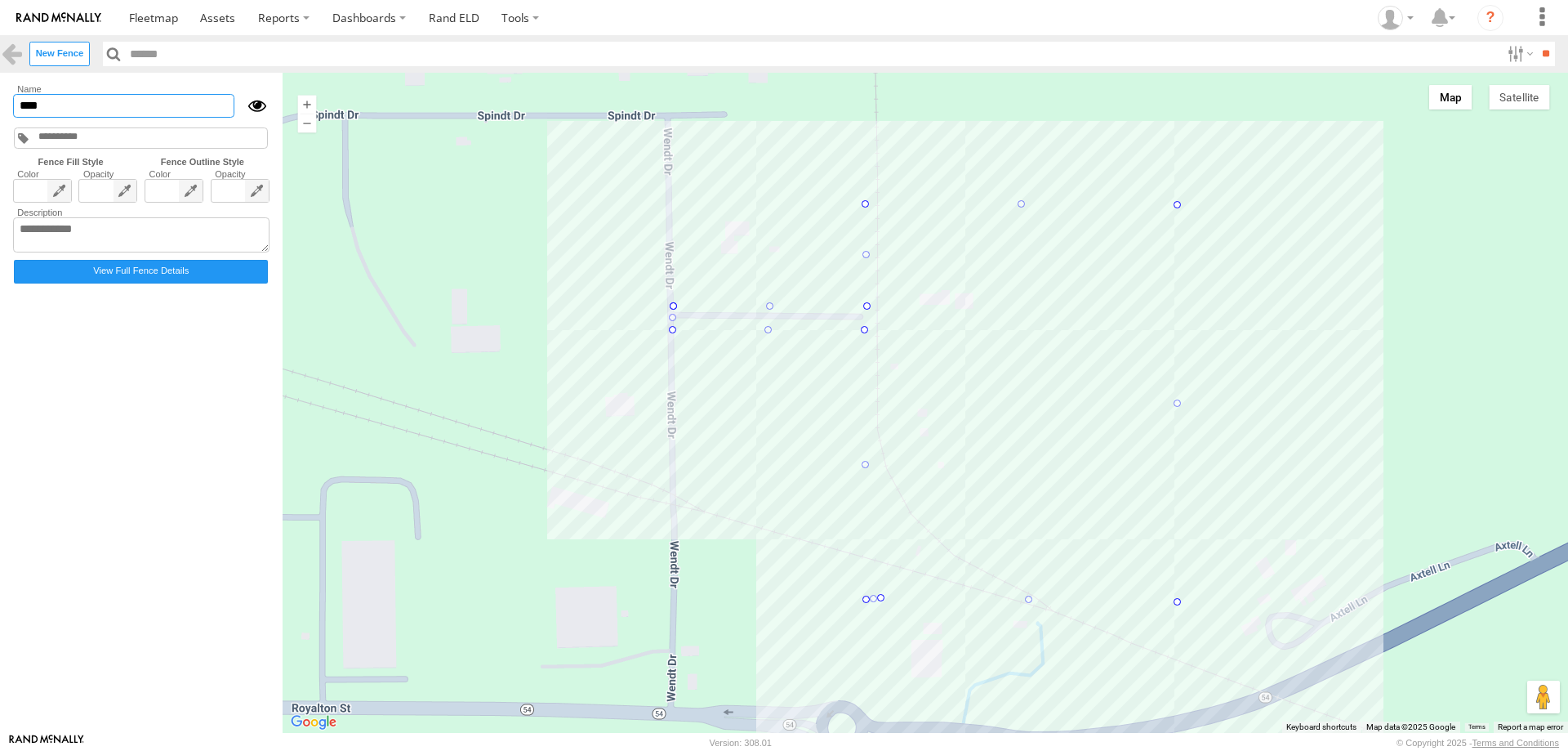
drag, startPoint x: 82, startPoint y: 113, endPoint x: 25, endPoint y: 112, distance: 57.0
click at [25, 112] on input "****" at bounding box center [123, 106] width 221 height 24
click at [170, 109] on input "**********" at bounding box center [123, 106] width 221 height 24
click at [218, 107] on input "**********" at bounding box center [123, 106] width 221 height 24
type input "**********"
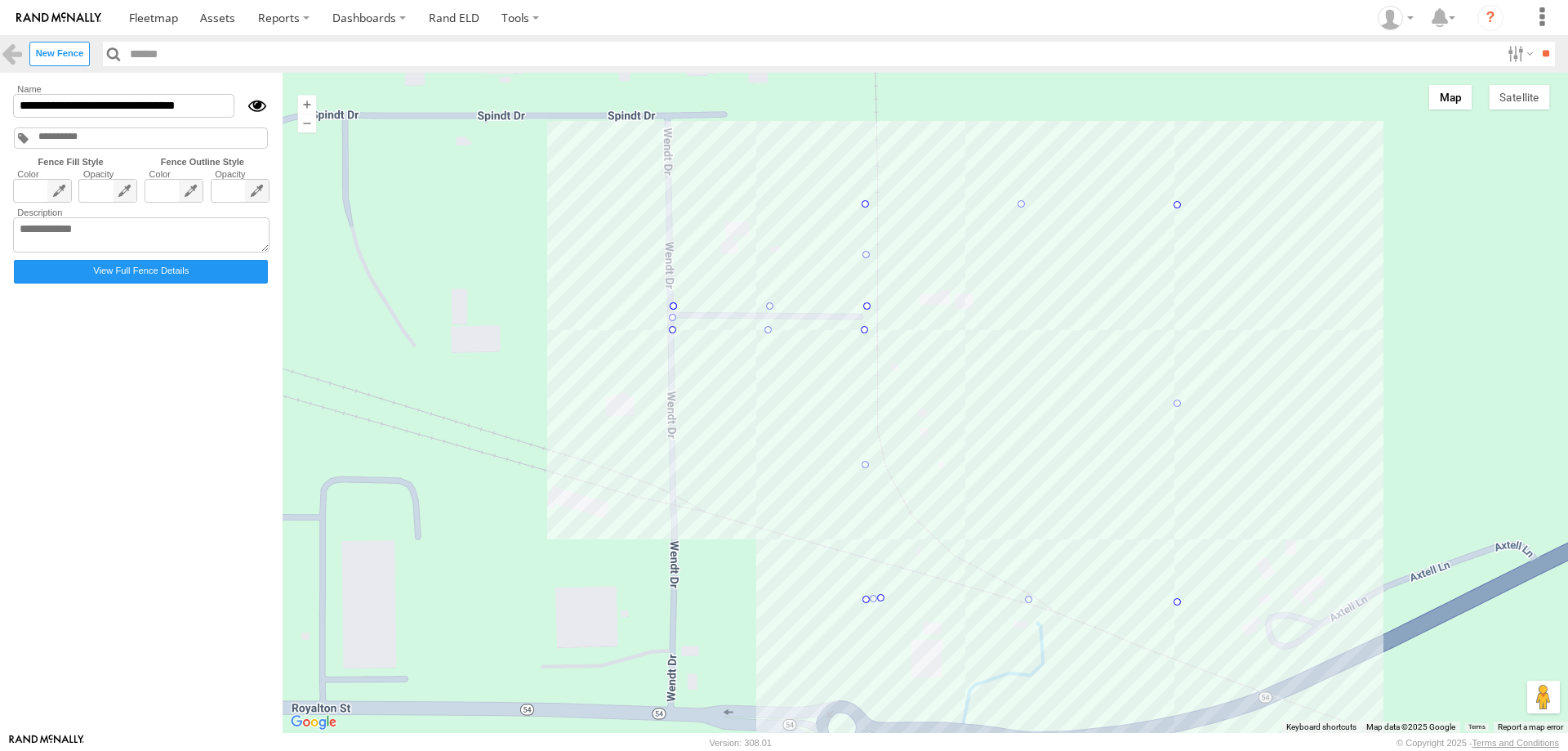
click at [139, 379] on form "**********" at bounding box center [142, 402] width 264 height 641
click at [12, 51] on link at bounding box center [12, 54] width 24 height 24
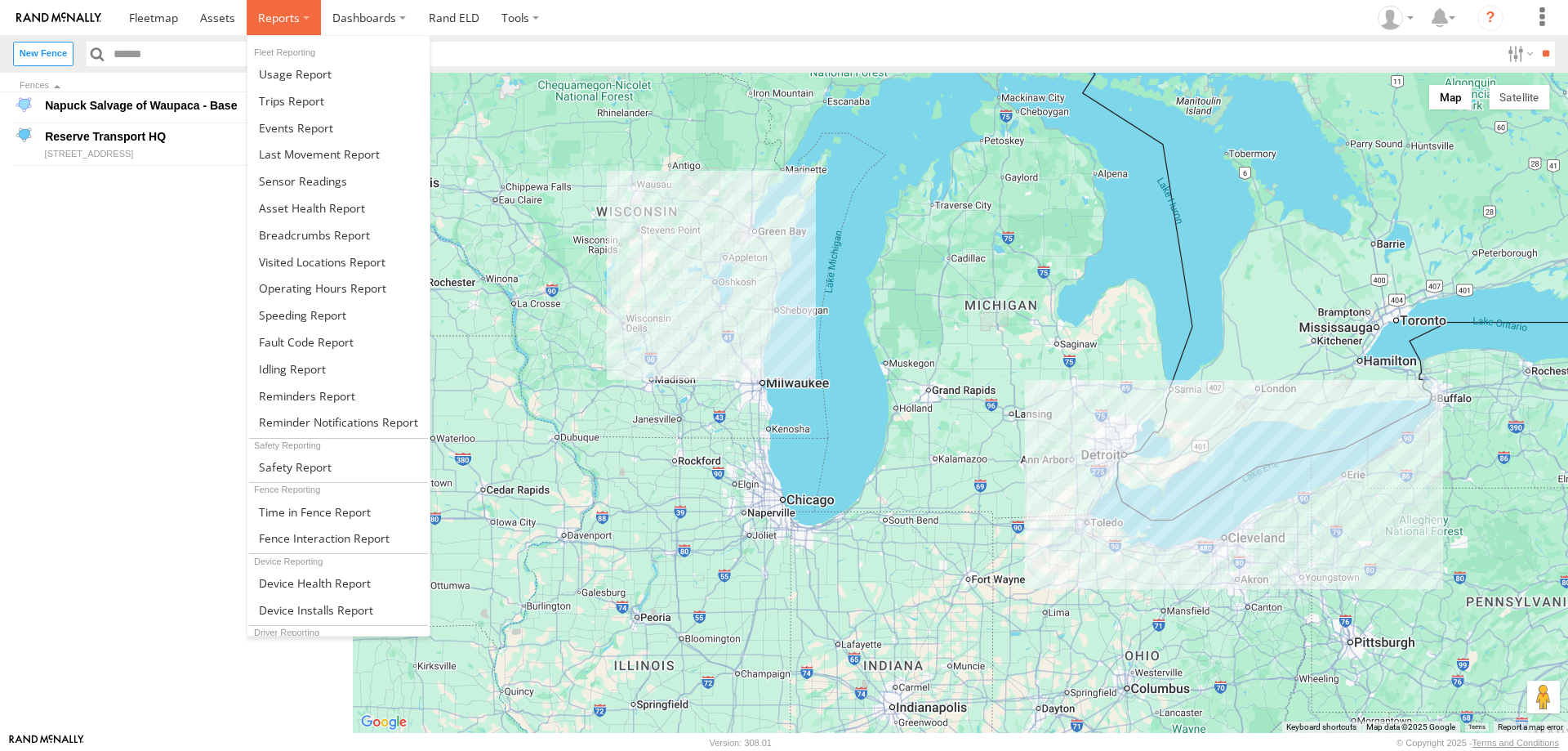
click at [263, 25] on span at bounding box center [279, 18] width 42 height 16
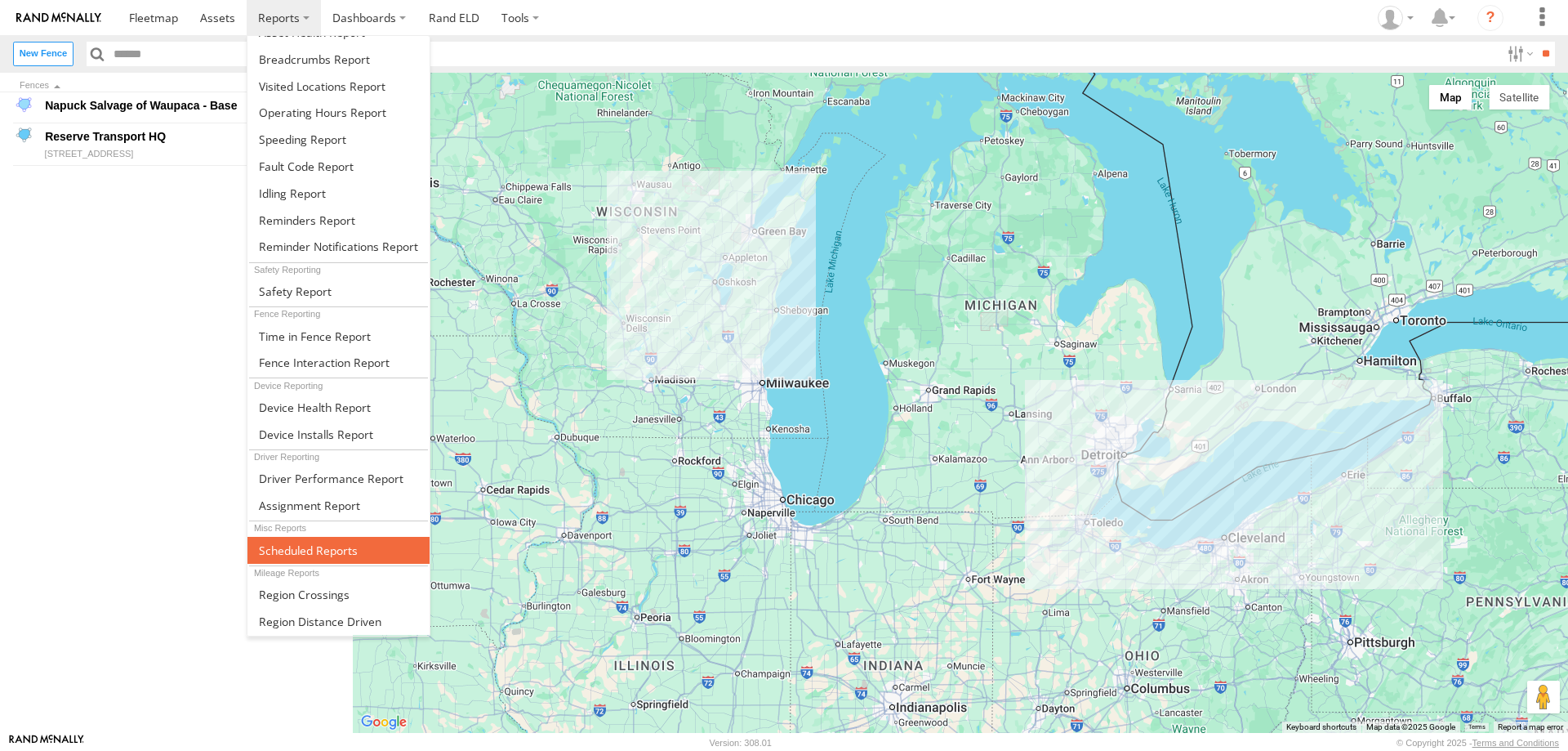
drag, startPoint x: 265, startPoint y: 543, endPoint x: 278, endPoint y: 543, distance: 13.0
click at [265, 543] on span at bounding box center [308, 551] width 99 height 16
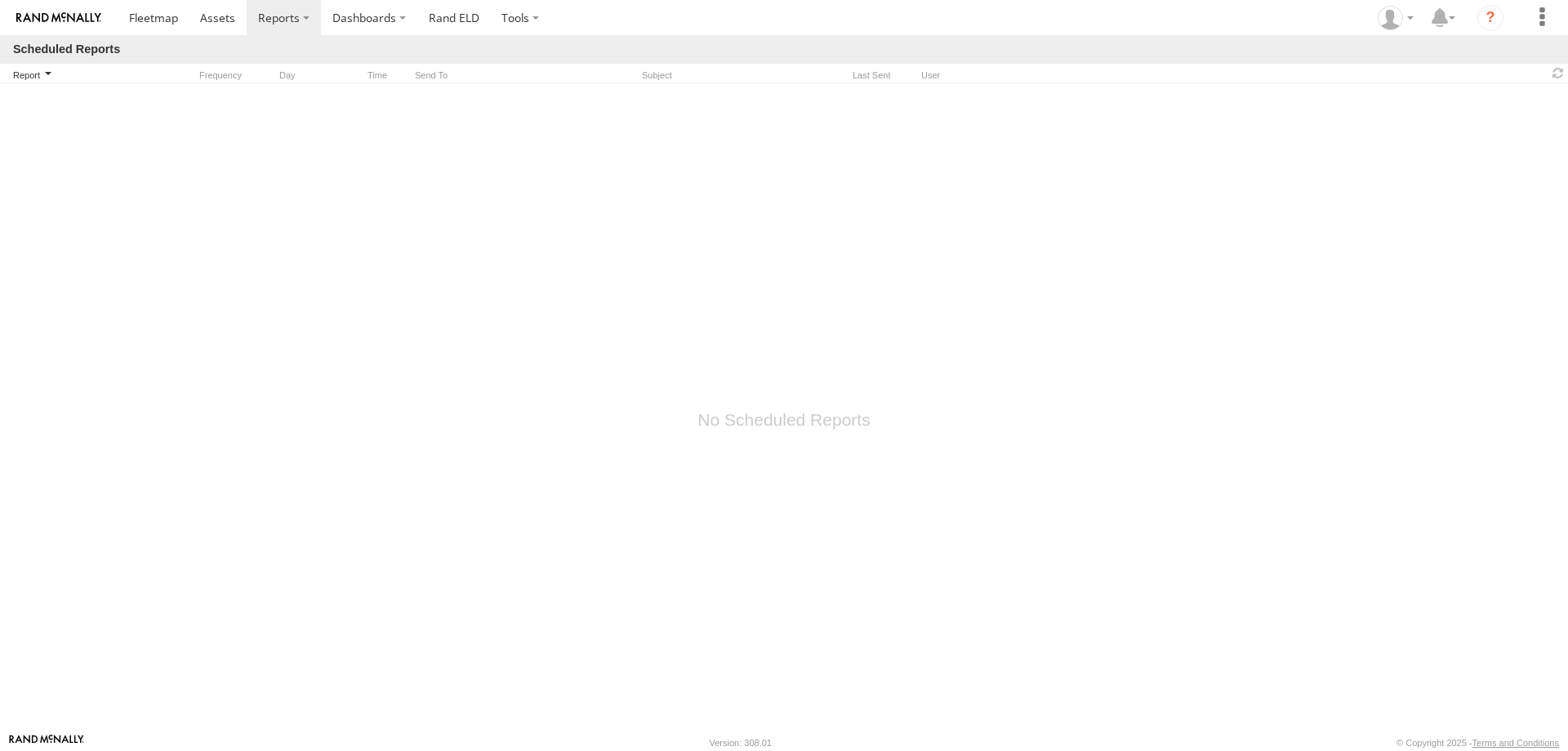
click at [24, 75] on span "Report" at bounding box center [103, 74] width 180 height 11
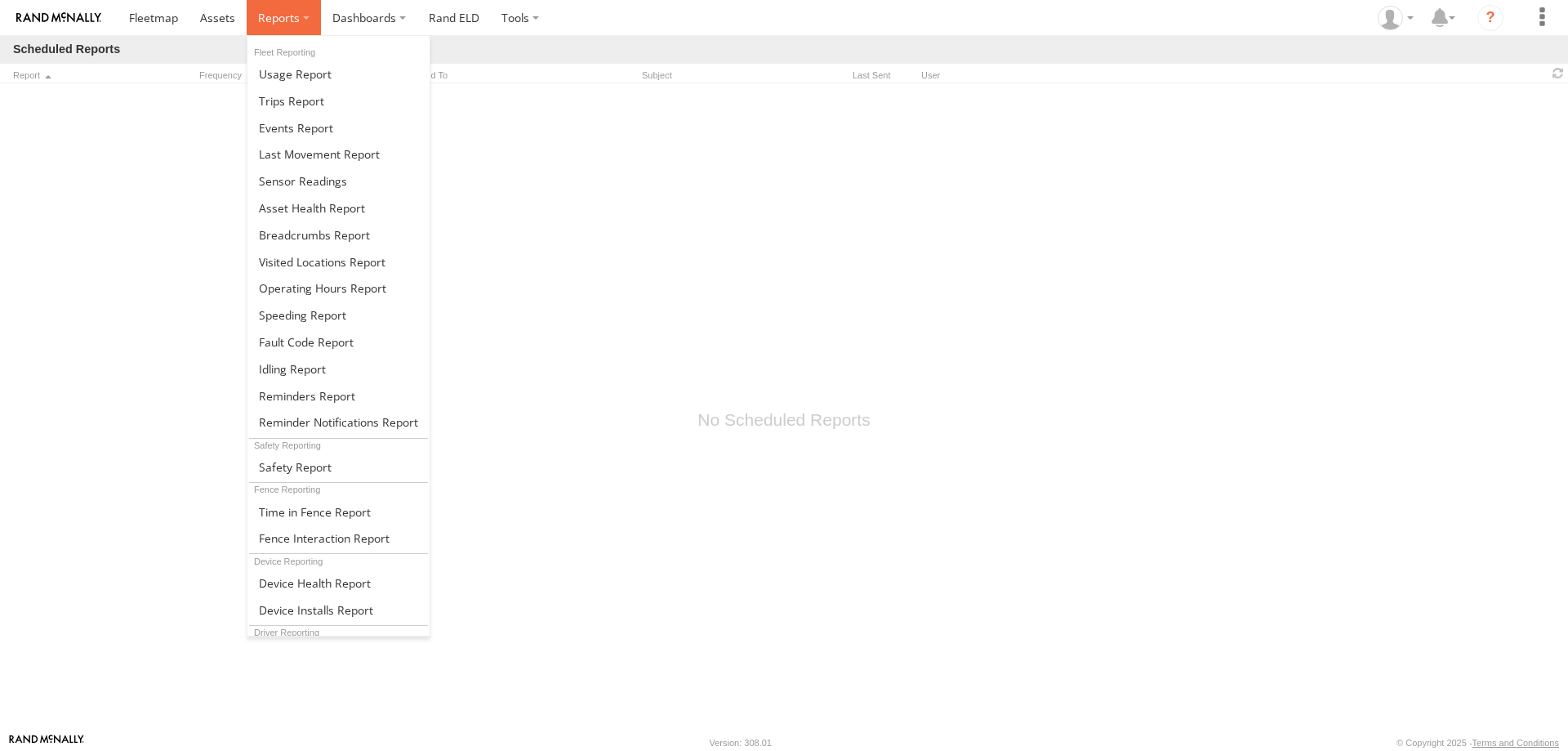
click at [308, 18] on label at bounding box center [284, 17] width 74 height 35
click at [351, 97] on link at bounding box center [339, 100] width 182 height 27
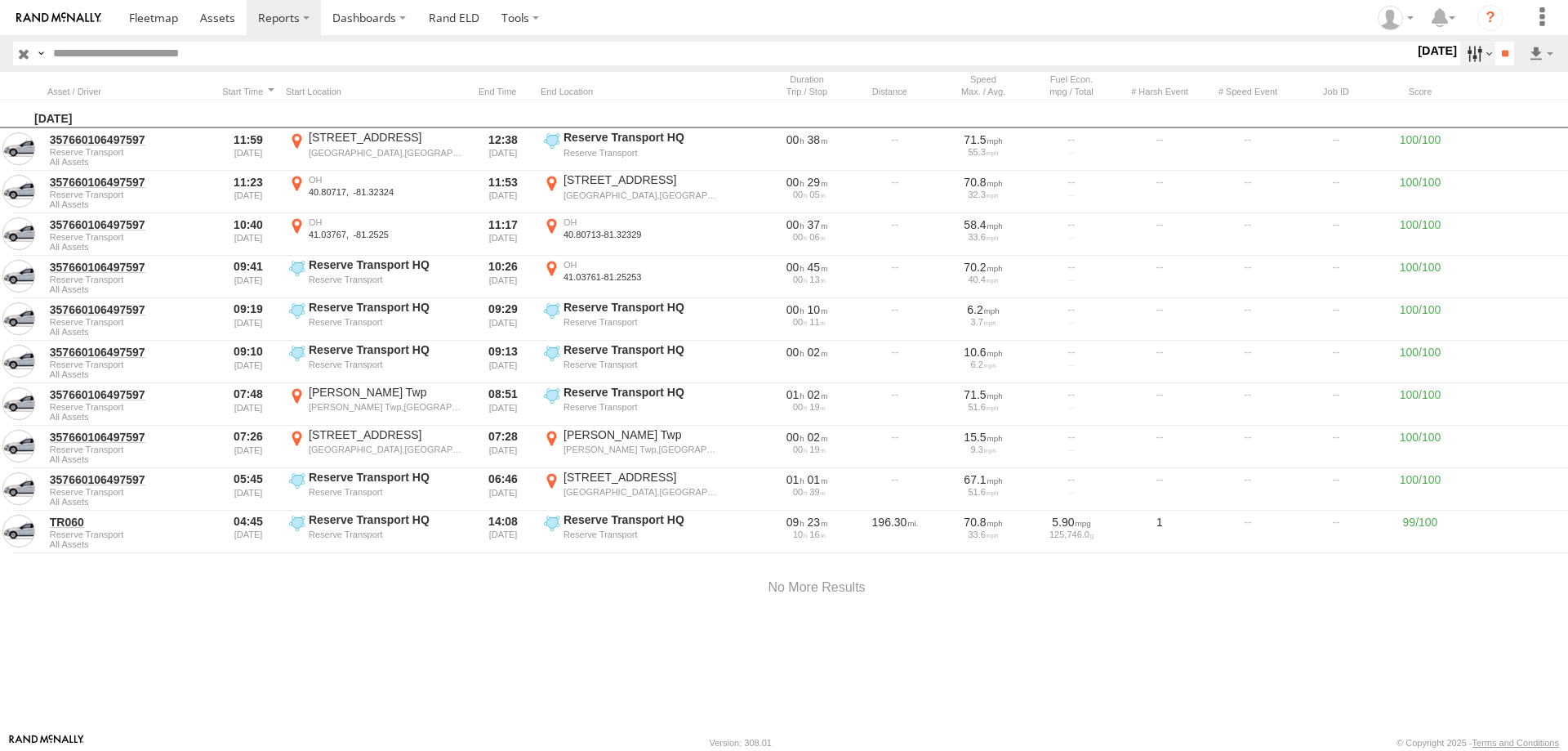
click at [1468, 52] on label at bounding box center [1477, 54] width 35 height 24
click at [0, 0] on span "All Assets" at bounding box center [0, 0] width 0 height 0
click at [0, 0] on span "Reserve Transport" at bounding box center [0, 0] width 0 height 0
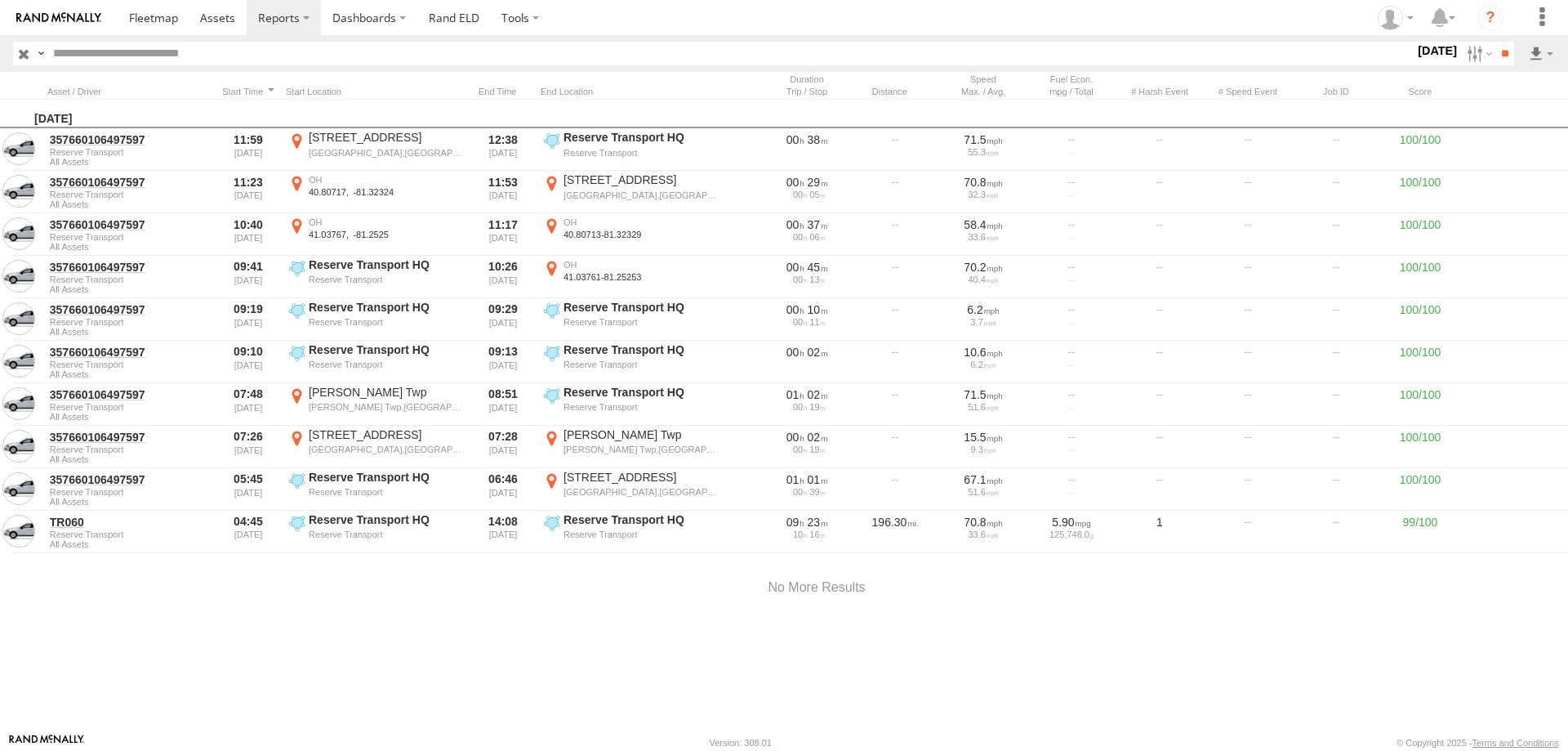
click at [20, 49] on input "button" at bounding box center [23, 54] width 21 height 24
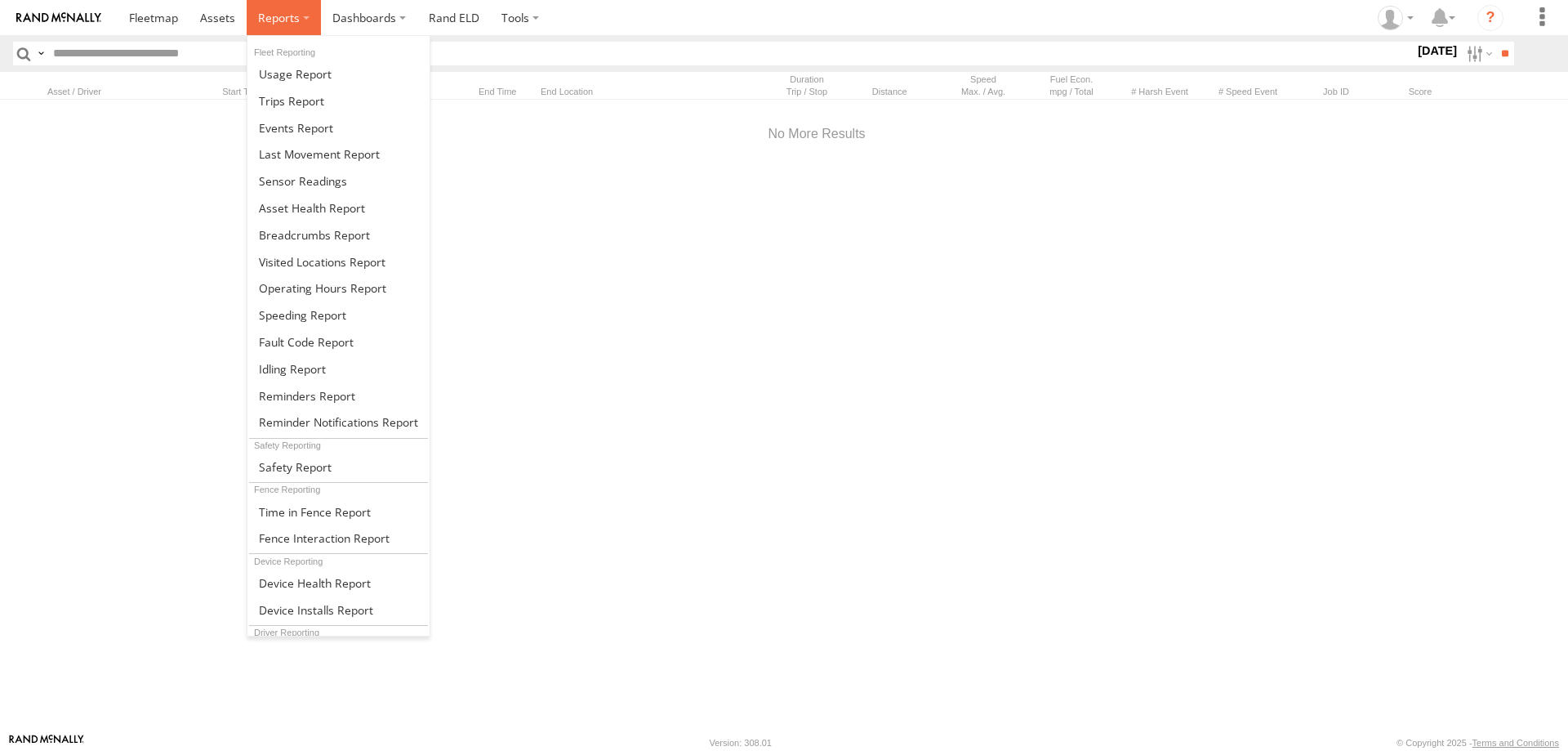
click at [304, 16] on label at bounding box center [284, 17] width 74 height 35
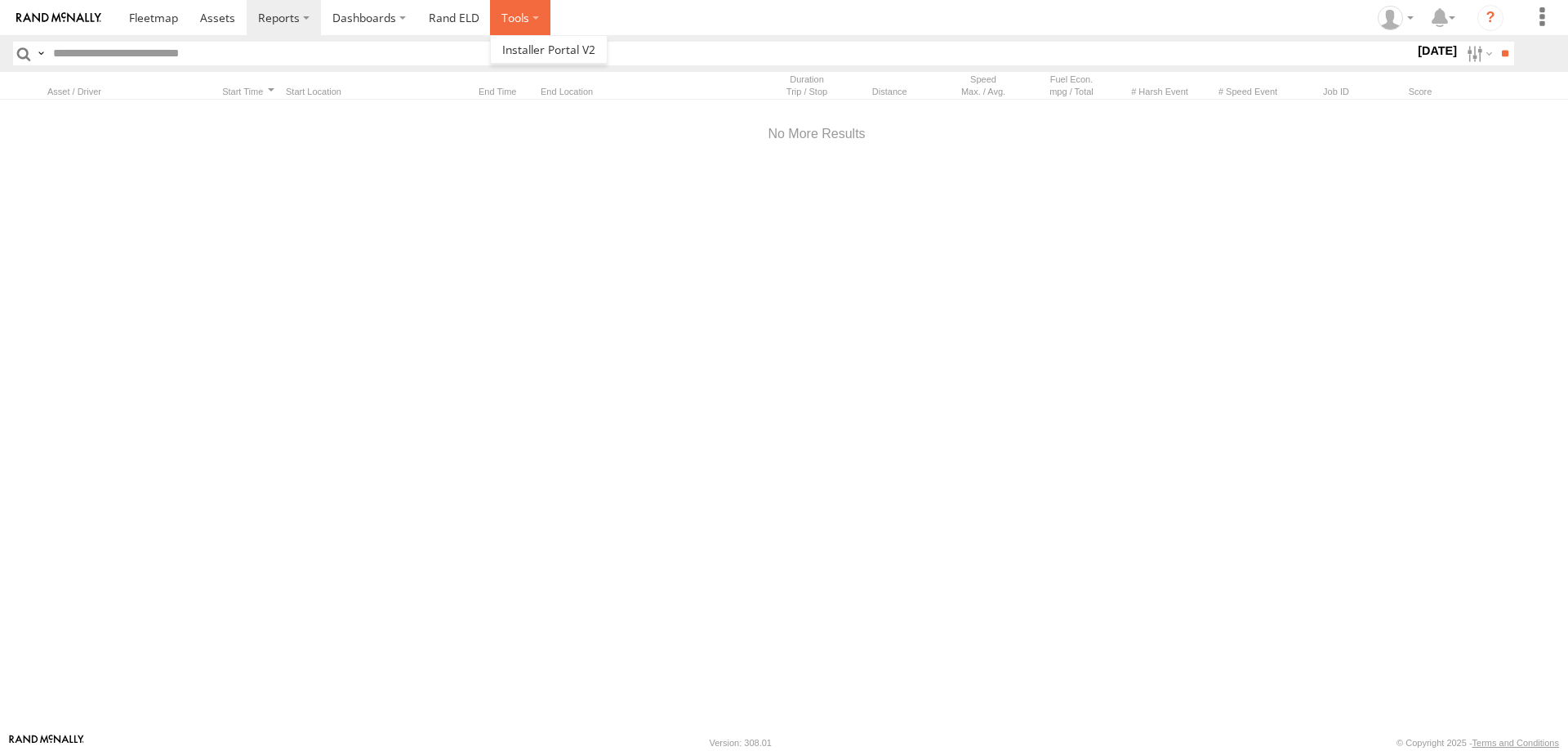
click at [538, 16] on label at bounding box center [520, 17] width 60 height 35
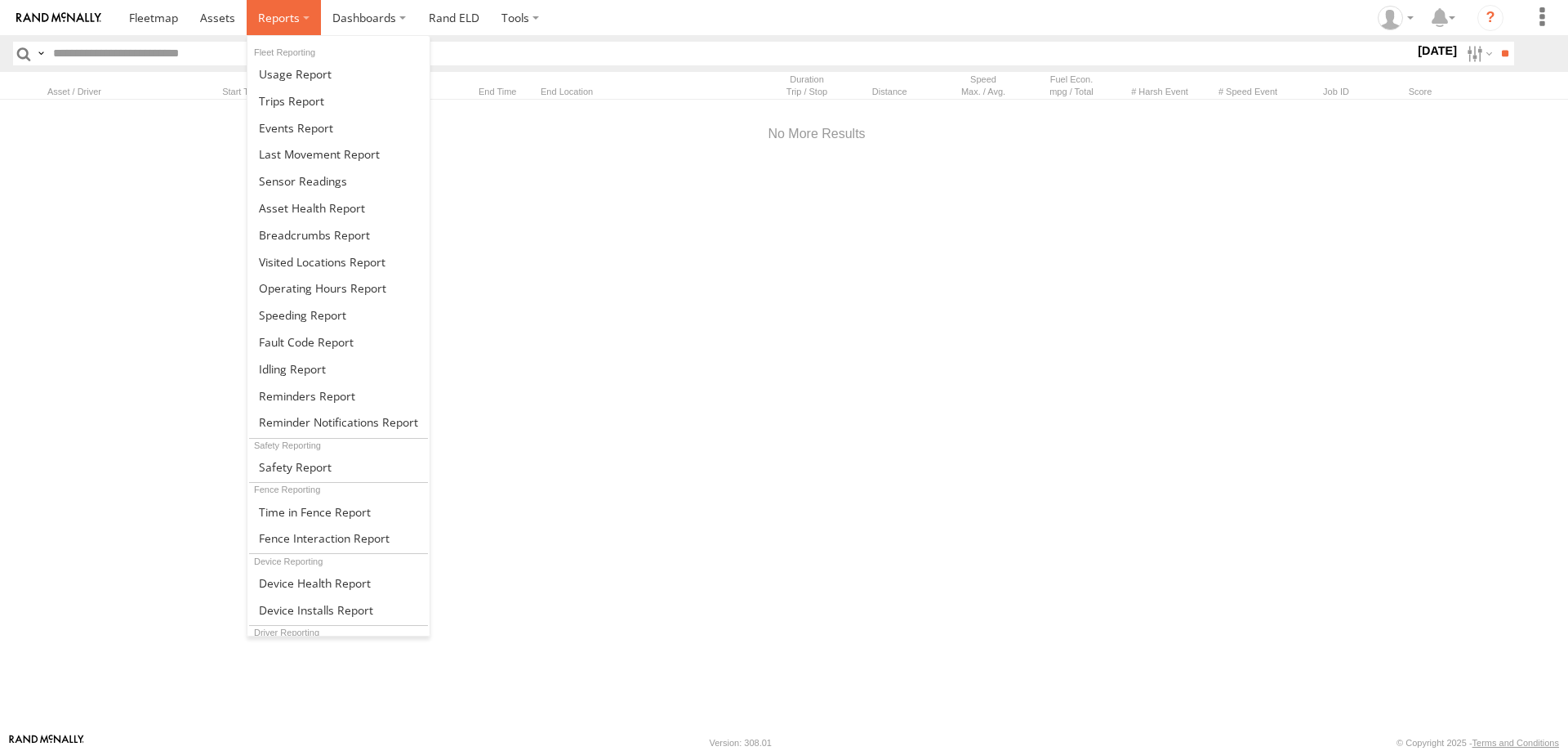
click at [274, 23] on span at bounding box center [279, 18] width 42 height 16
click at [362, 212] on span at bounding box center [312, 208] width 106 height 16
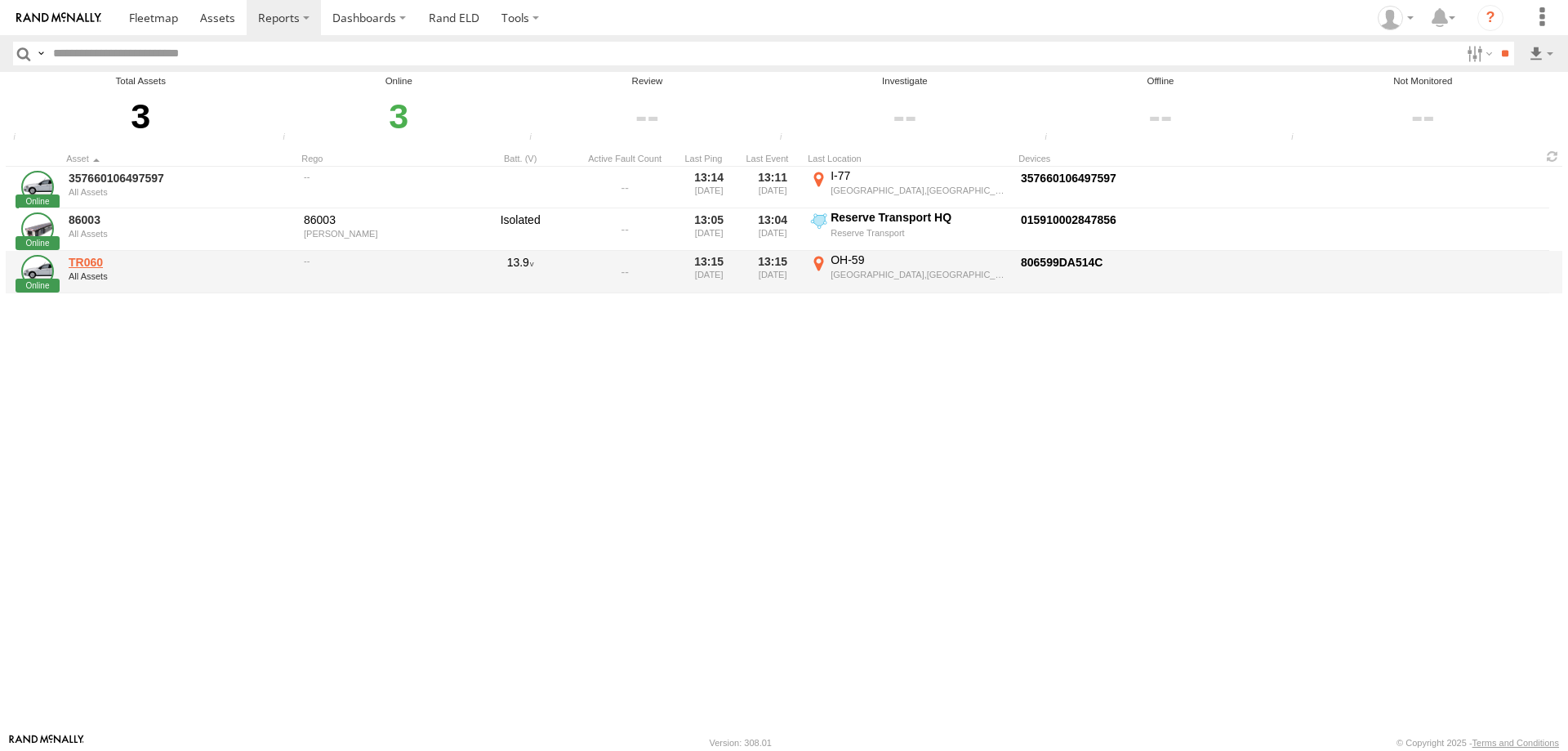
click at [87, 263] on link "TR060" at bounding box center [181, 262] width 224 height 15
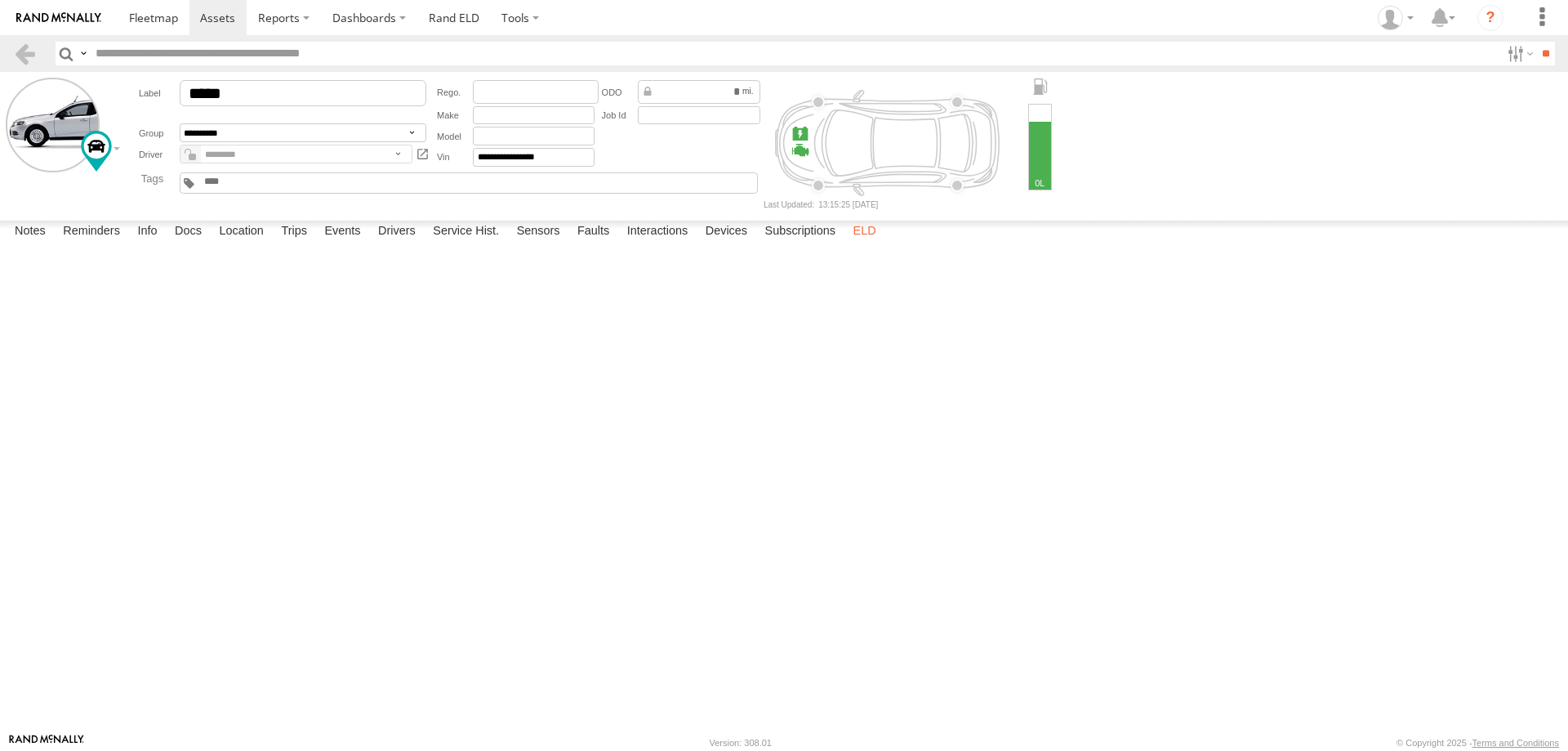
click at [876, 243] on label "ELD" at bounding box center [864, 232] width 39 height 23
click at [491, 243] on label "Service Hist." at bounding box center [466, 232] width 83 height 23
click at [401, 16] on label "Dashboards" at bounding box center [369, 17] width 96 height 35
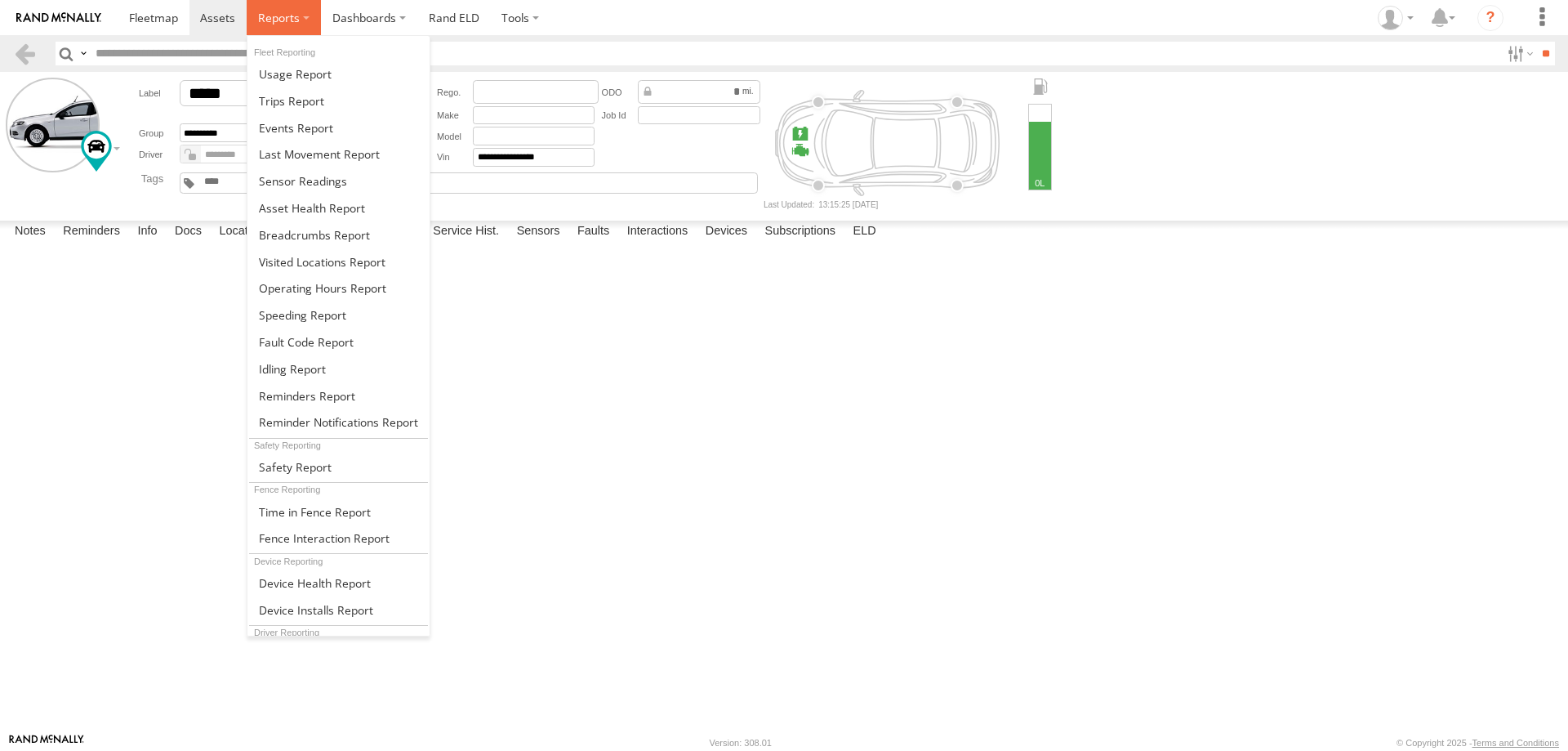
click at [308, 11] on label at bounding box center [284, 17] width 74 height 35
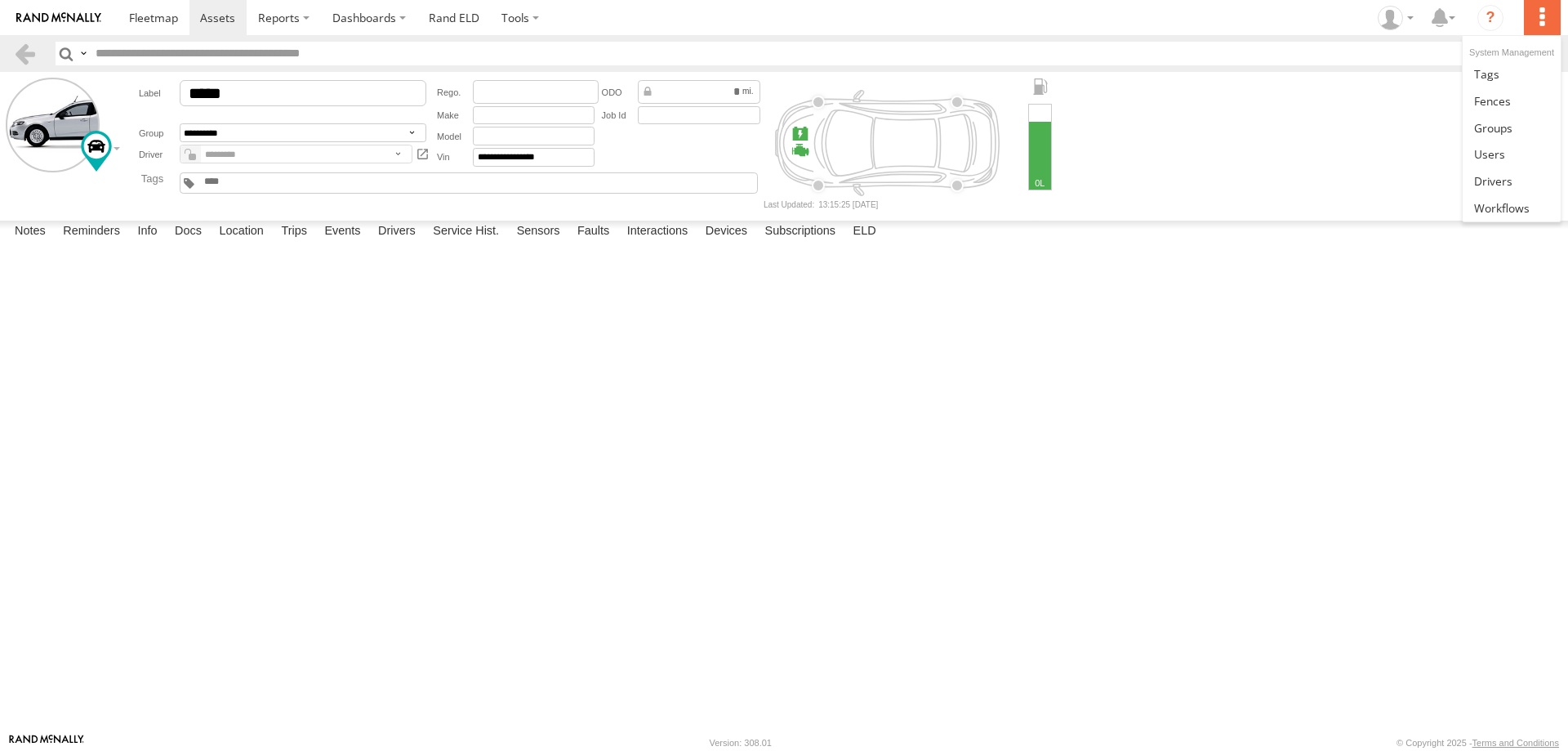
click at [1543, 23] on label at bounding box center [1542, 17] width 36 height 35
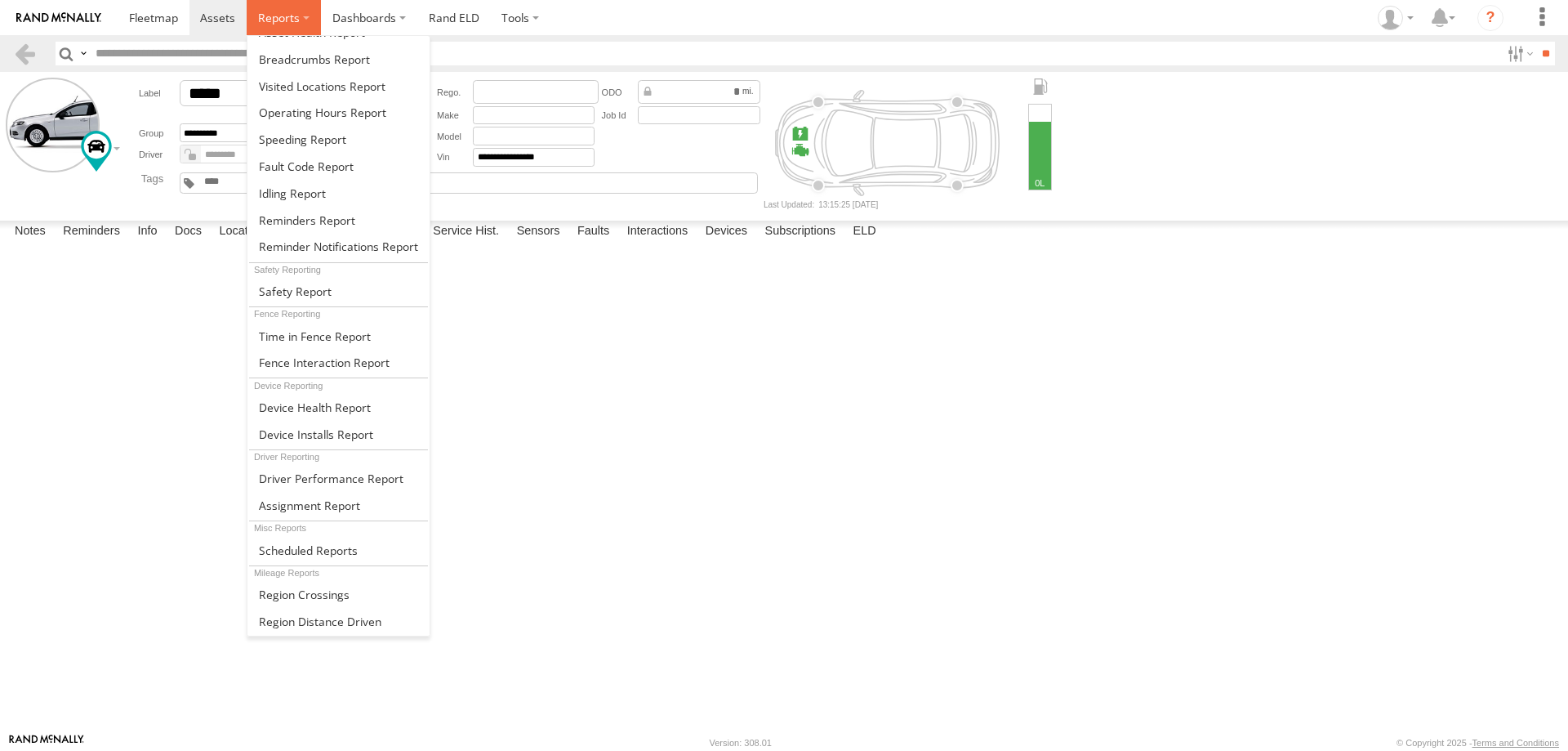
click at [304, 22] on label at bounding box center [284, 17] width 74 height 35
click at [310, 550] on span at bounding box center [308, 551] width 99 height 16
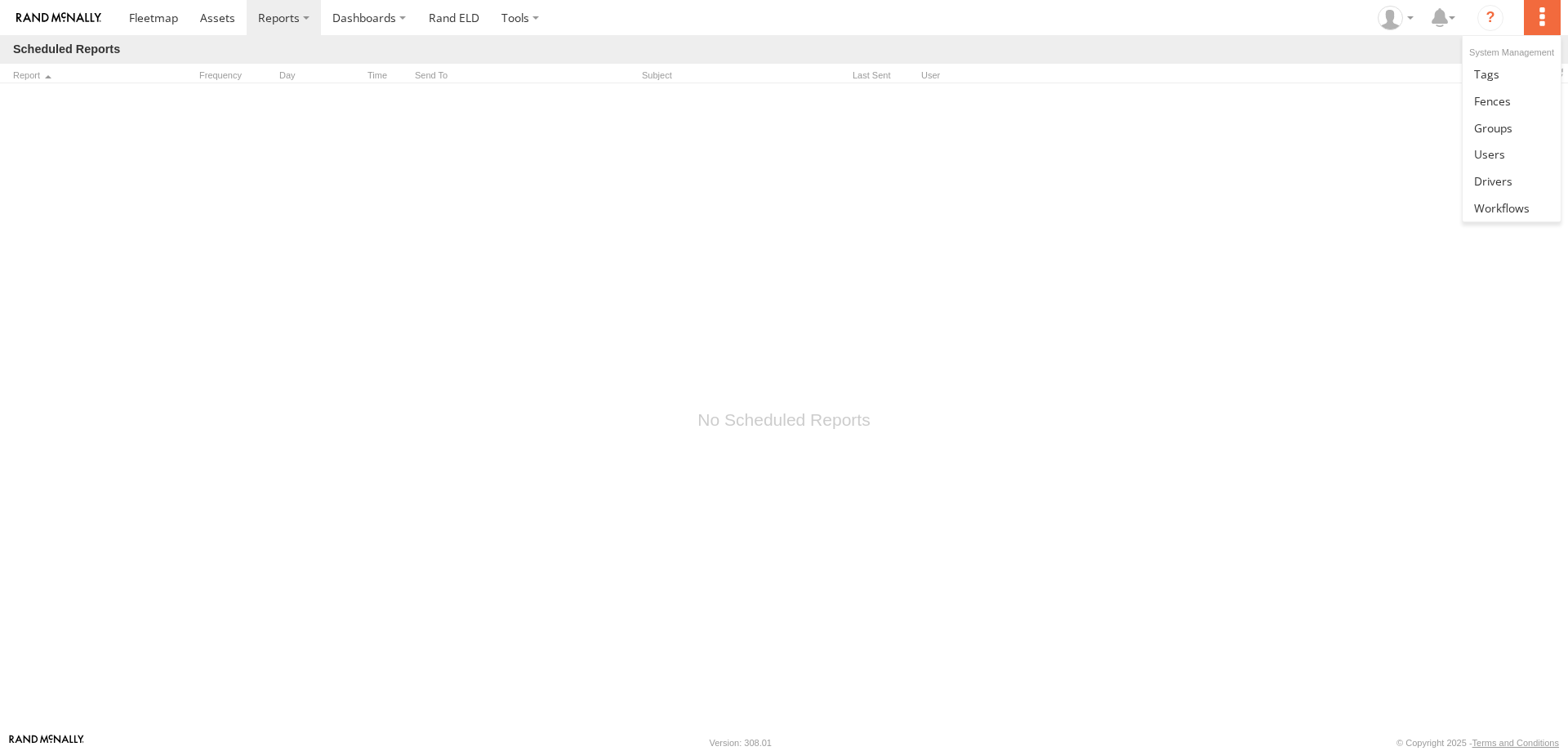
click at [1536, 28] on label at bounding box center [1542, 17] width 36 height 35
click at [1238, 141] on div at bounding box center [784, 408] width 1568 height 650
drag, startPoint x: 588, startPoint y: 215, endPoint x: 453, endPoint y: 220, distance: 135.1
click at [453, 220] on div at bounding box center [784, 408] width 1568 height 650
click at [101, 47] on h1 "Scheduled Reports" at bounding box center [66, 50] width 107 height 16
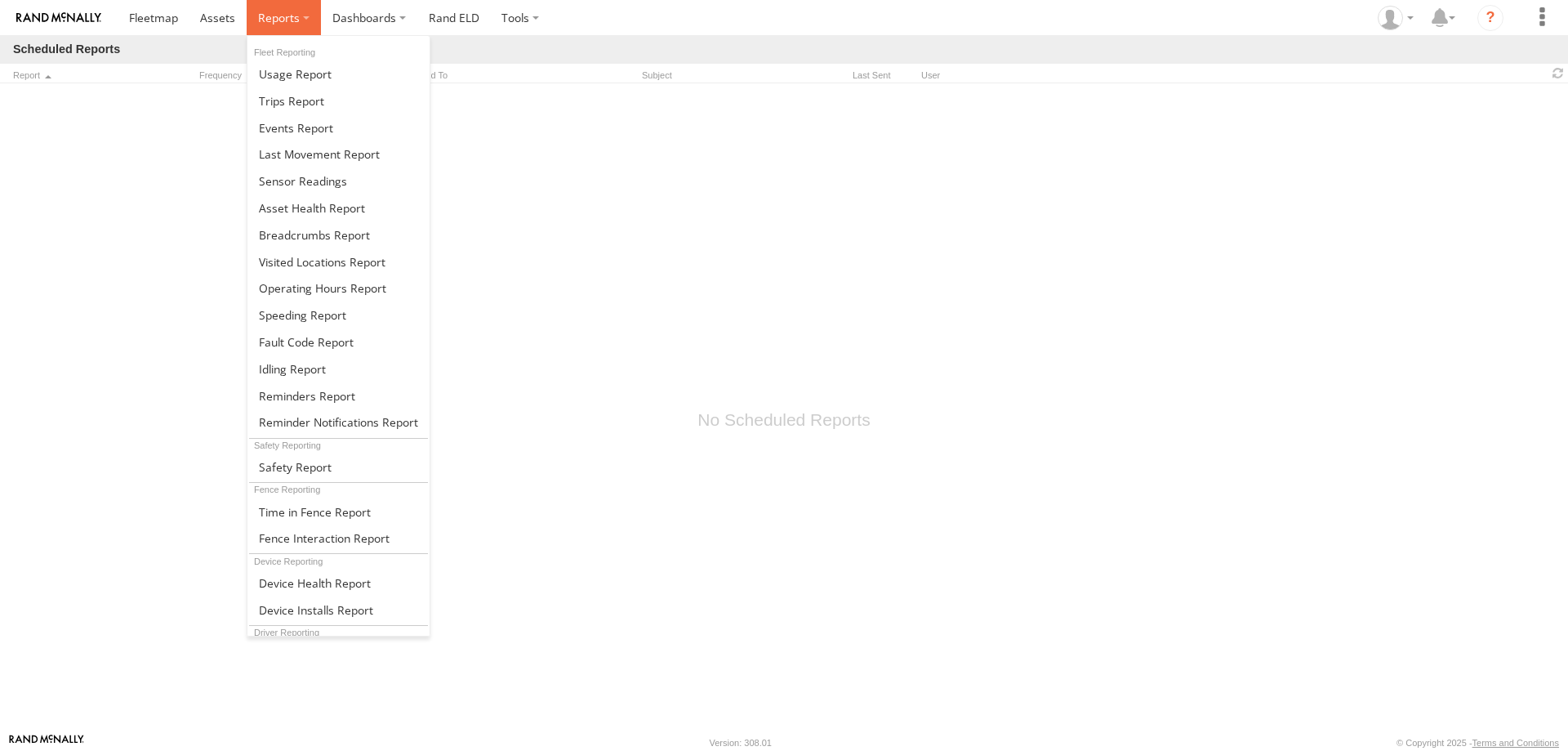
click at [302, 14] on label at bounding box center [284, 17] width 74 height 35
click at [337, 108] on link at bounding box center [339, 100] width 182 height 27
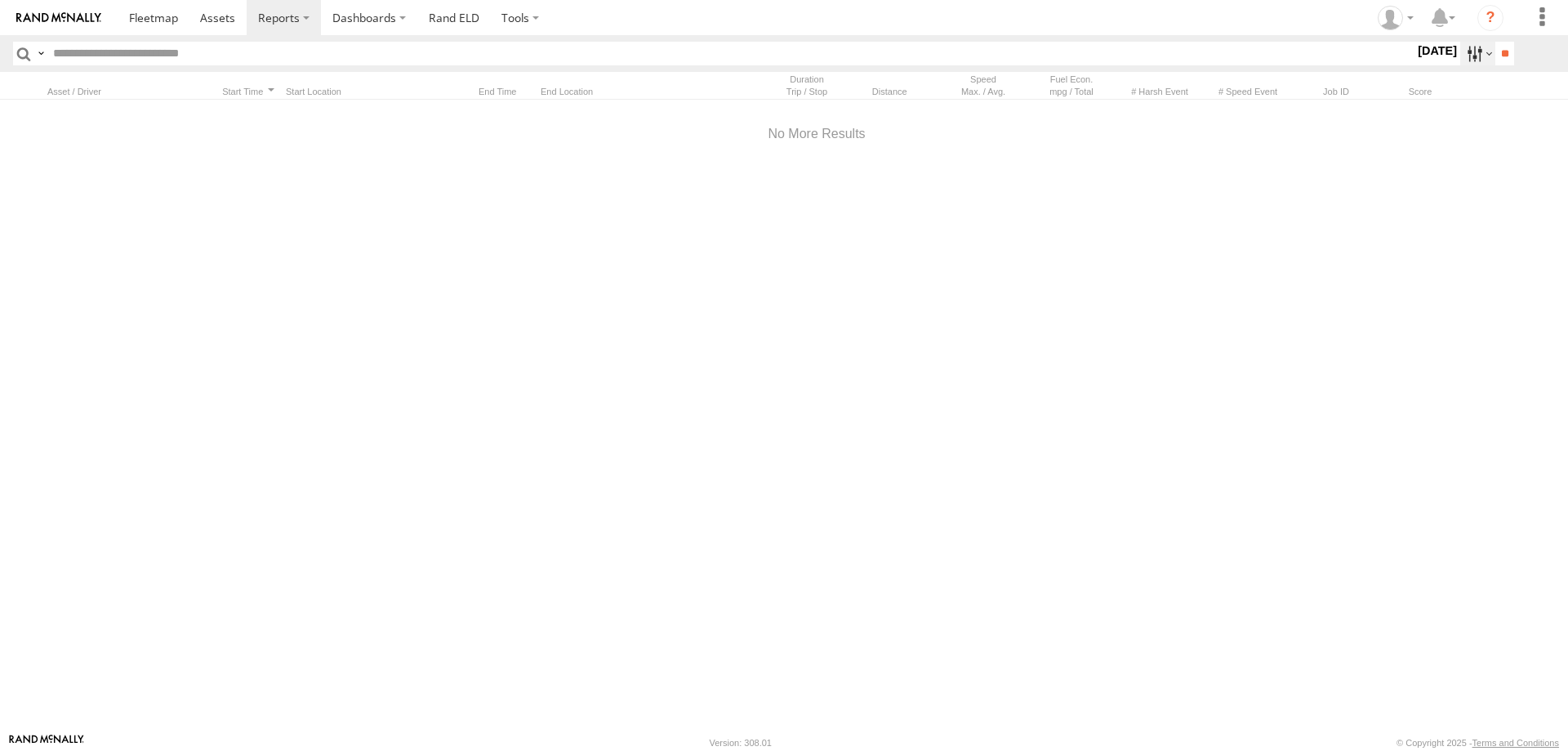
click at [1470, 47] on label at bounding box center [1477, 54] width 35 height 24
click at [0, 0] on span "Last 7 Days" at bounding box center [0, 0] width 0 height 0
click at [1502, 54] on input "**" at bounding box center [1504, 54] width 19 height 24
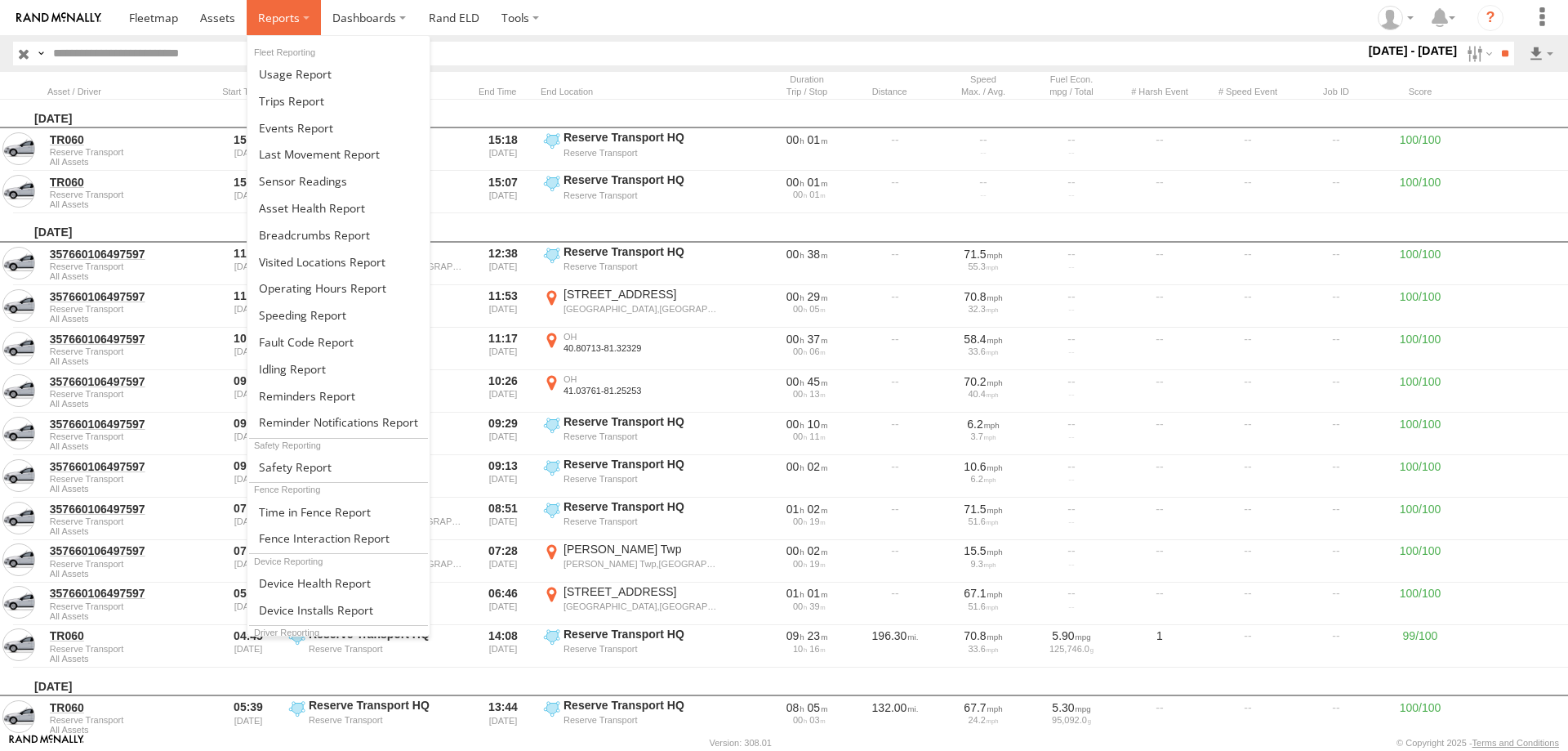
click at [307, 17] on label at bounding box center [284, 17] width 74 height 35
click at [306, 205] on span at bounding box center [312, 208] width 106 height 16
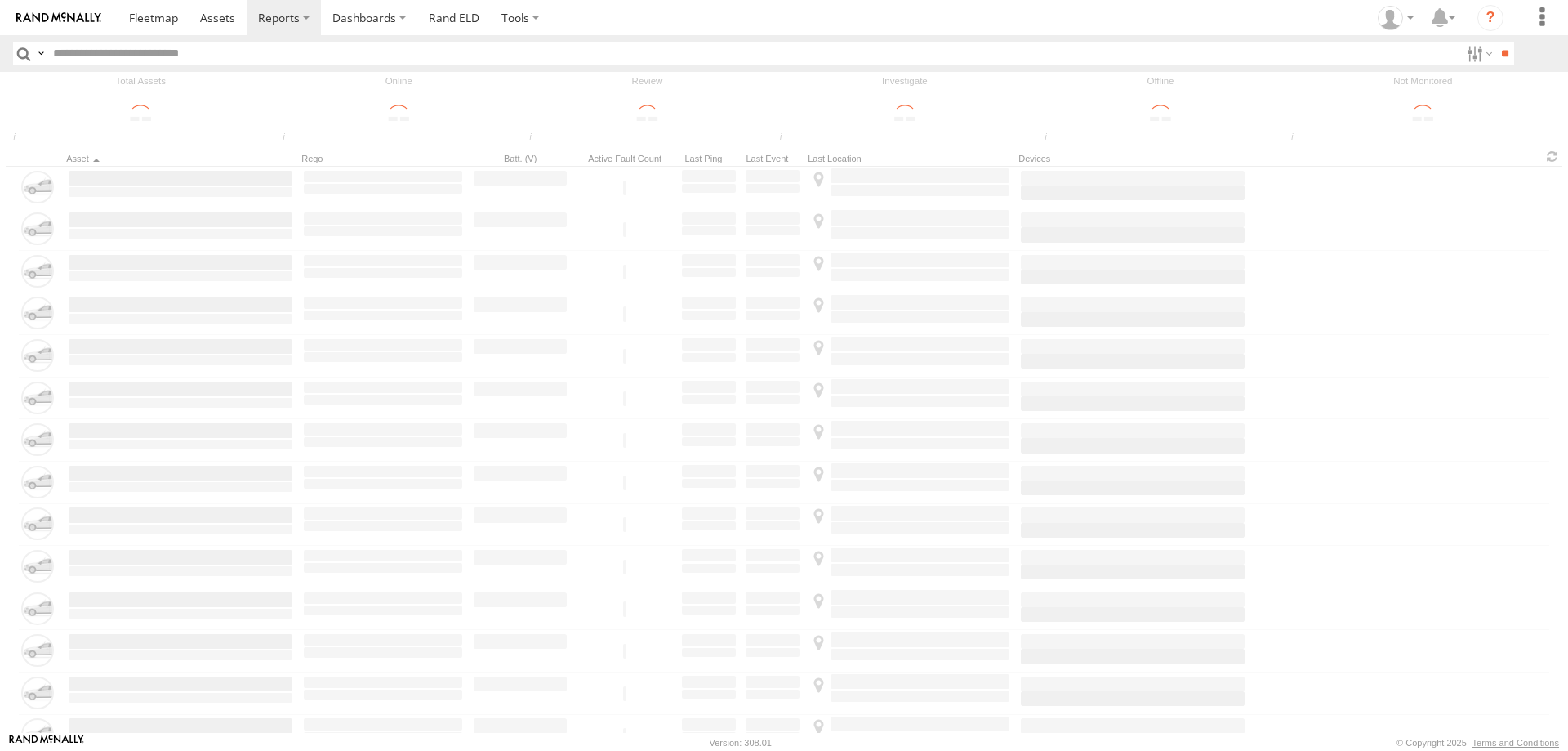
click at [1460, 56] on label at bounding box center [1477, 54] width 35 height 24
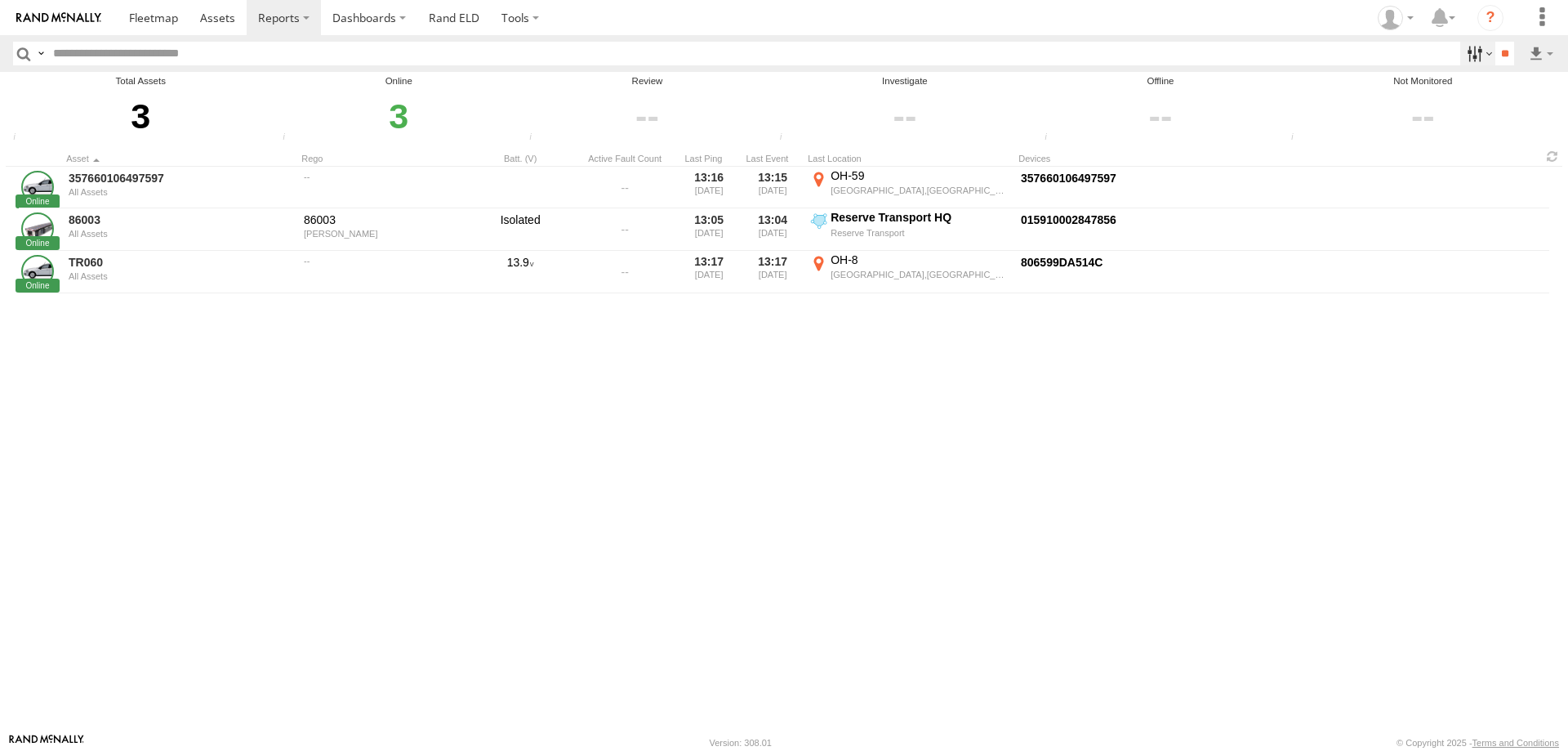
click at [1474, 51] on label at bounding box center [1477, 54] width 35 height 24
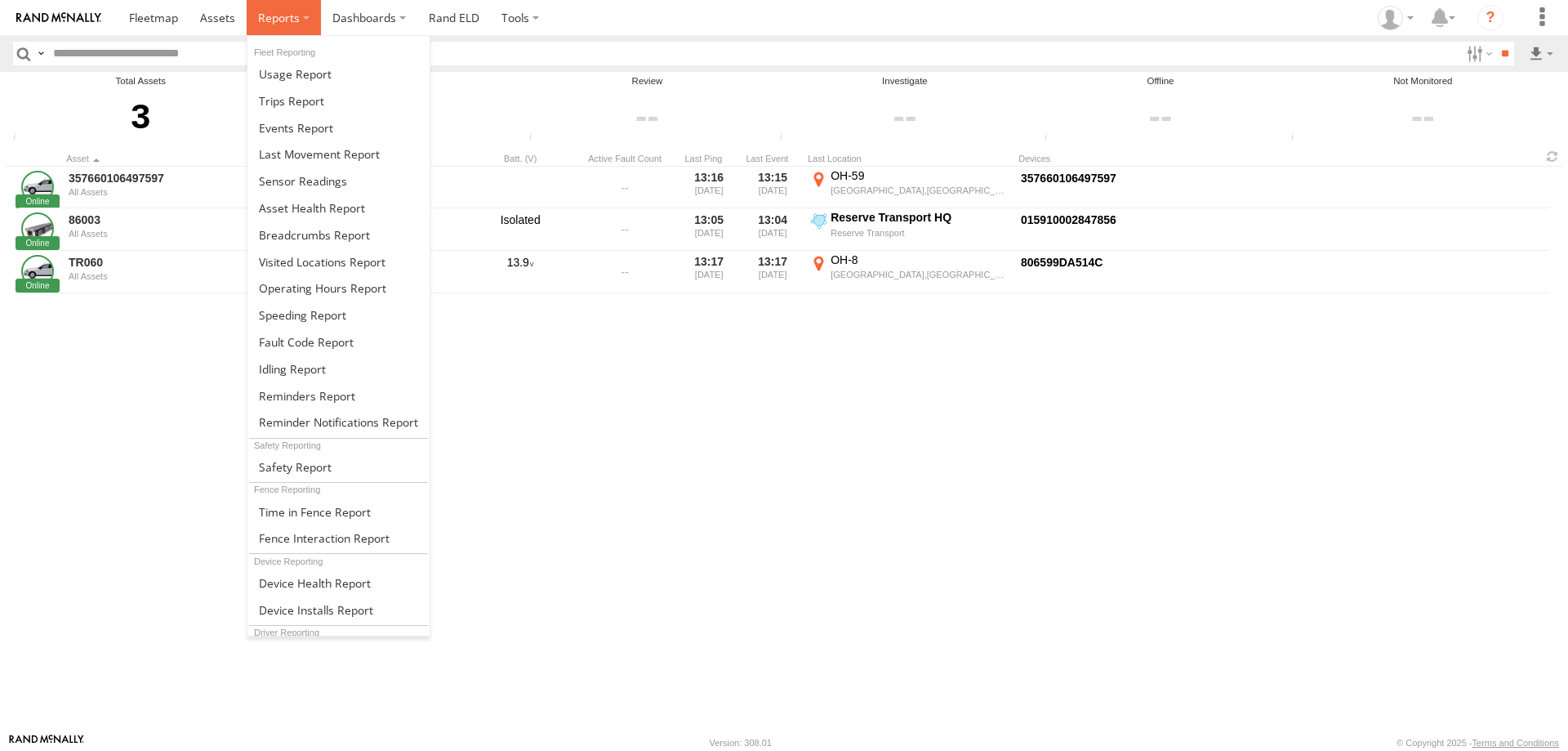
click at [301, 23] on label at bounding box center [284, 17] width 74 height 35
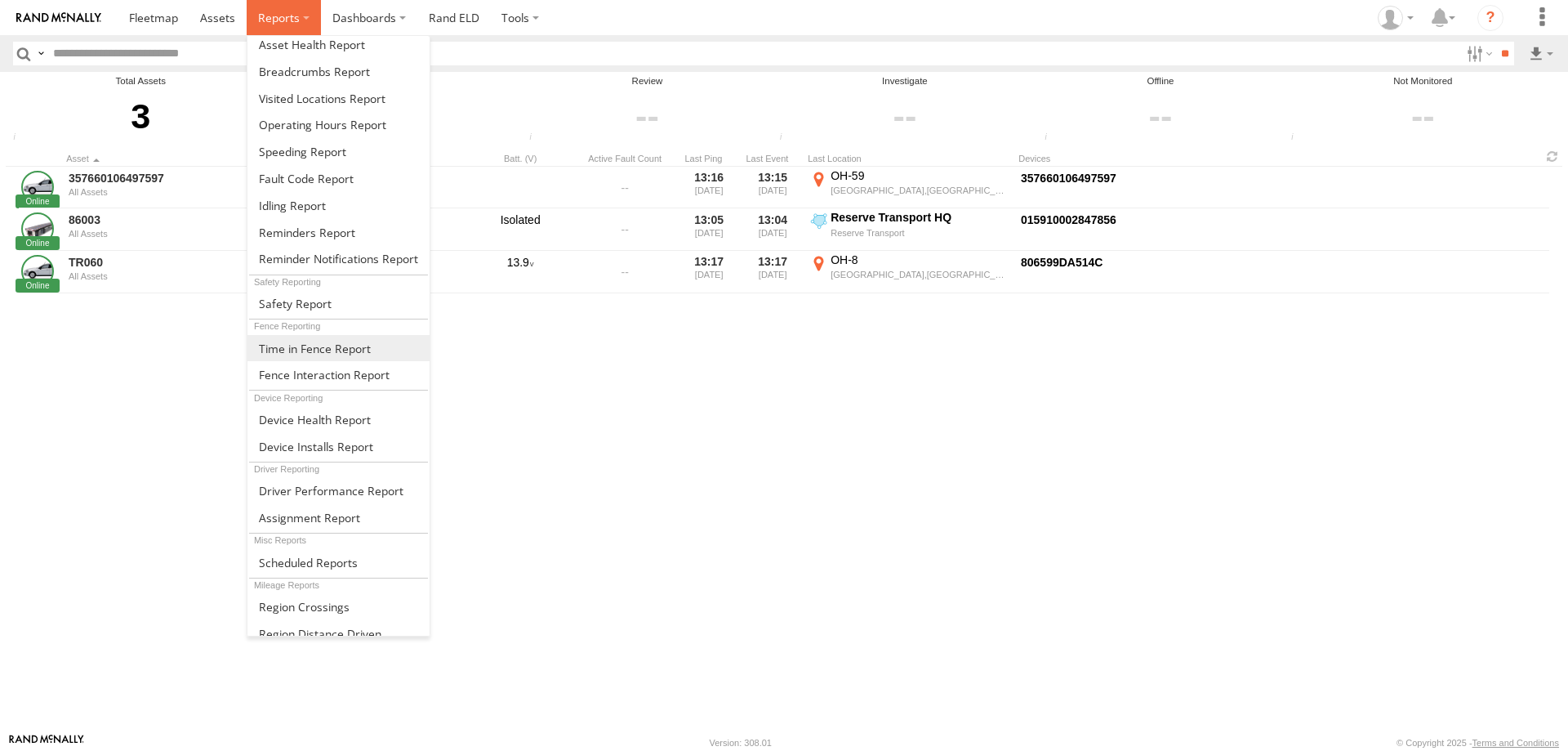
scroll to position [181, 0]
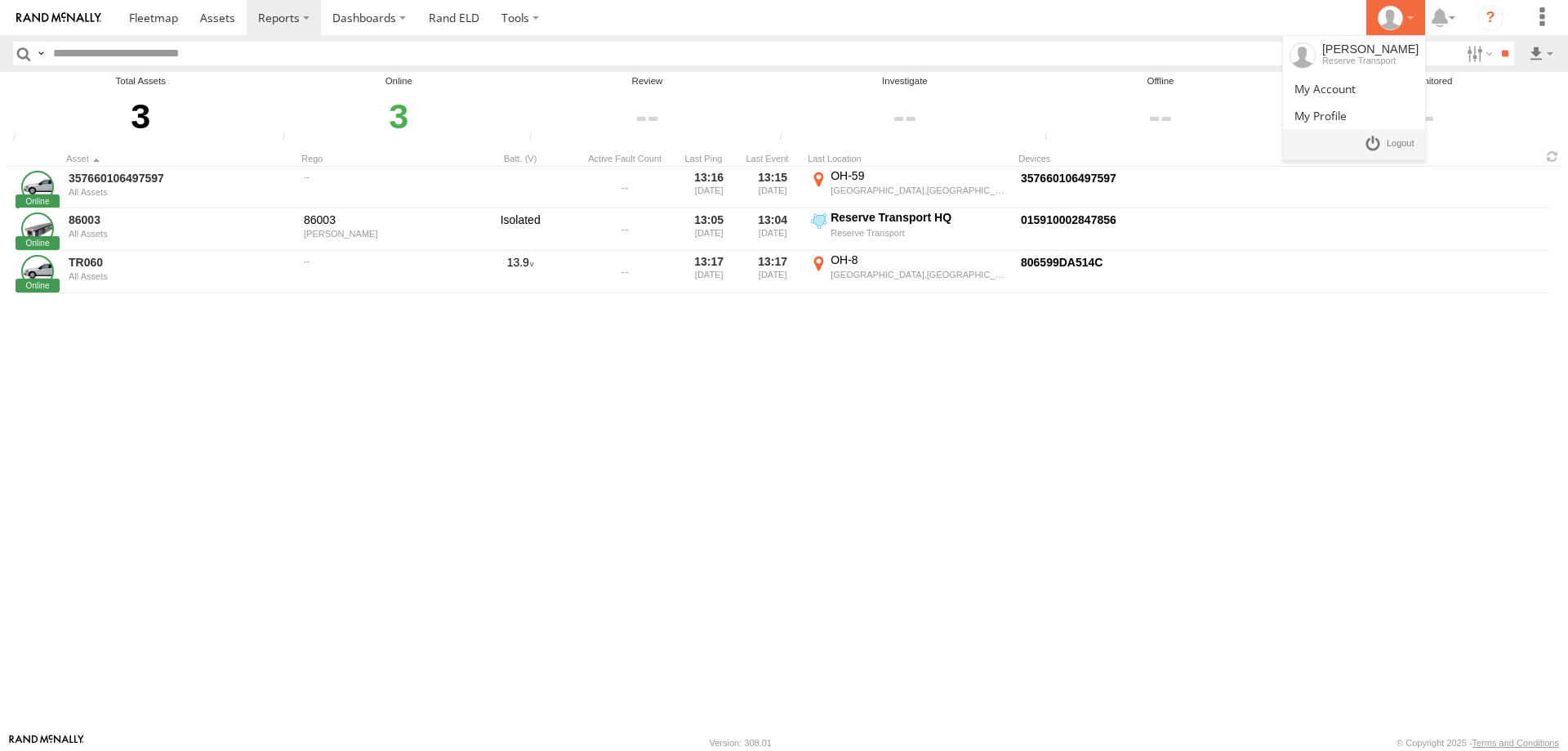
click at [1415, 16] on div at bounding box center [1395, 18] width 47 height 25
click at [1355, 86] on span at bounding box center [1324, 89] width 61 height 16
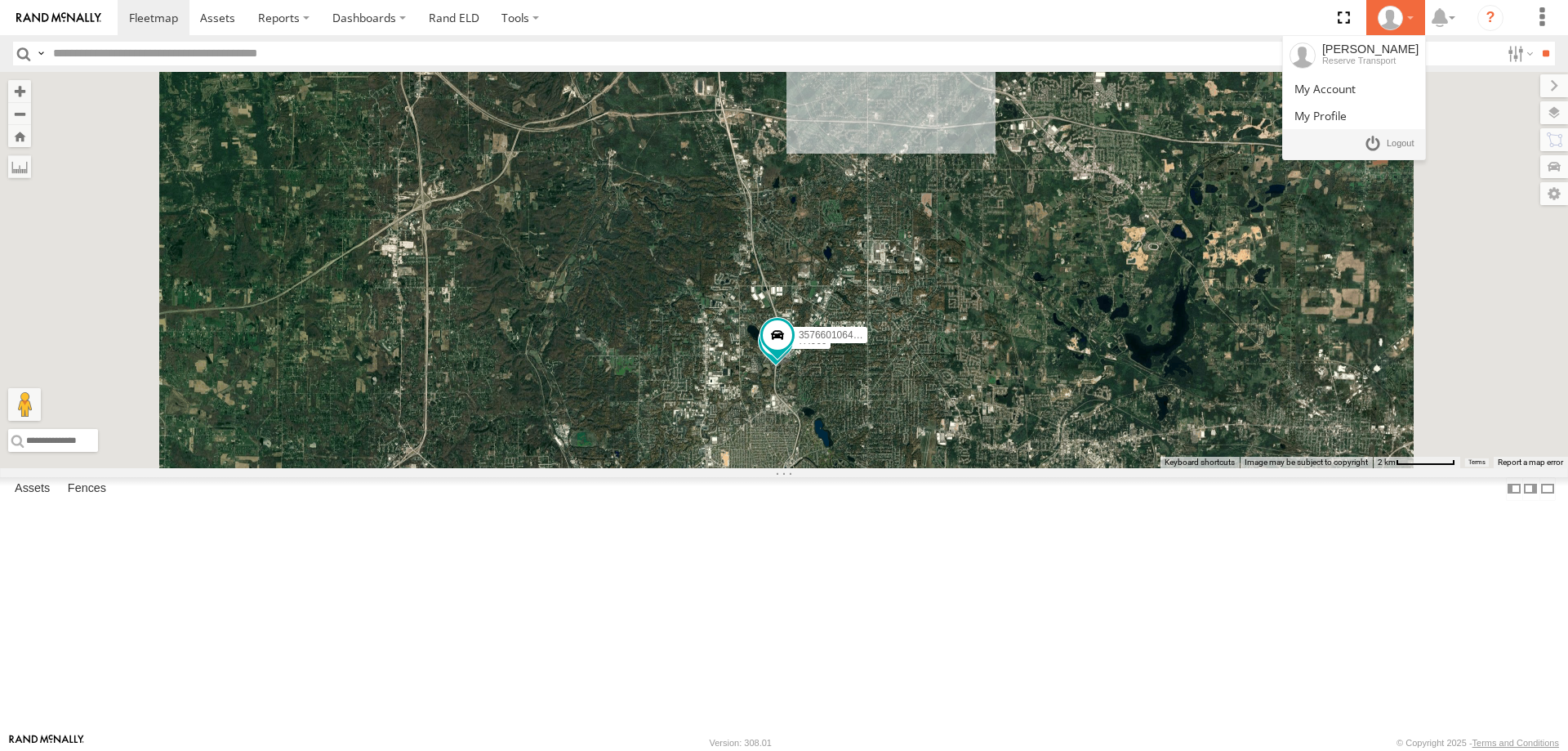
click at [1413, 17] on div at bounding box center [1395, 18] width 47 height 25
click at [1346, 95] on span at bounding box center [1324, 89] width 61 height 16
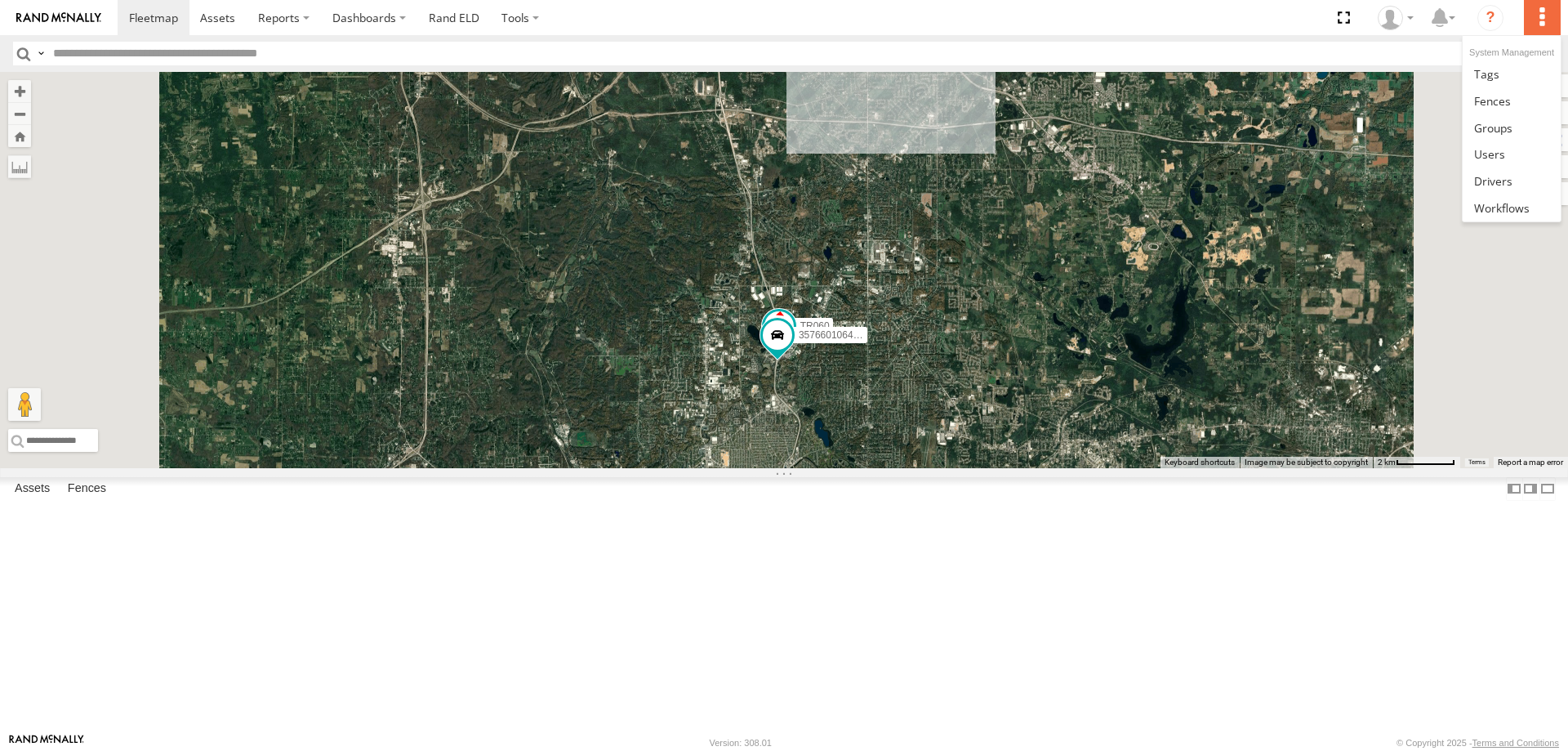
click at [1535, 15] on label at bounding box center [1542, 17] width 36 height 35
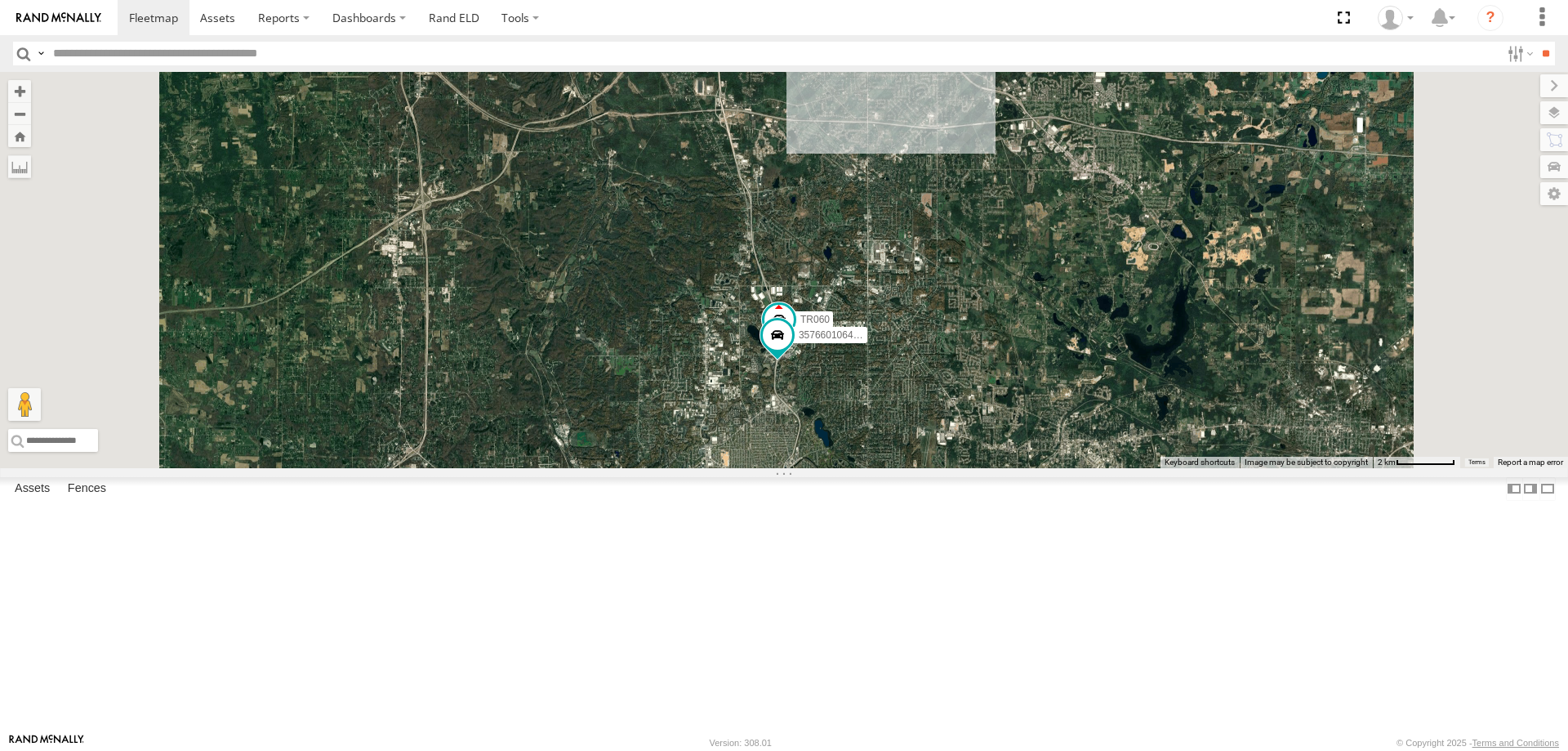
click at [1258, 138] on div "86003 TR060 357660106497597" at bounding box center [784, 270] width 1568 height 396
click at [227, 24] on span at bounding box center [217, 18] width 35 height 16
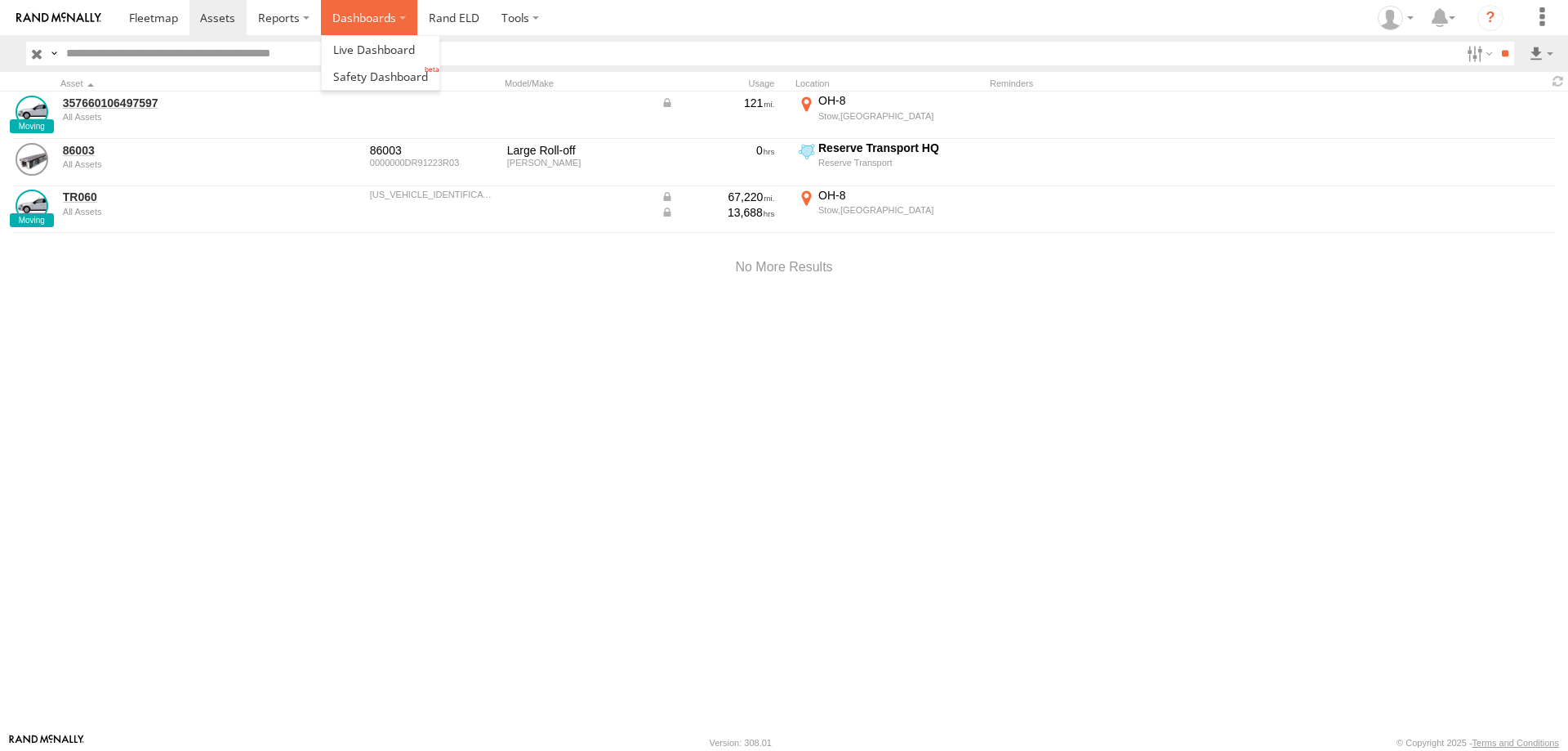
click at [388, 25] on label "Dashboards" at bounding box center [369, 17] width 96 height 35
click at [380, 49] on span at bounding box center [374, 50] width 82 height 16
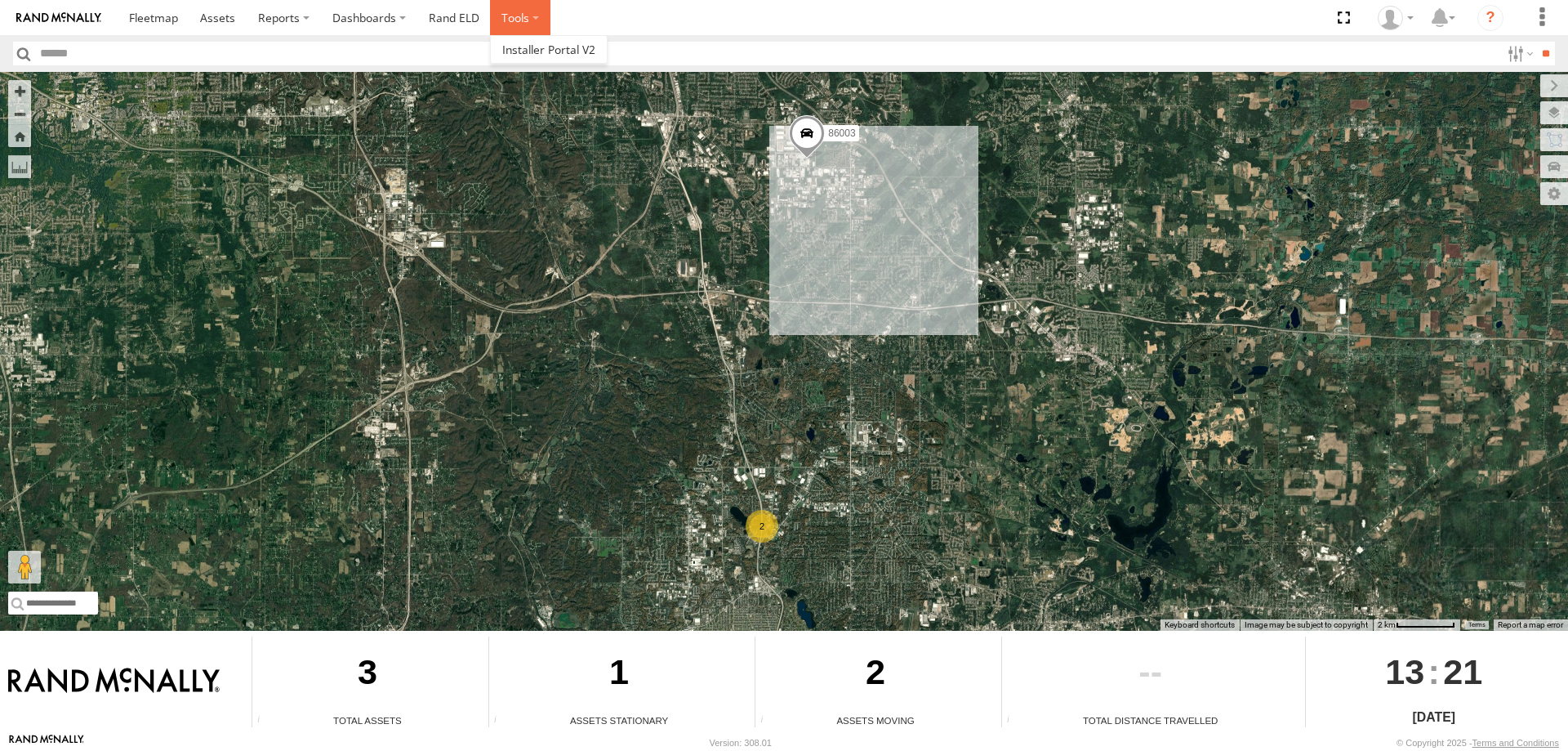
click at [523, 17] on label at bounding box center [520, 17] width 60 height 35
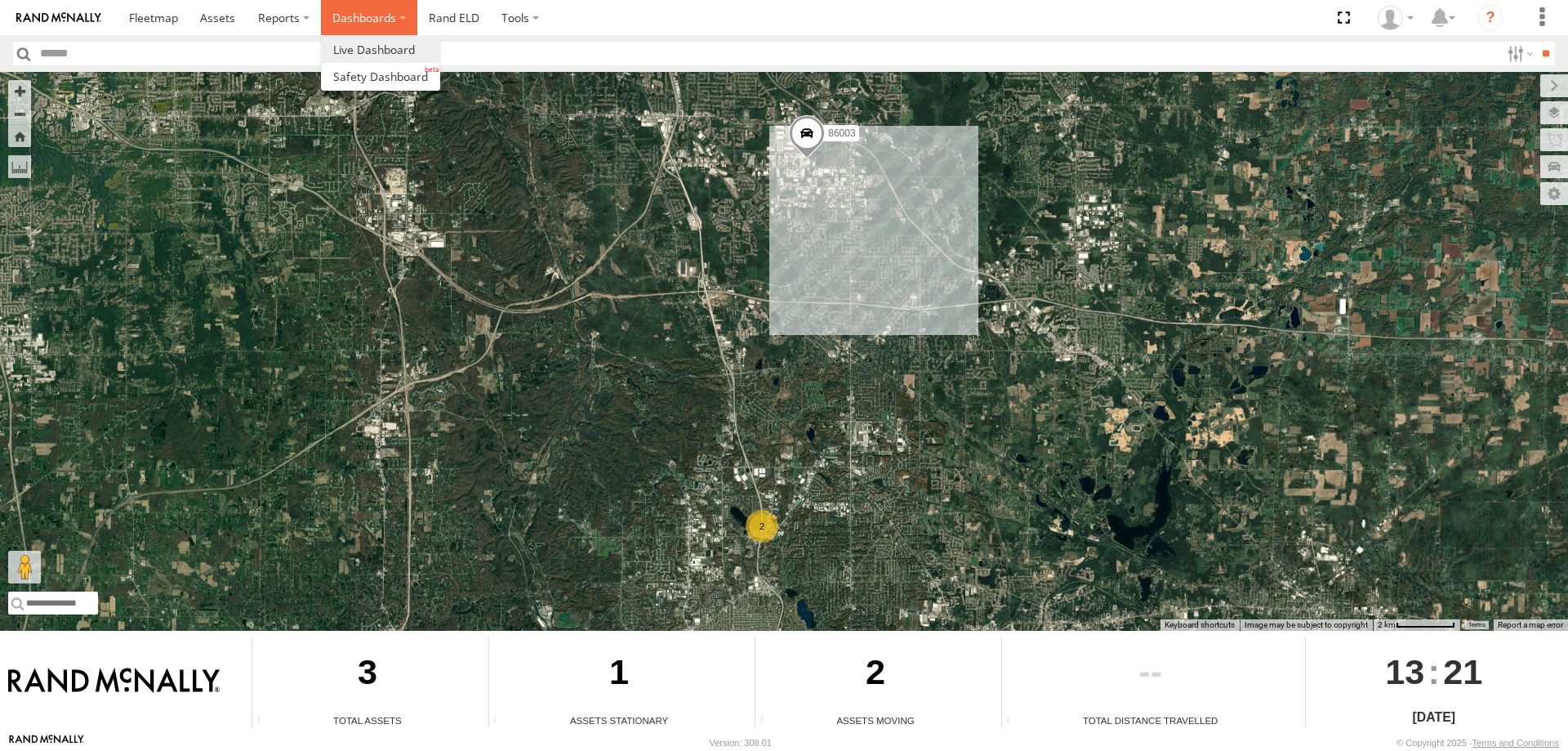
click at [356, 22] on label "Dashboards" at bounding box center [369, 17] width 96 height 35
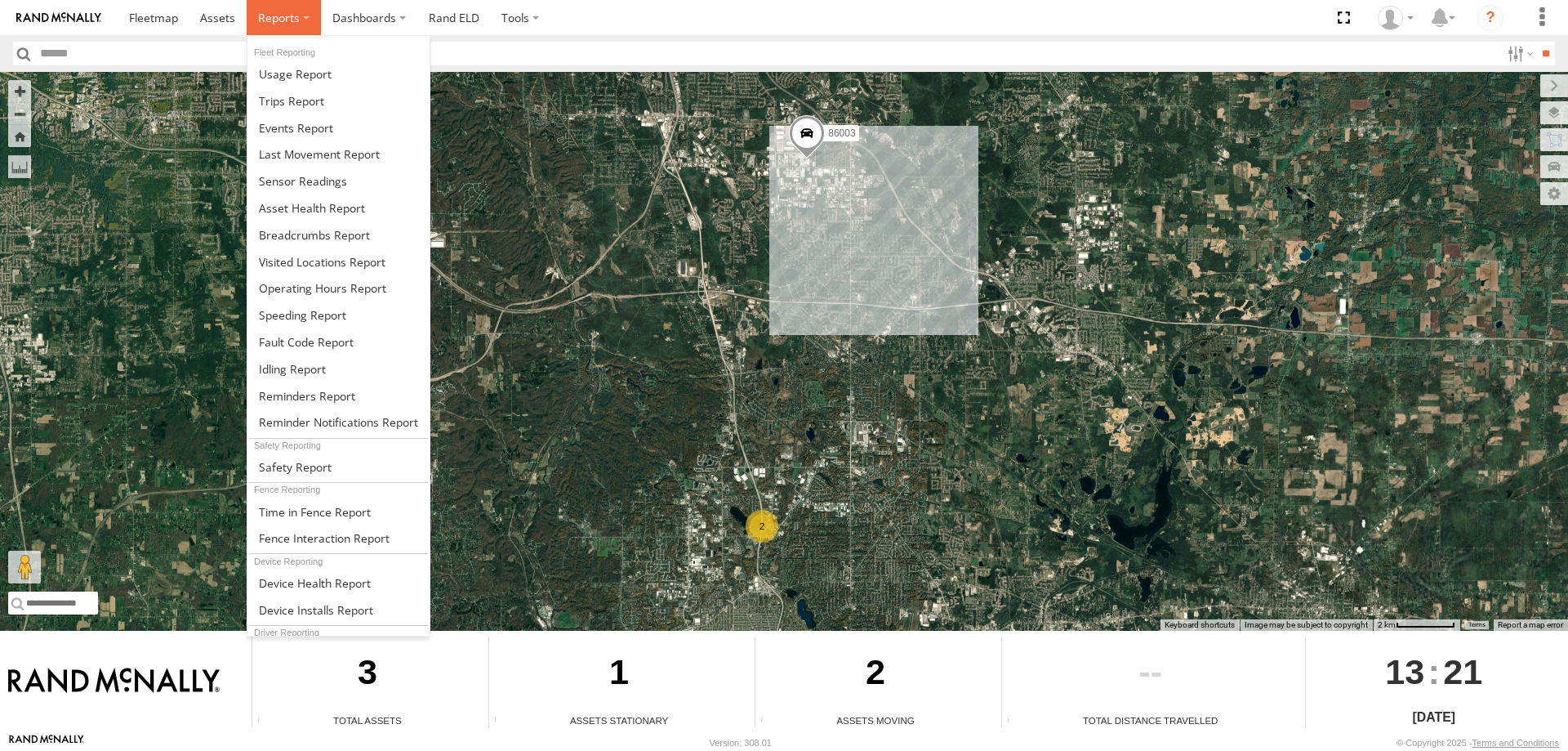
click at [288, 19] on span at bounding box center [279, 18] width 42 height 16
click at [305, 127] on span at bounding box center [296, 128] width 74 height 16
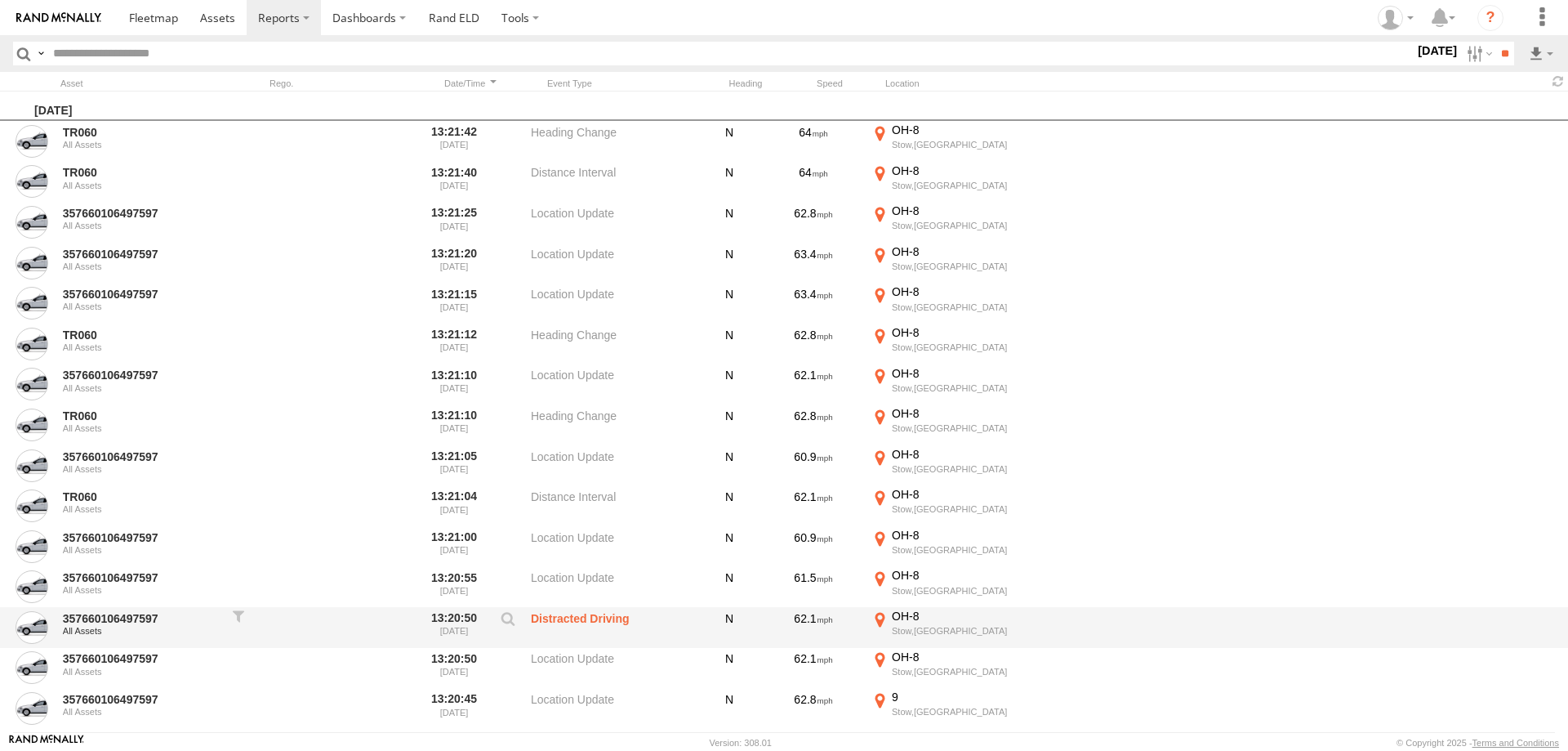
click at [543, 619] on label "Distracted Driving" at bounding box center [612, 628] width 163 height 38
click at [507, 615] on label at bounding box center [508, 622] width 28 height 23
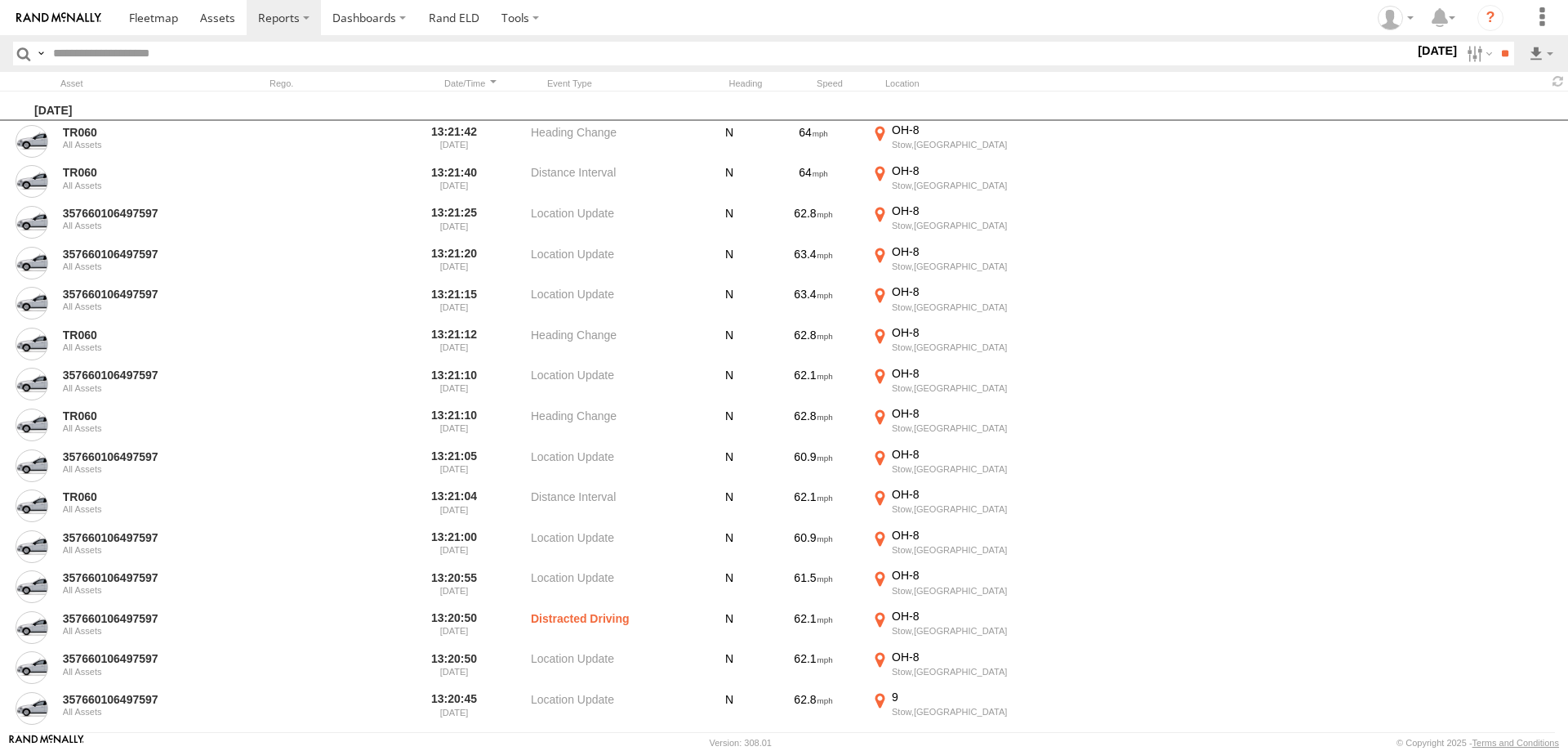
click at [0, 0] on div "Event Parameters/Sensors ×" at bounding box center [0, 0] width 0 height 0
click at [0, 0] on label "×" at bounding box center [0, 0] width 0 height 0
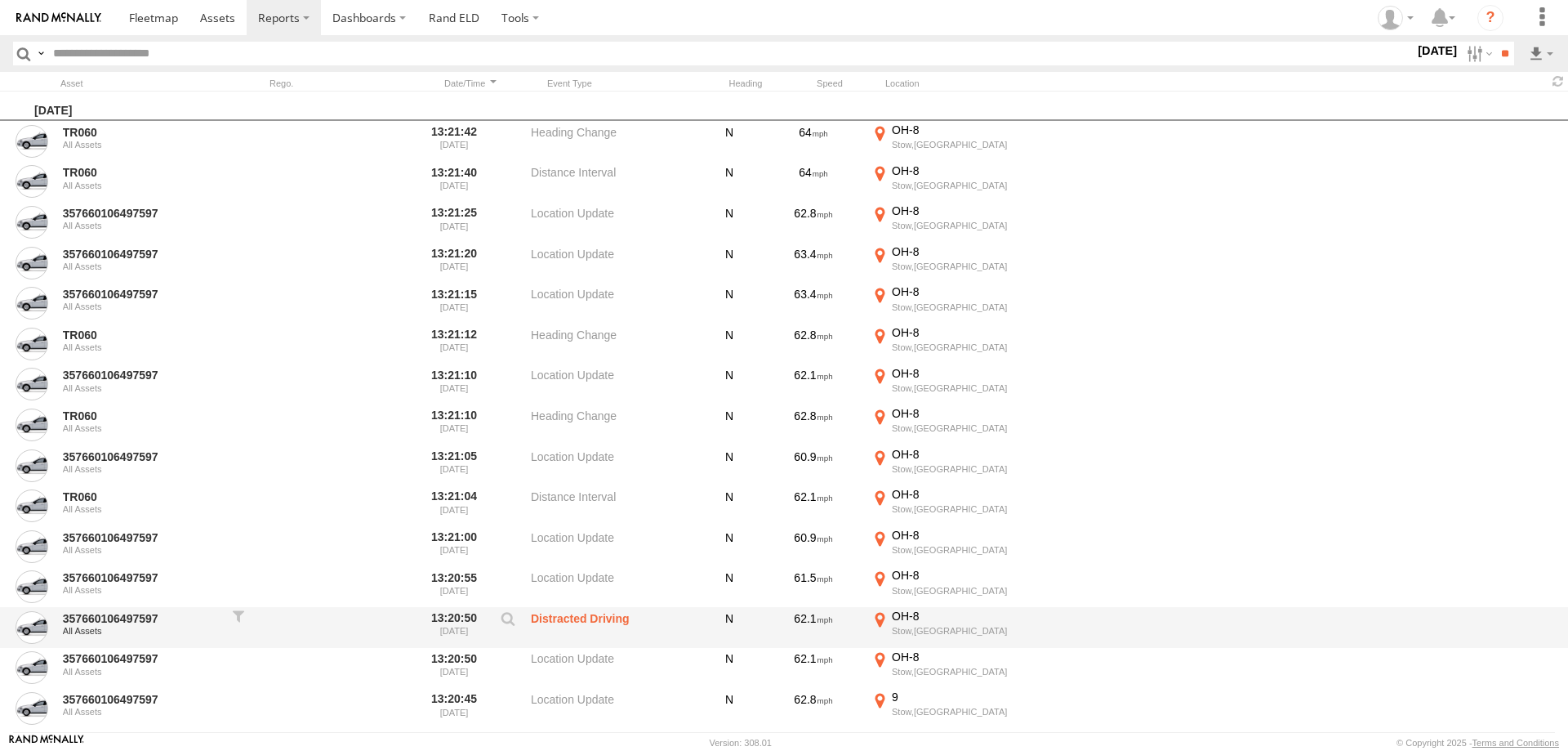
click at [921, 625] on div "Stow,[GEOGRAPHIC_DATA]" at bounding box center [980, 630] width 179 height 11
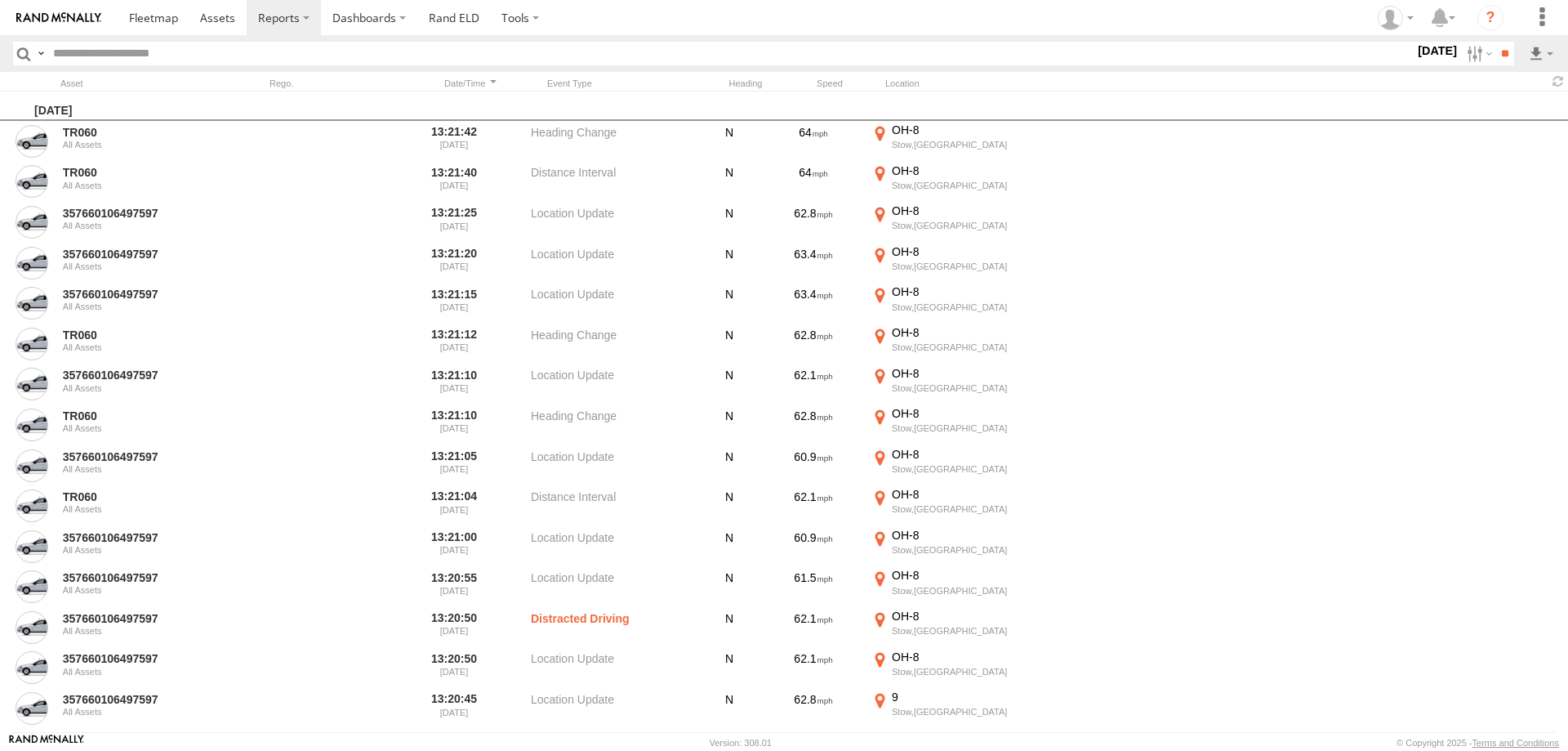
click at [0, 0] on area at bounding box center [0, 0] width 0 height 0
click at [0, 0] on label "×" at bounding box center [0, 0] width 0 height 0
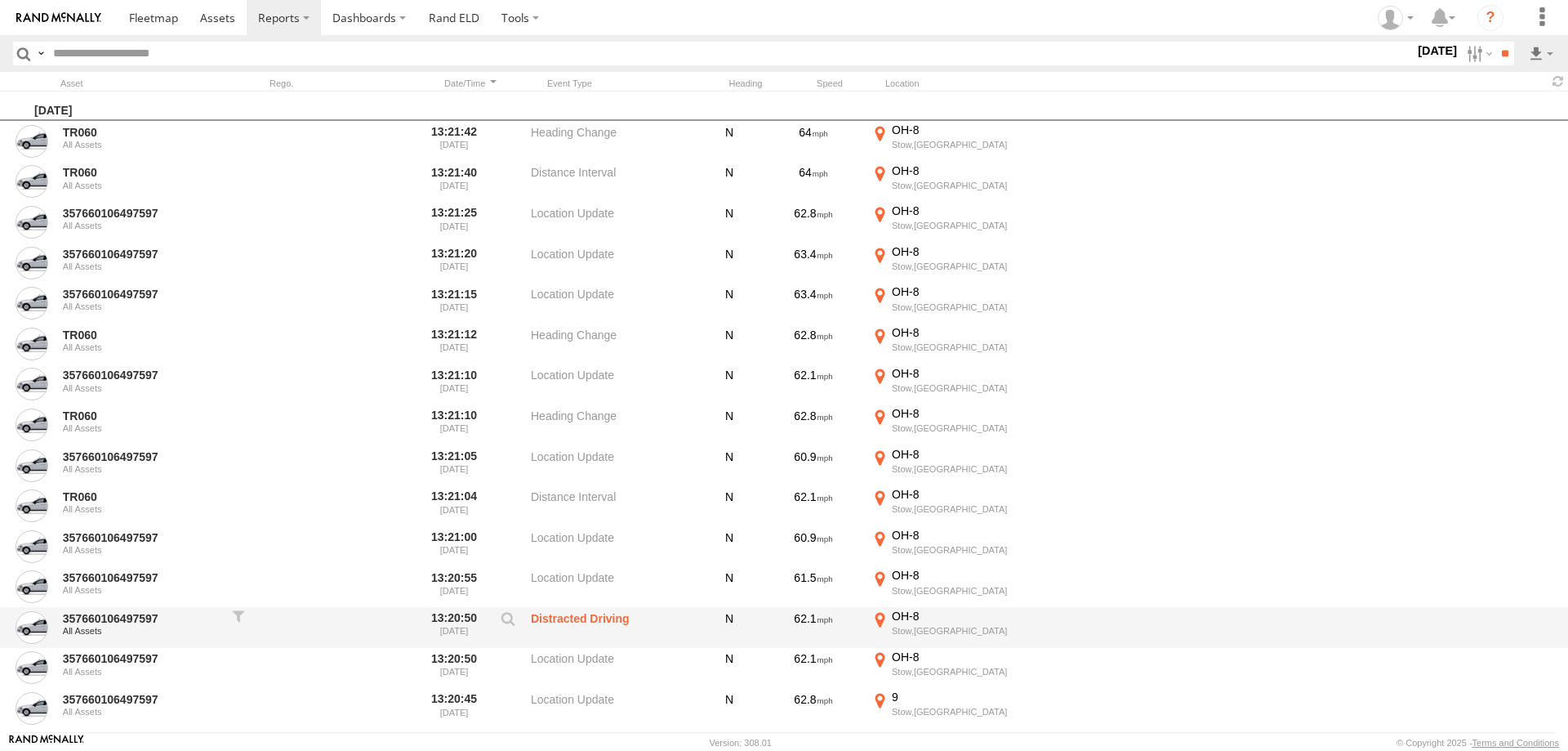
click at [574, 618] on label "Distracted Driving" at bounding box center [612, 628] width 163 height 38
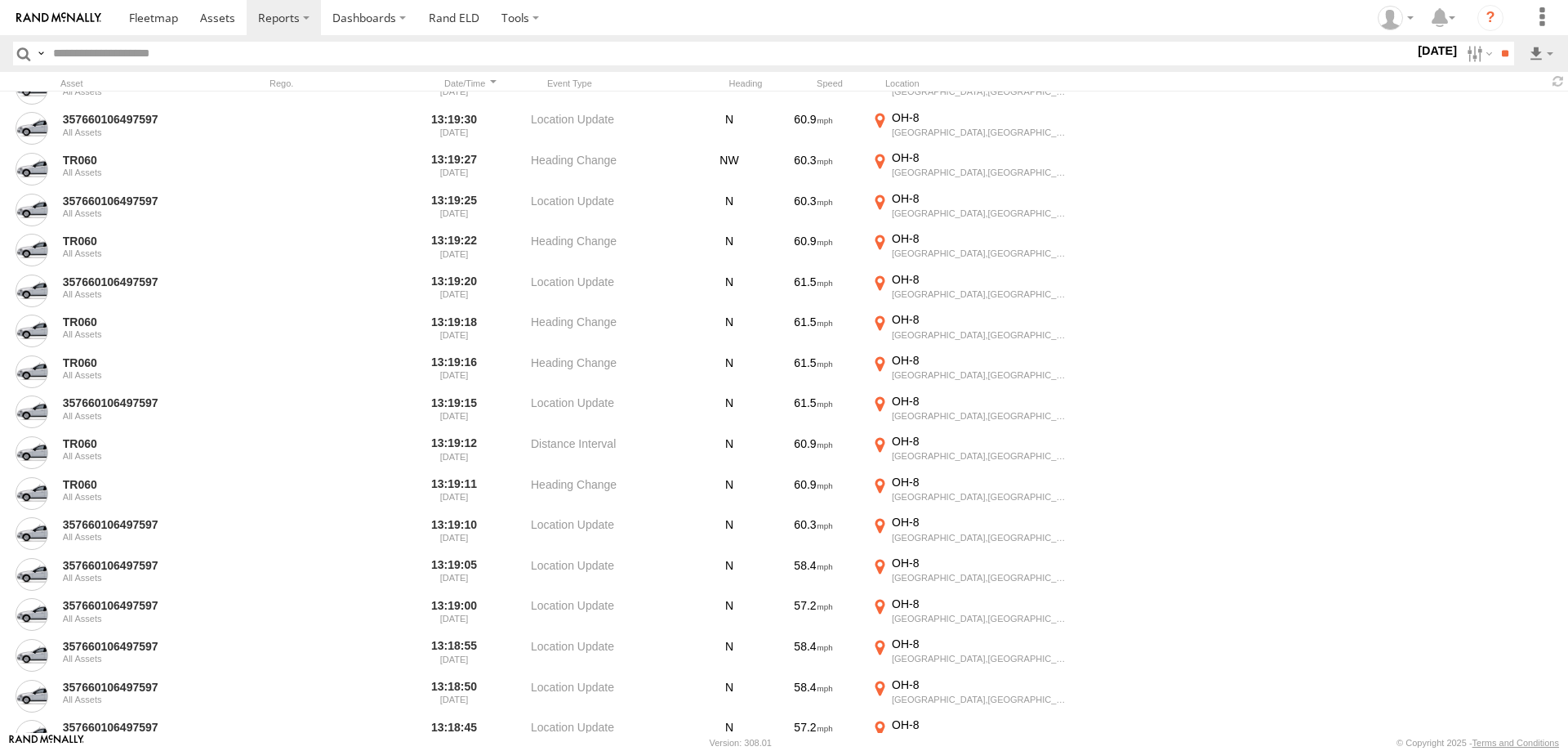
scroll to position [1226, 0]
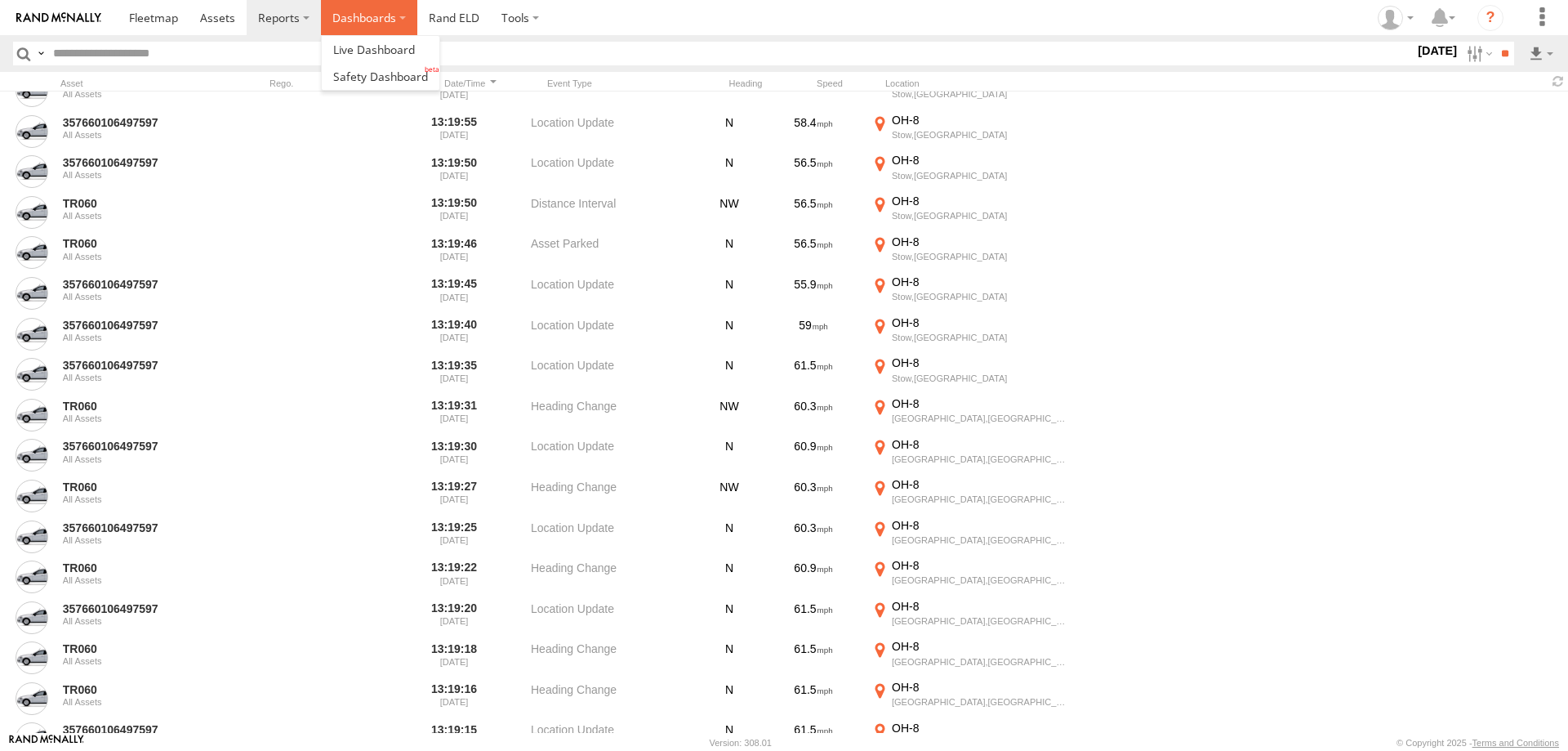
click at [400, 19] on label "Dashboards" at bounding box center [369, 17] width 96 height 35
click at [363, 78] on span at bounding box center [380, 77] width 95 height 16
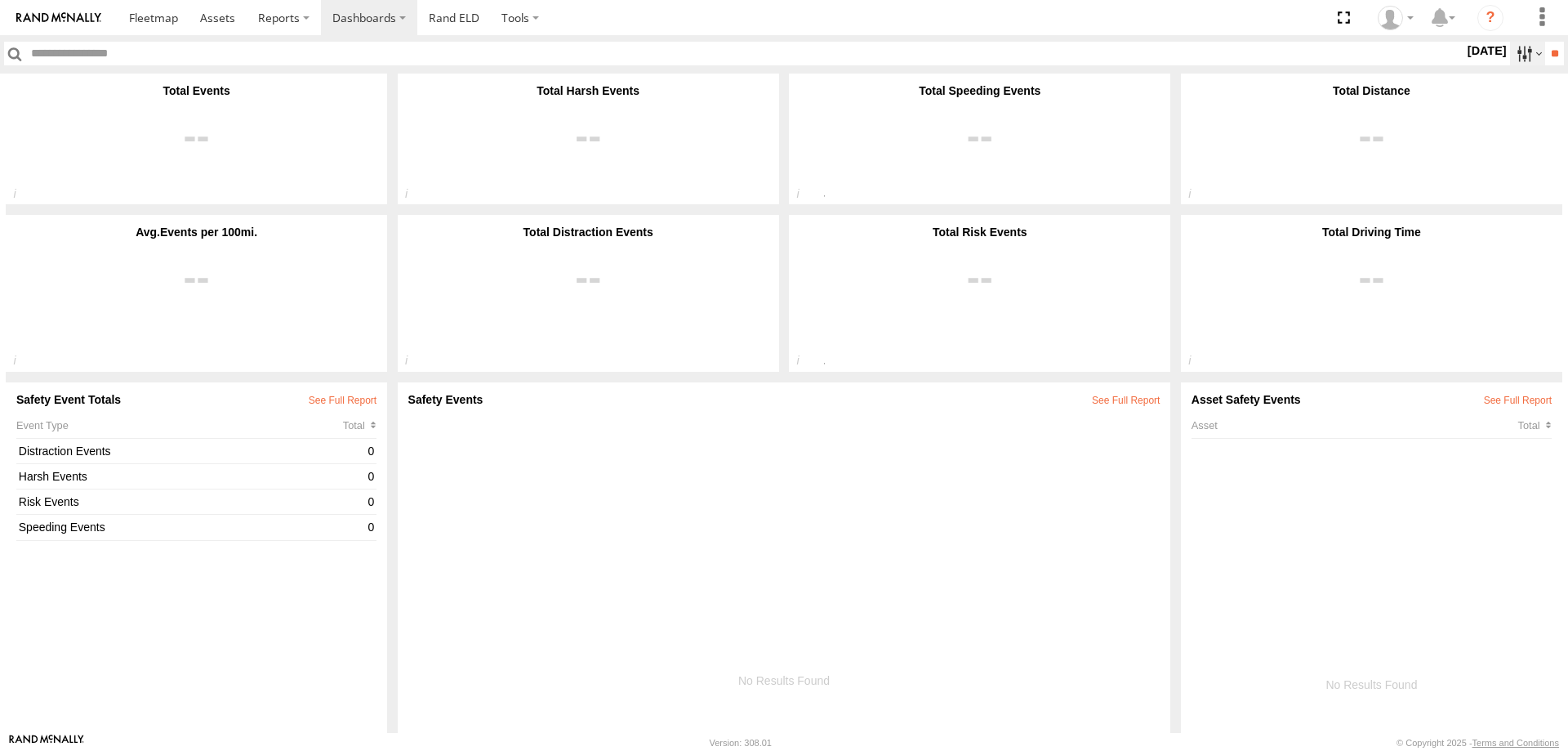
click at [1510, 49] on label at bounding box center [1527, 54] width 35 height 24
click at [0, 0] on span "Last 7 Days" at bounding box center [0, 0] width 0 height 0
click at [1545, 51] on input "**" at bounding box center [1554, 54] width 19 height 24
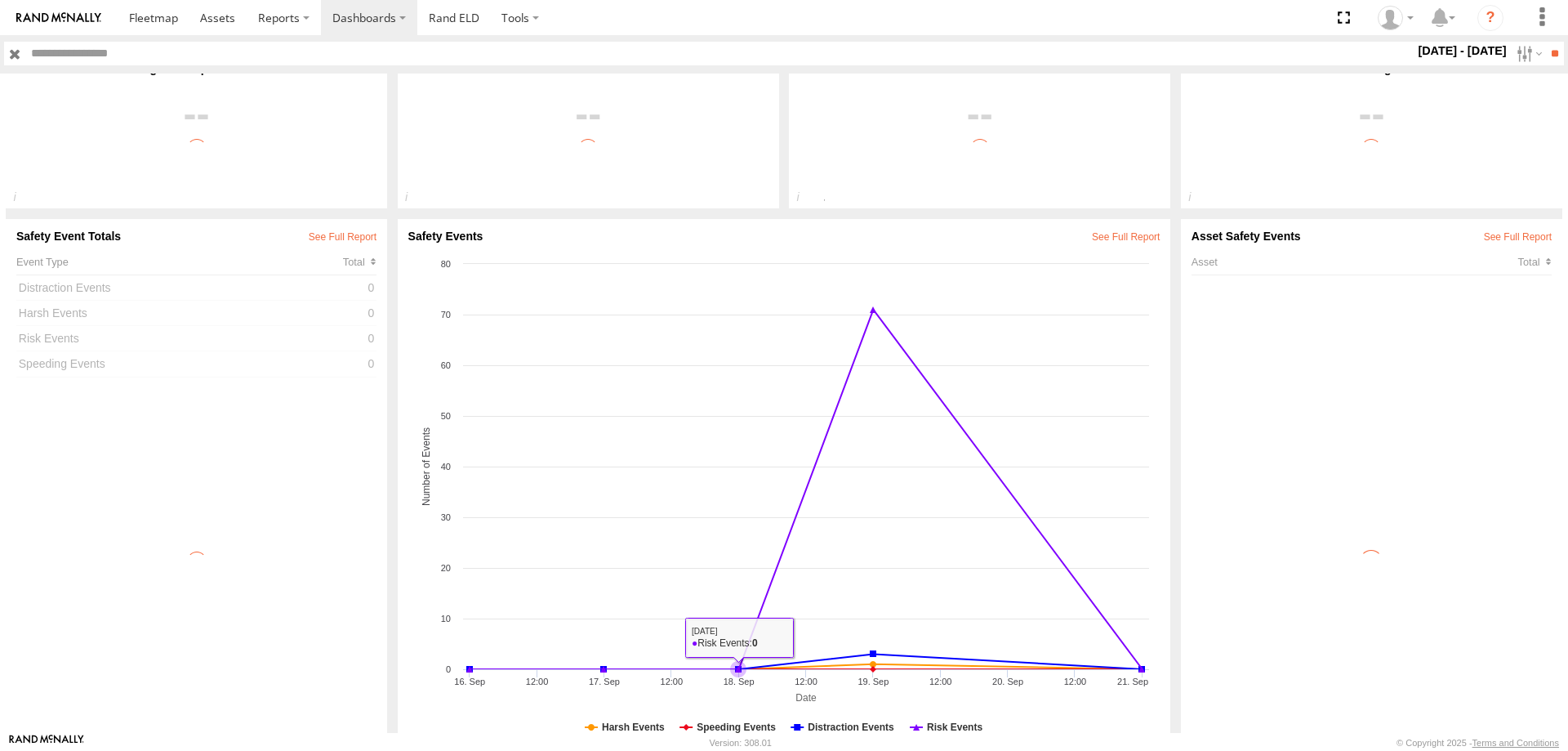
scroll to position [203, 0]
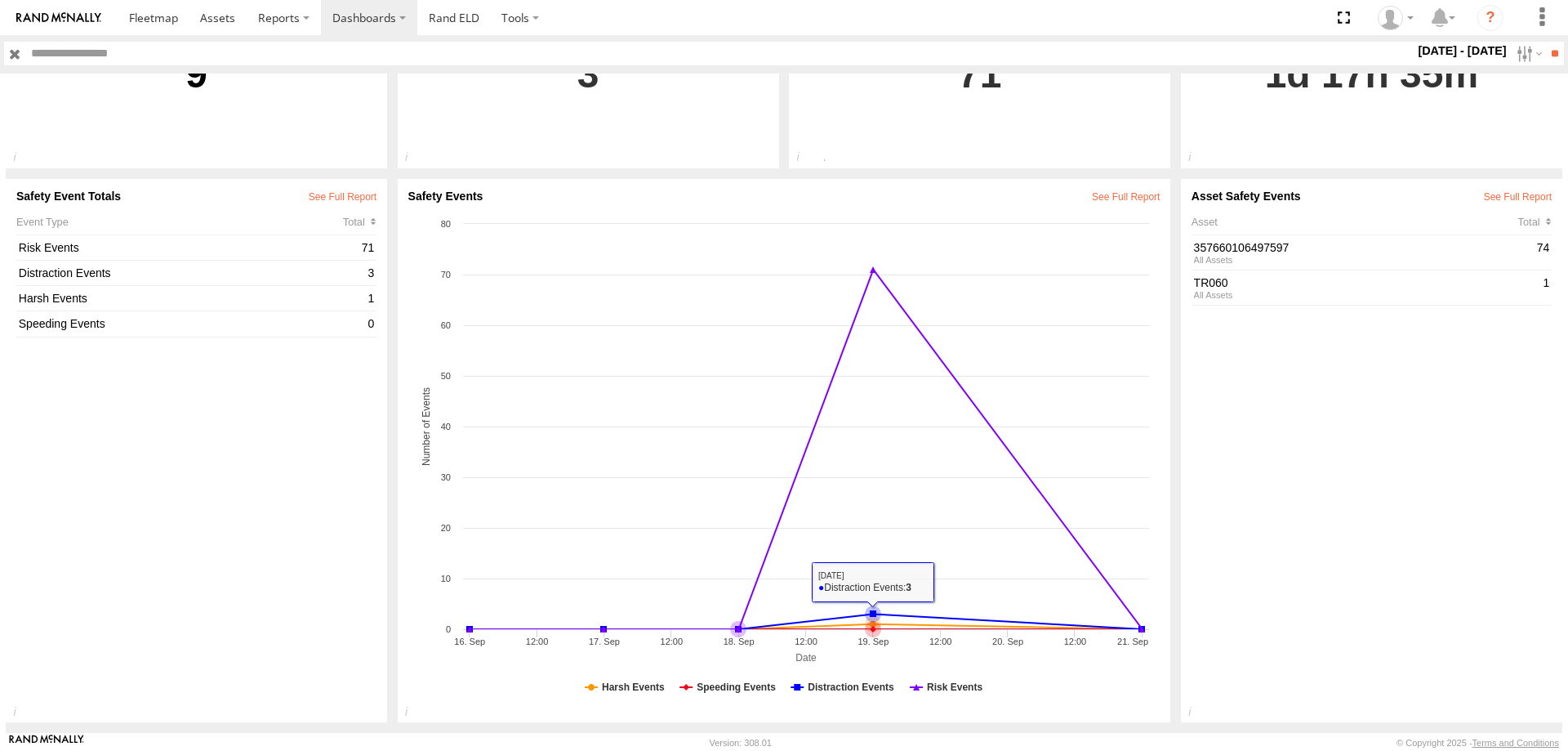
click at [876, 610] on icon at bounding box center [872, 613] width 16 height 16
click at [869, 612] on icon at bounding box center [872, 613] width 7 height 7
click at [734, 630] on icon at bounding box center [738, 629] width 16 height 16
click at [868, 610] on icon at bounding box center [872, 613] width 16 height 16
click at [884, 586] on rect at bounding box center [783, 464] width 749 height 497
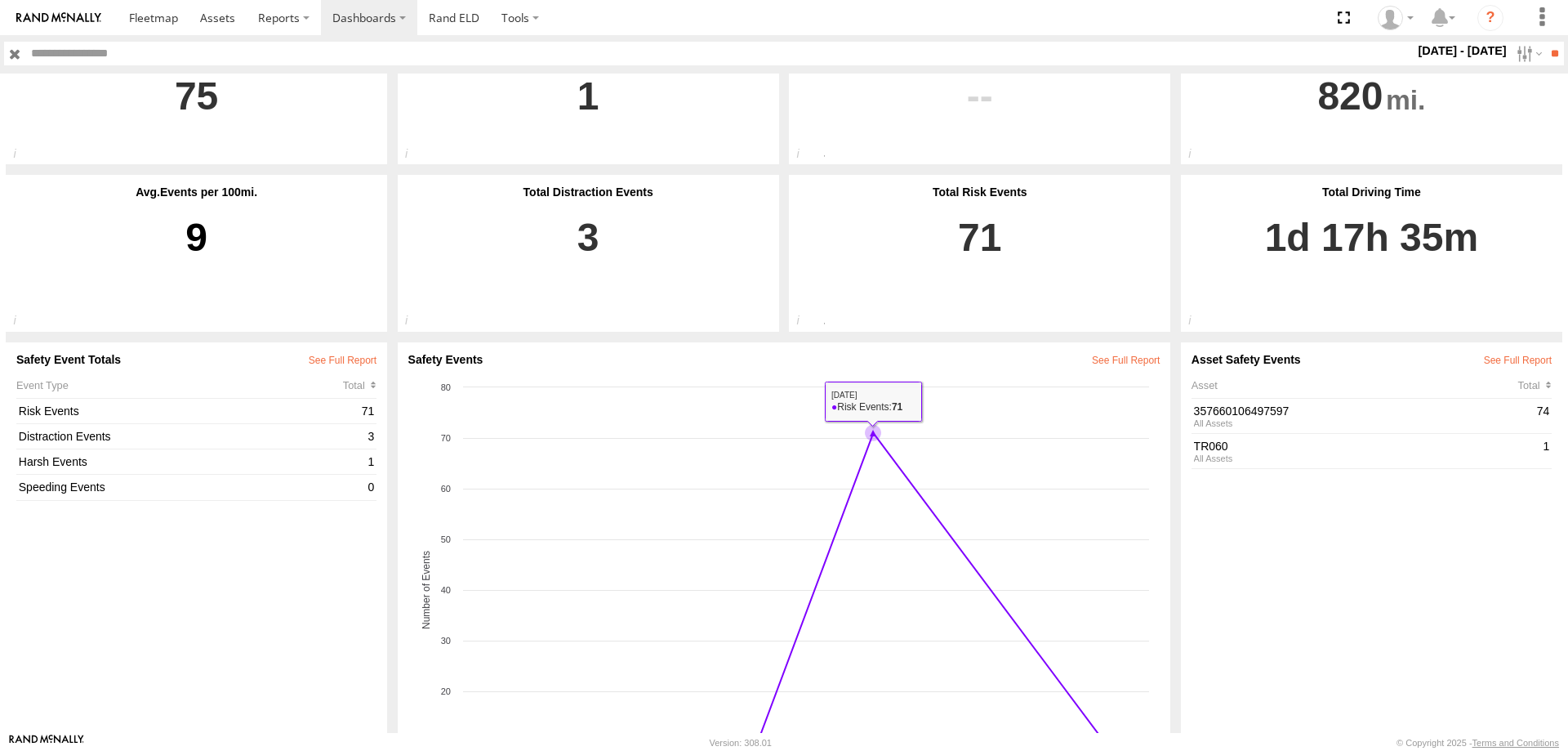
scroll to position [0, 0]
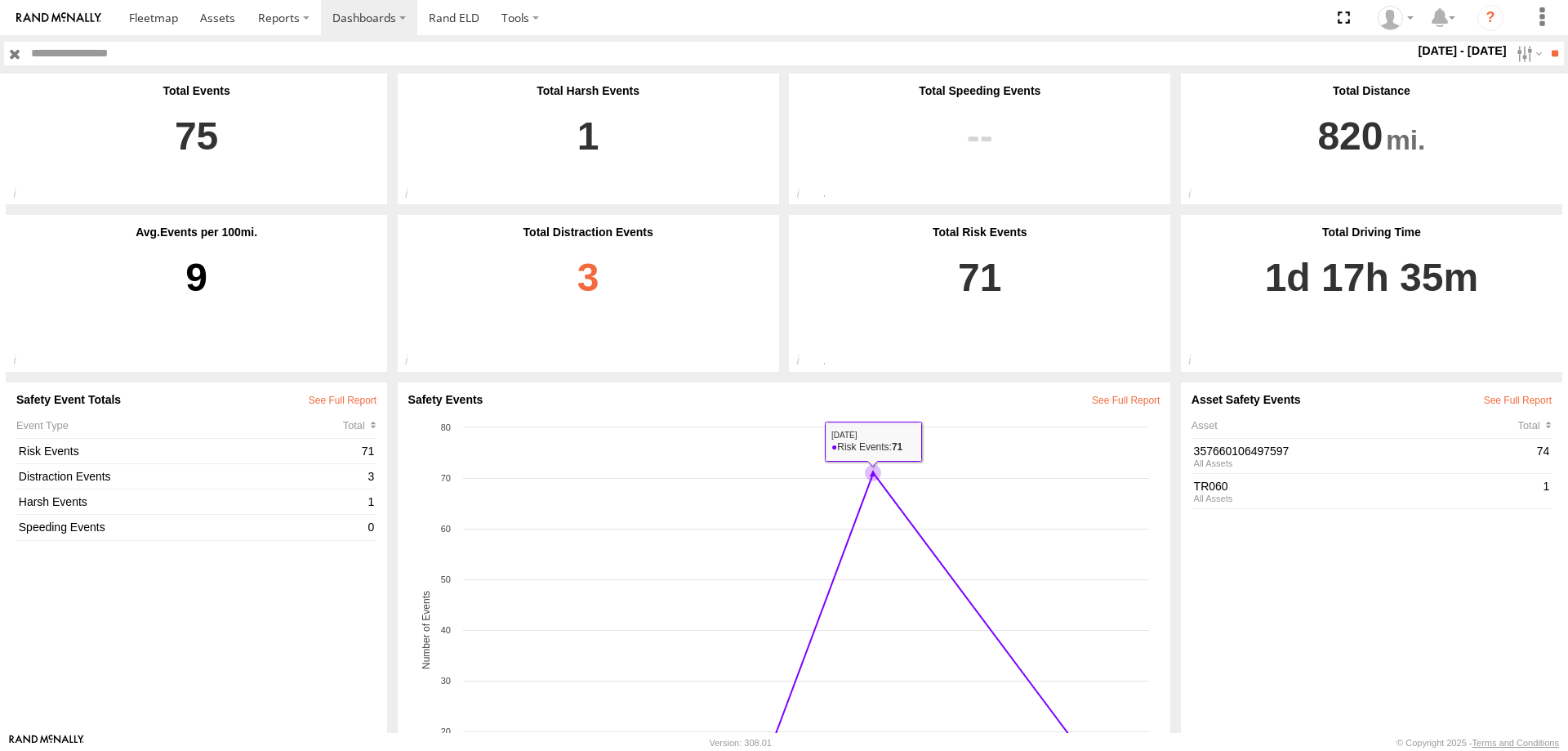
click at [592, 279] on link "3" at bounding box center [589, 300] width 360 height 123
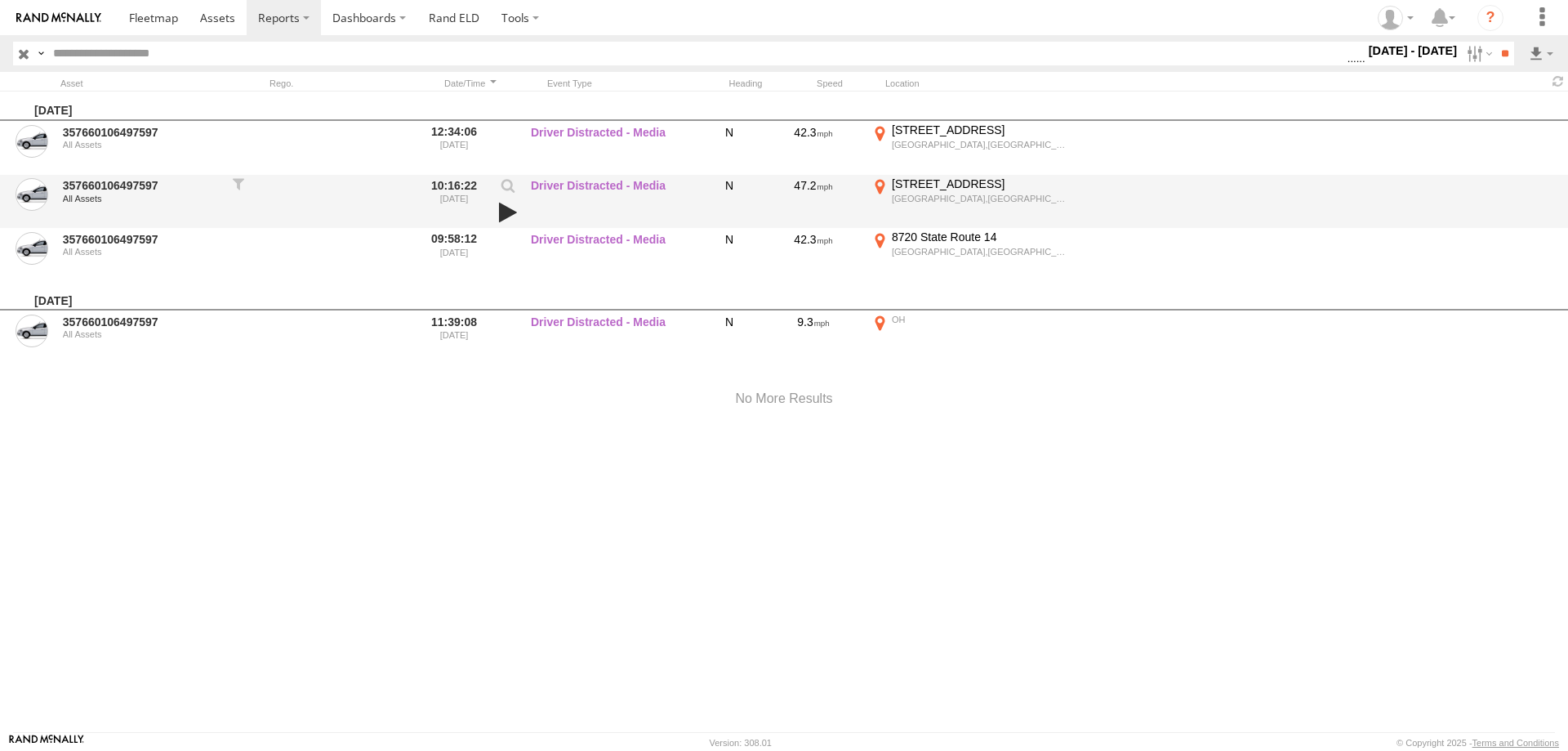
click at [510, 208] on link at bounding box center [508, 212] width 28 height 23
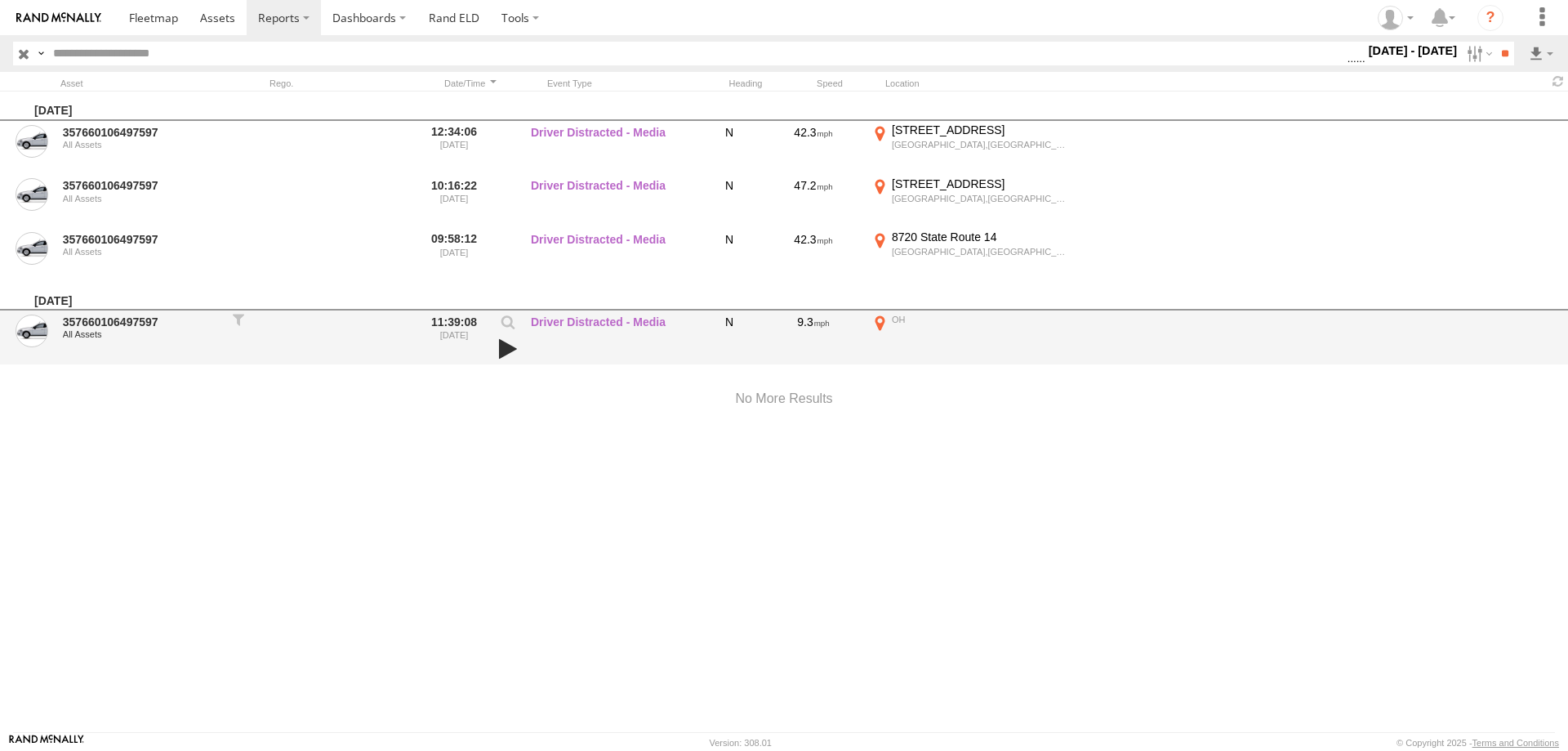
click at [503, 342] on link at bounding box center [508, 348] width 28 height 23
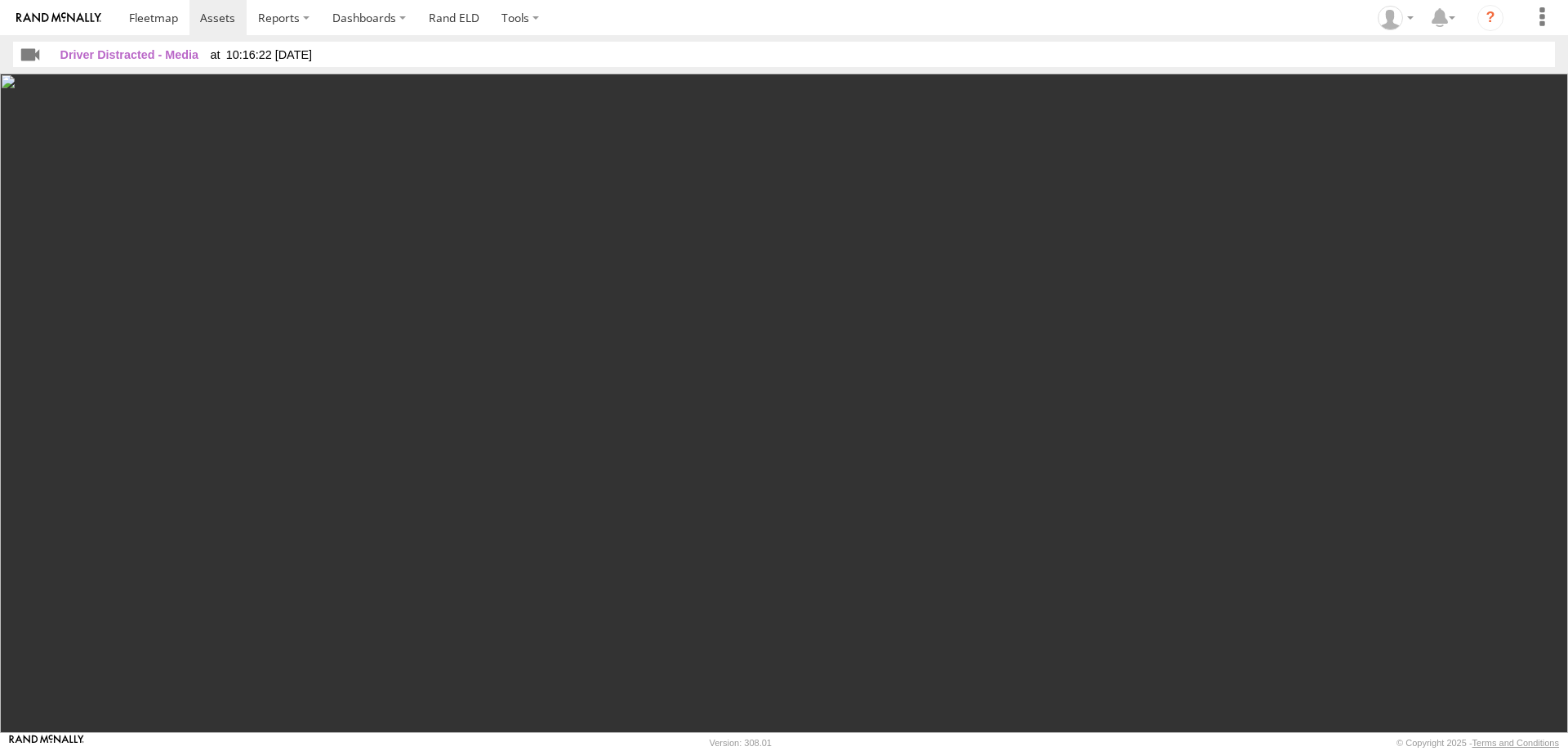
click at [529, 51] on div "Driver Distracted - Media 10:16:22 [DATE]" at bounding box center [784, 54] width 1542 height 25
click at [1062, 199] on img at bounding box center [784, 403] width 1568 height 659
click at [421, 190] on img at bounding box center [784, 403] width 1568 height 659
click at [5, 85] on img at bounding box center [784, 403] width 1568 height 659
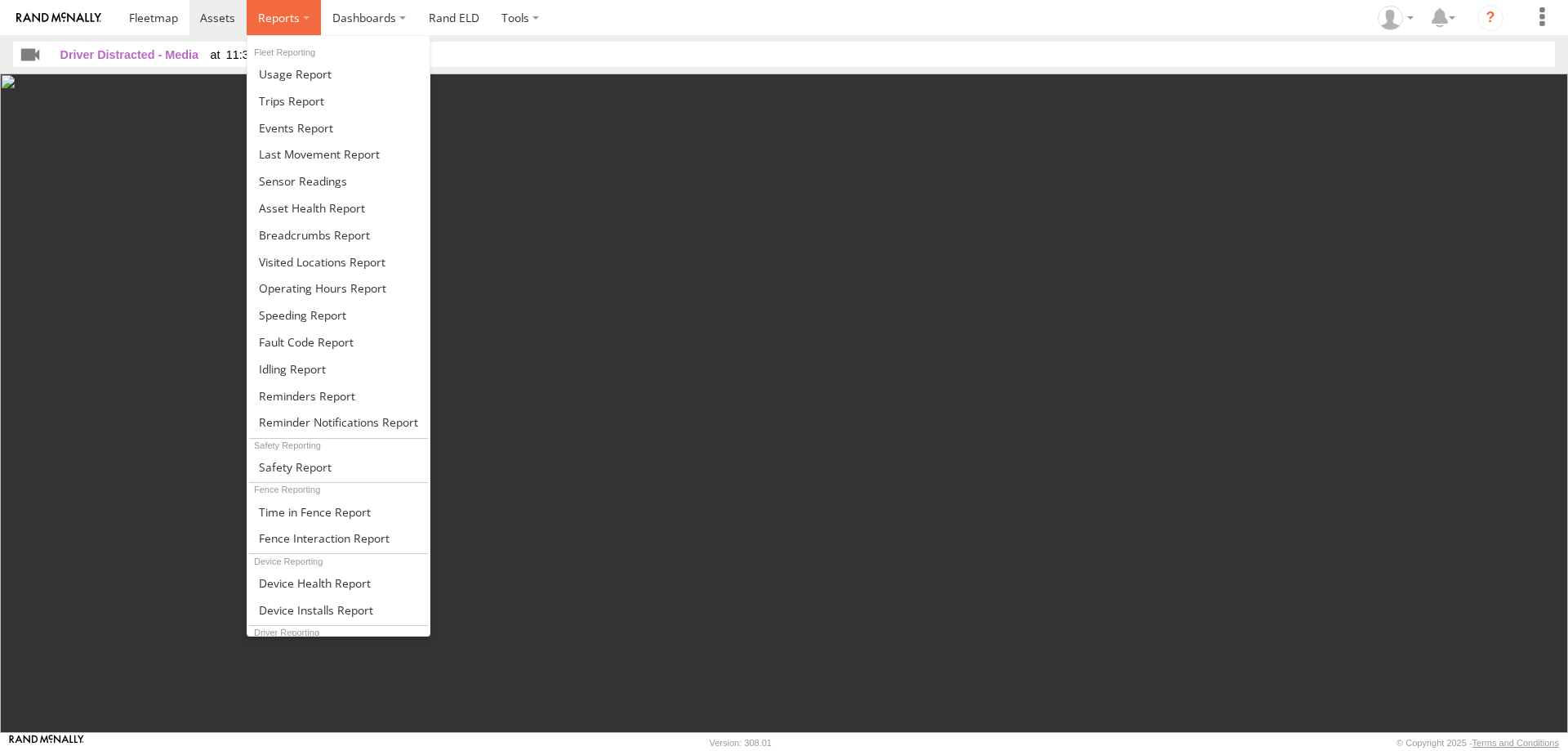
click at [301, 23] on label at bounding box center [284, 17] width 74 height 35
click at [306, 468] on span at bounding box center [295, 467] width 73 height 16
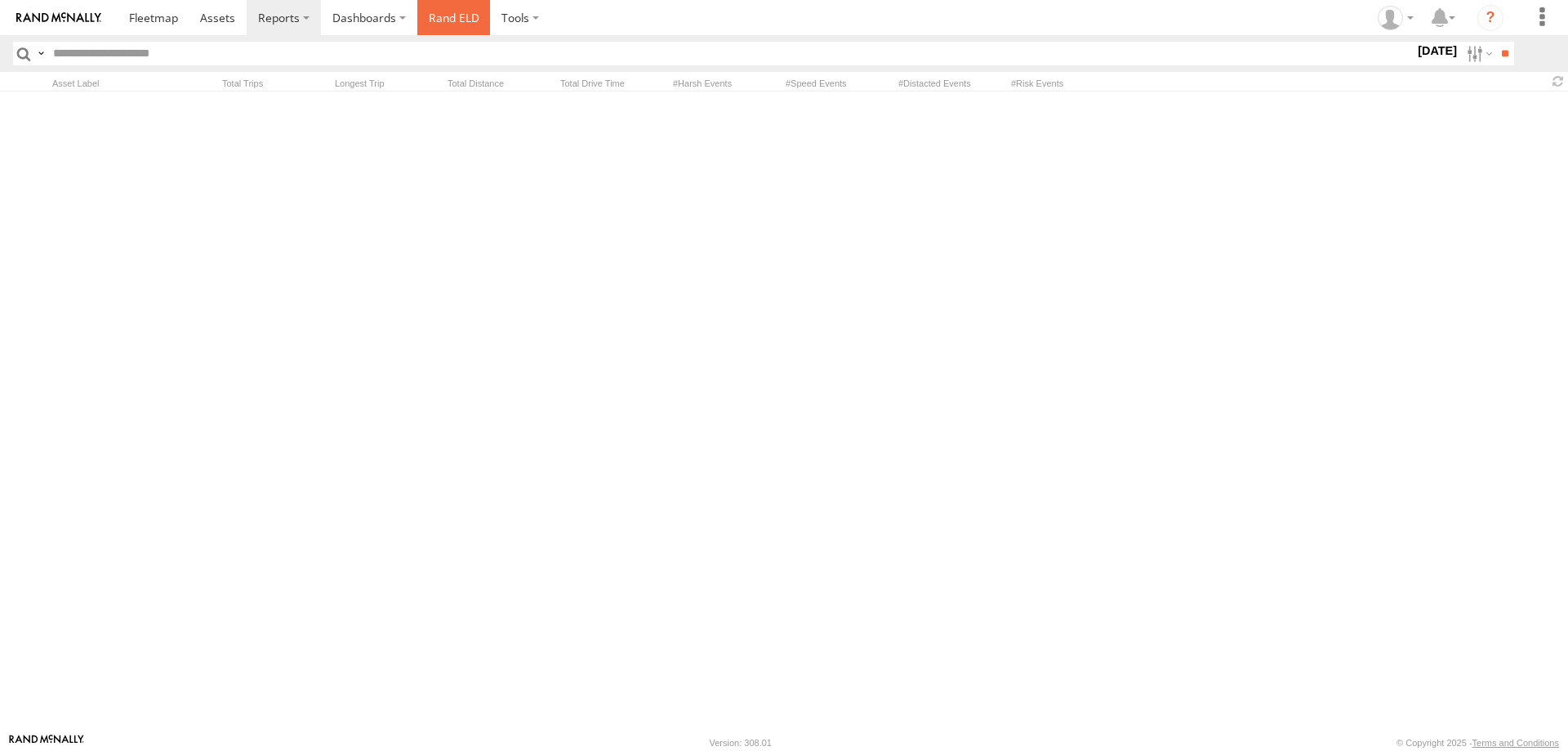
click at [442, 24] on link "Rand ELD" at bounding box center [455, 17] width 74 height 35
